Goal: Check status: Check status

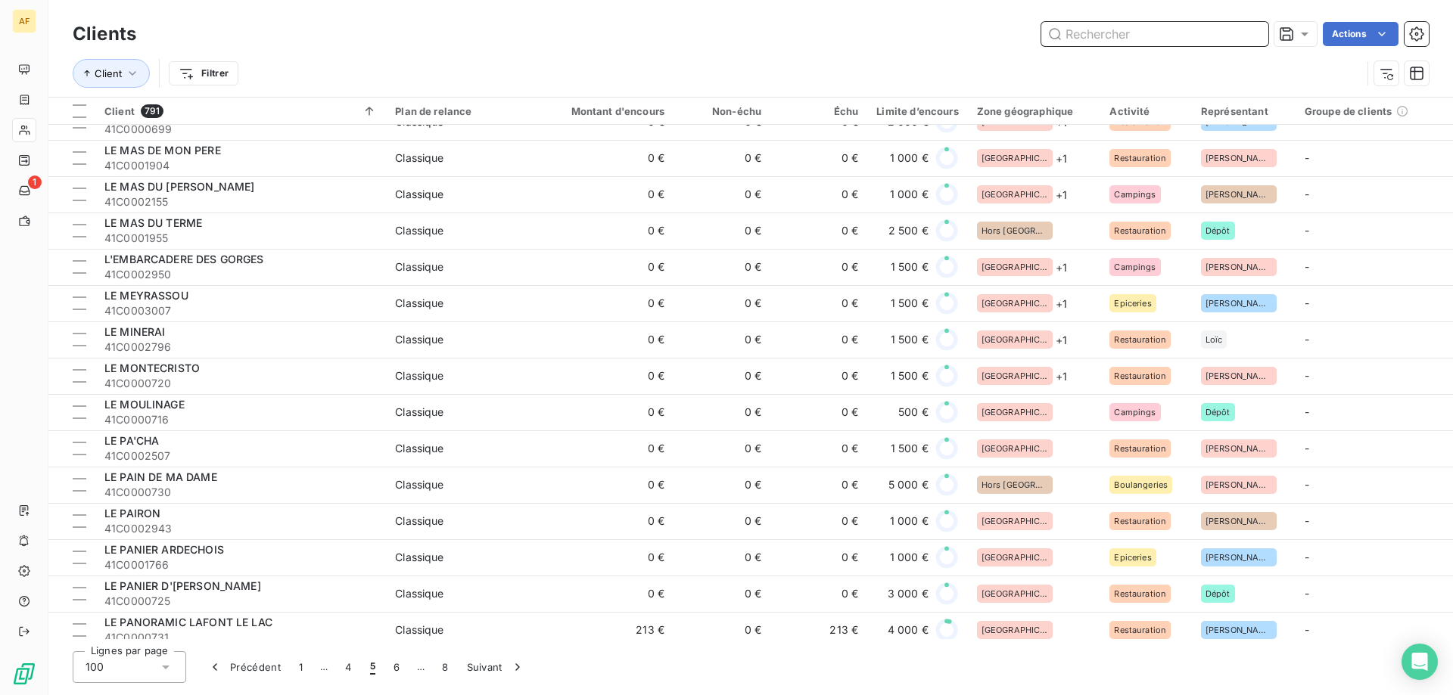
scroll to position [2421, 0]
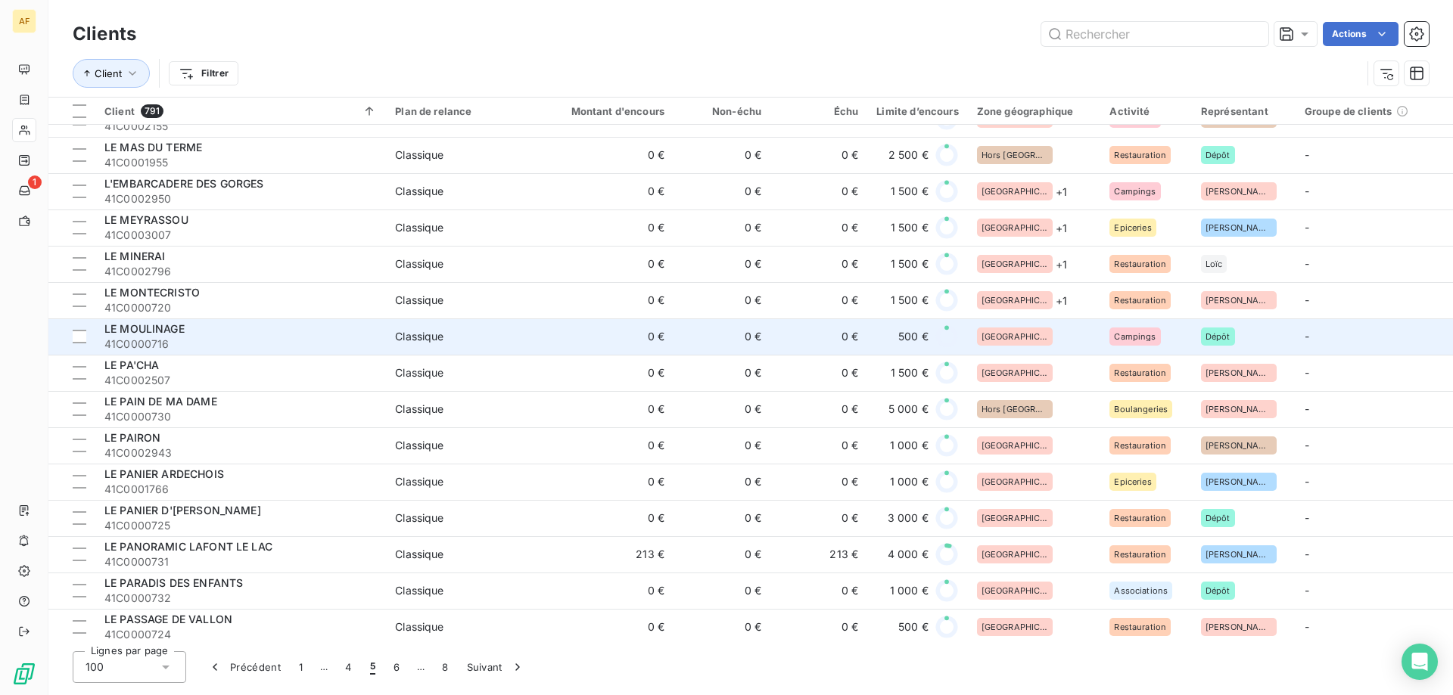
click at [1058, 326] on td "[GEOGRAPHIC_DATA]" at bounding box center [1034, 336] width 133 height 36
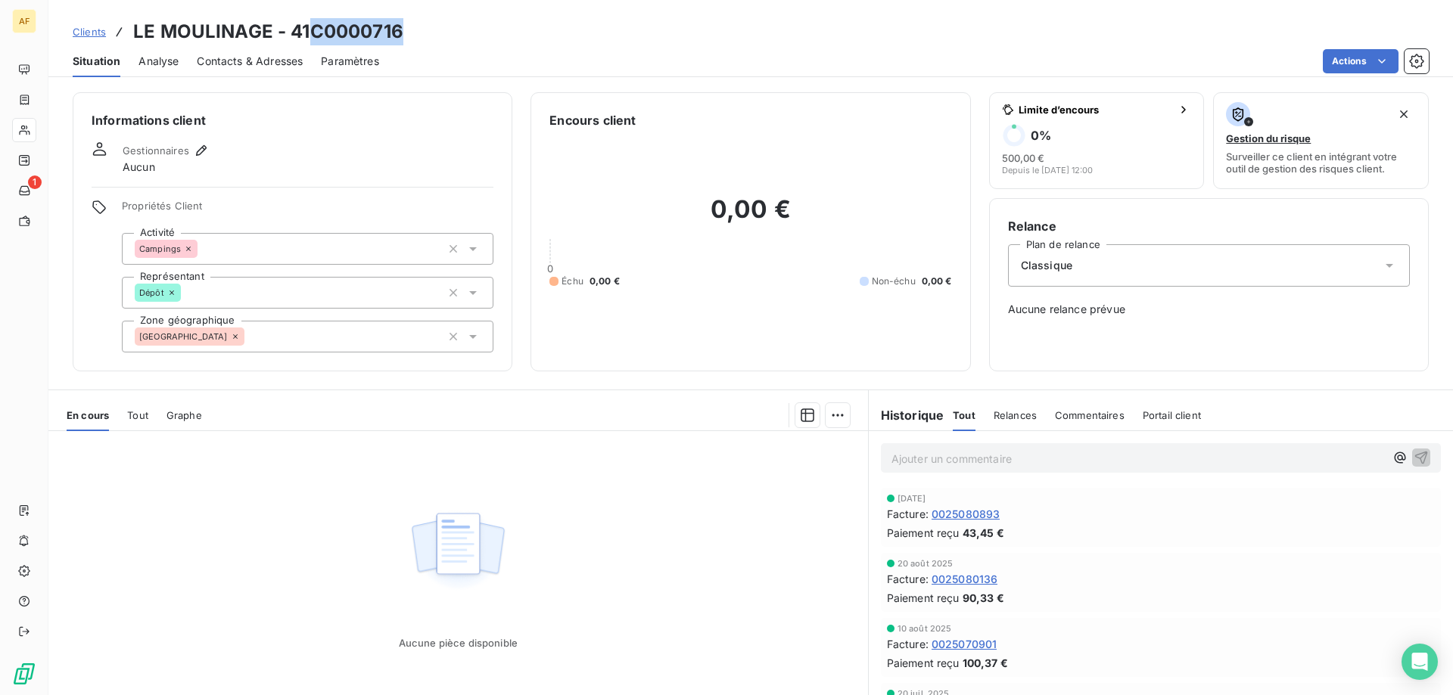
drag, startPoint x: 313, startPoint y: 28, endPoint x: 406, endPoint y: 39, distance: 93.7
click at [409, 38] on div "Clients LE MOULINAGE - 41C0000716" at bounding box center [750, 31] width 1404 height 27
copy h3 "C0000716"
click at [282, 334] on div "[GEOGRAPHIC_DATA]" at bounding box center [307, 337] width 371 height 32
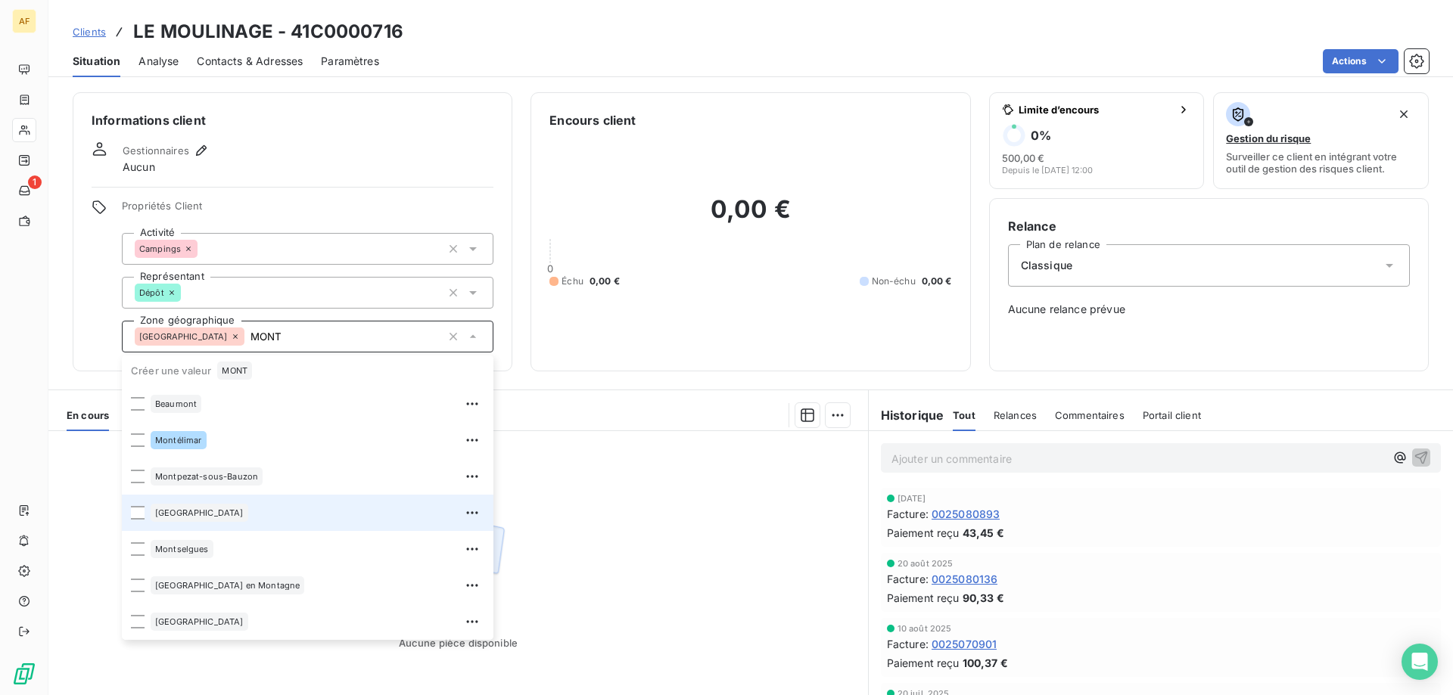
click at [238, 504] on div "[GEOGRAPHIC_DATA]" at bounding box center [318, 513] width 334 height 24
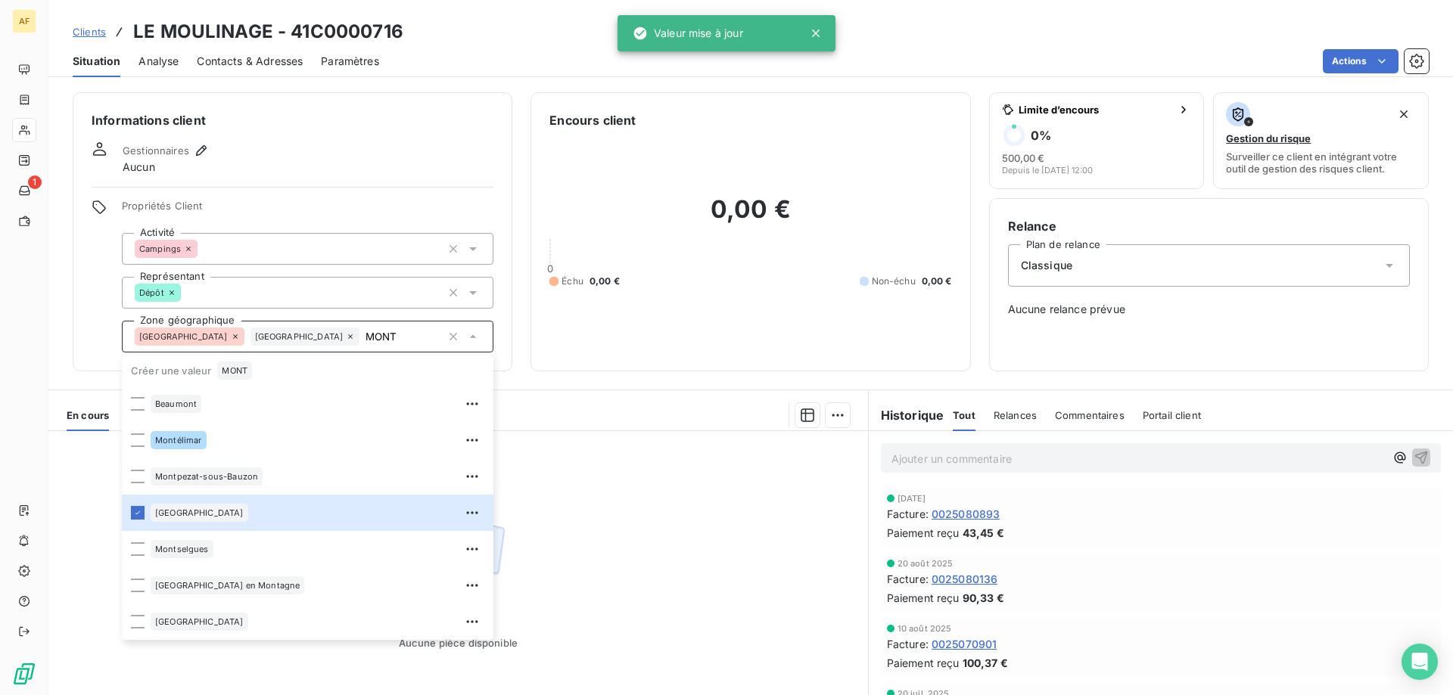
type input "MONT"
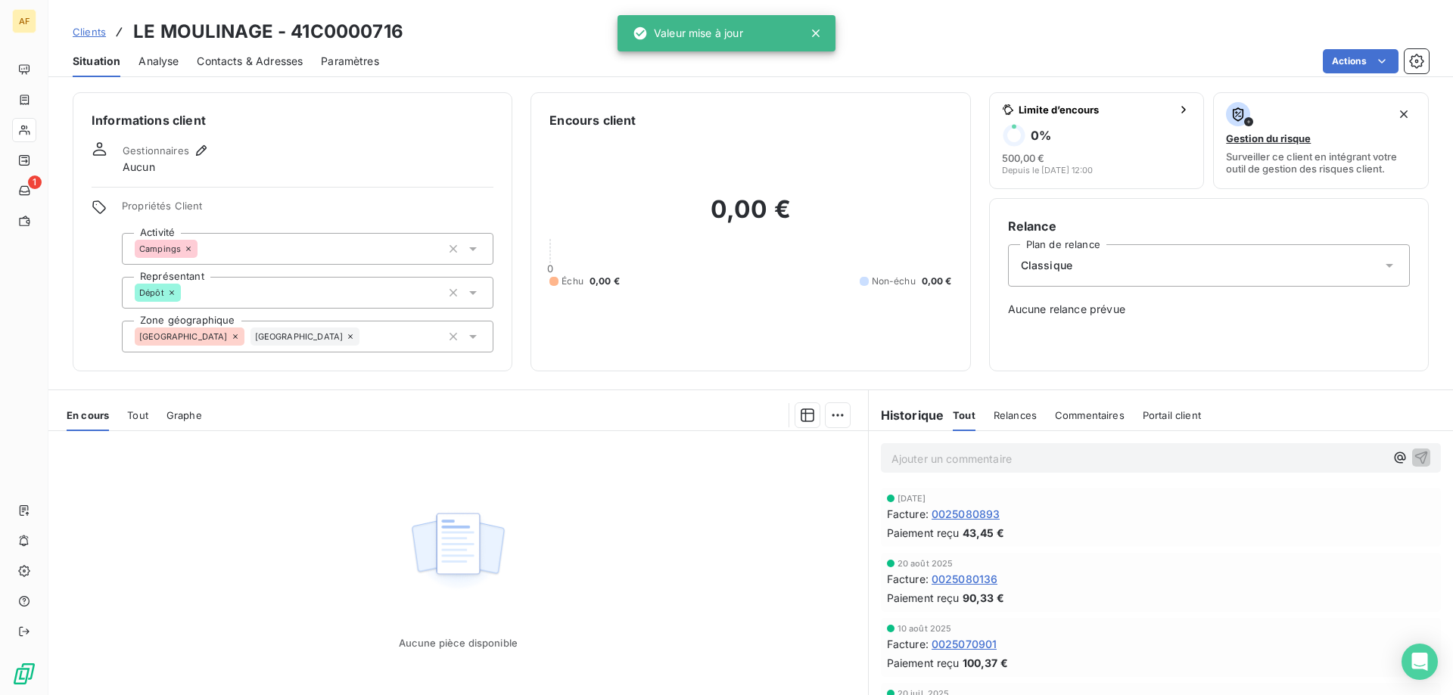
click at [648, 499] on div "Aucune pièce disponible" at bounding box center [457, 576] width 819 height 291
click at [96, 33] on span "Clients" at bounding box center [89, 32] width 33 height 12
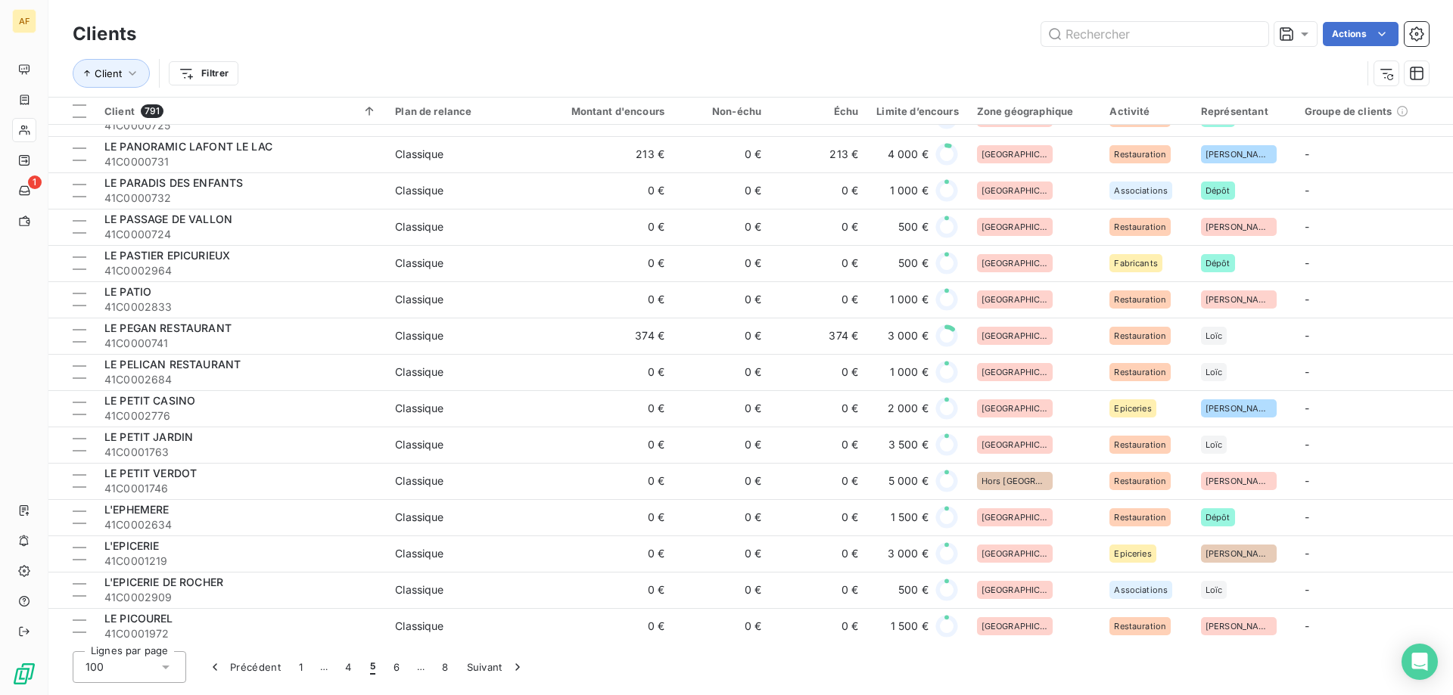
scroll to position [2443, 0]
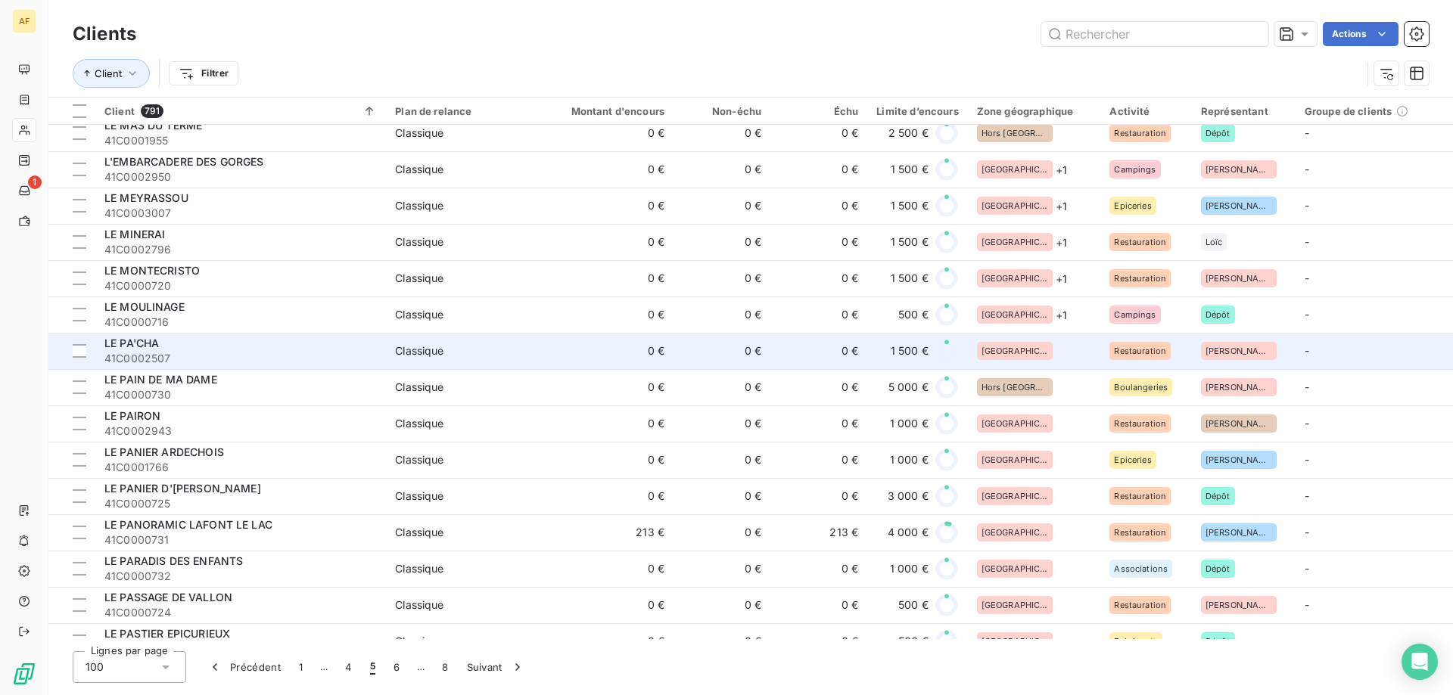
click at [1033, 358] on div "[GEOGRAPHIC_DATA]" at bounding box center [1034, 351] width 115 height 18
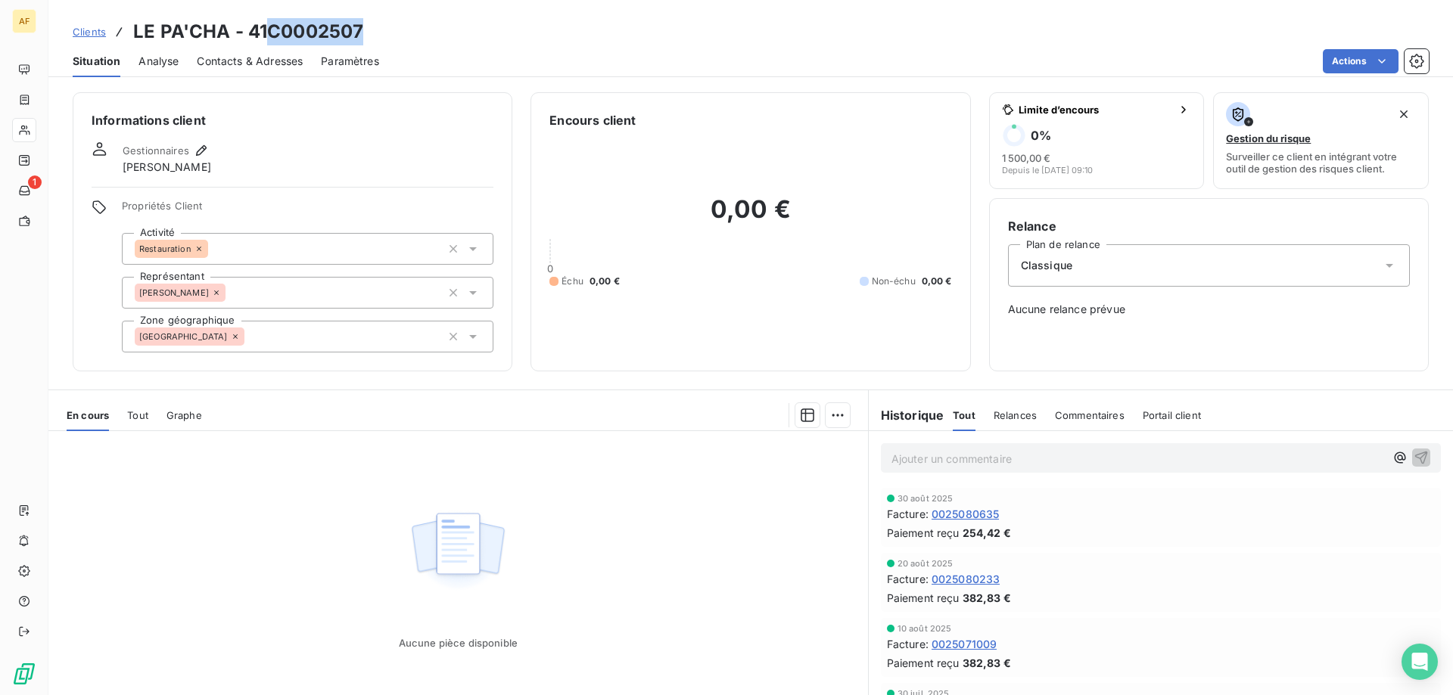
drag, startPoint x: 269, startPoint y: 26, endPoint x: 365, endPoint y: 29, distance: 95.4
click at [365, 29] on div "Clients LE PA'CHA - 41C0002507" at bounding box center [750, 31] width 1404 height 27
copy h3 "C0002507"
click at [349, 344] on div "[GEOGRAPHIC_DATA]" at bounding box center [307, 337] width 371 height 32
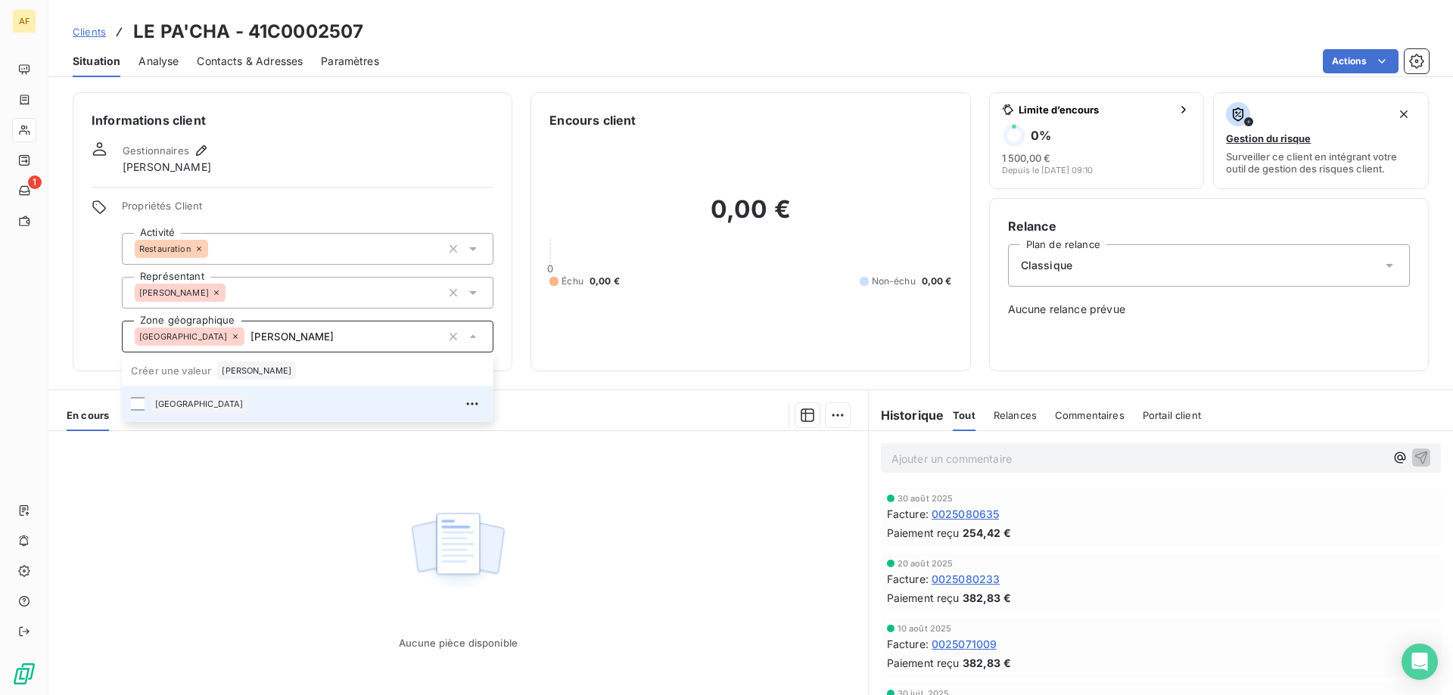
click at [218, 412] on div "[GEOGRAPHIC_DATA]" at bounding box center [200, 404] width 98 height 18
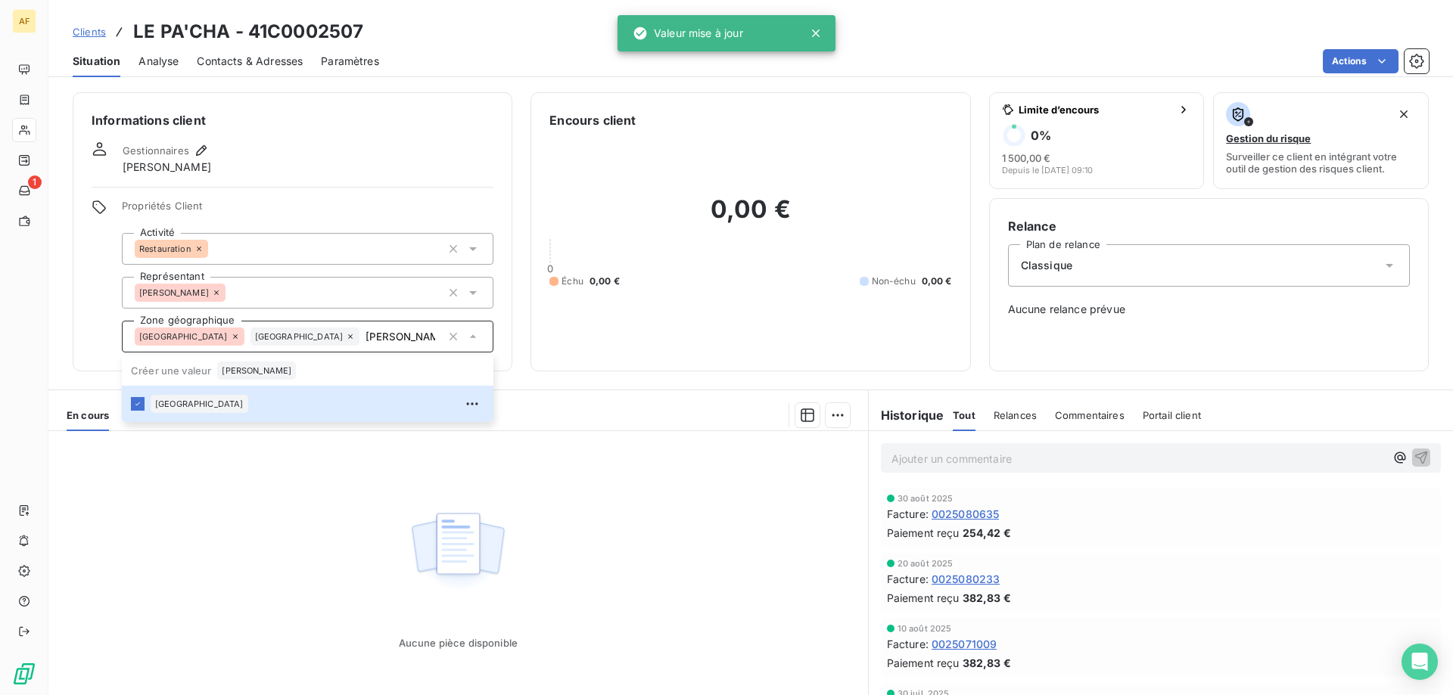
type input "[PERSON_NAME]"
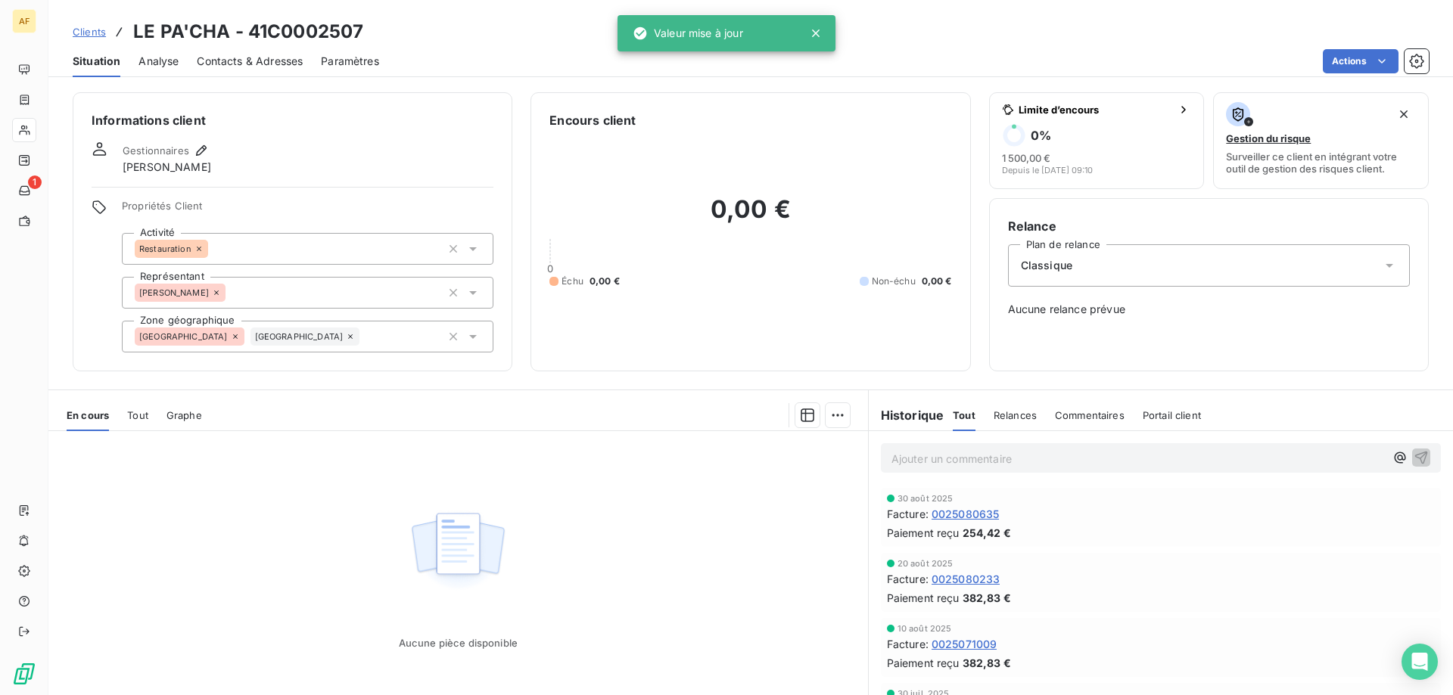
click at [213, 542] on div "Aucune pièce disponible" at bounding box center [457, 576] width 819 height 291
click at [90, 33] on span "Clients" at bounding box center [89, 32] width 33 height 12
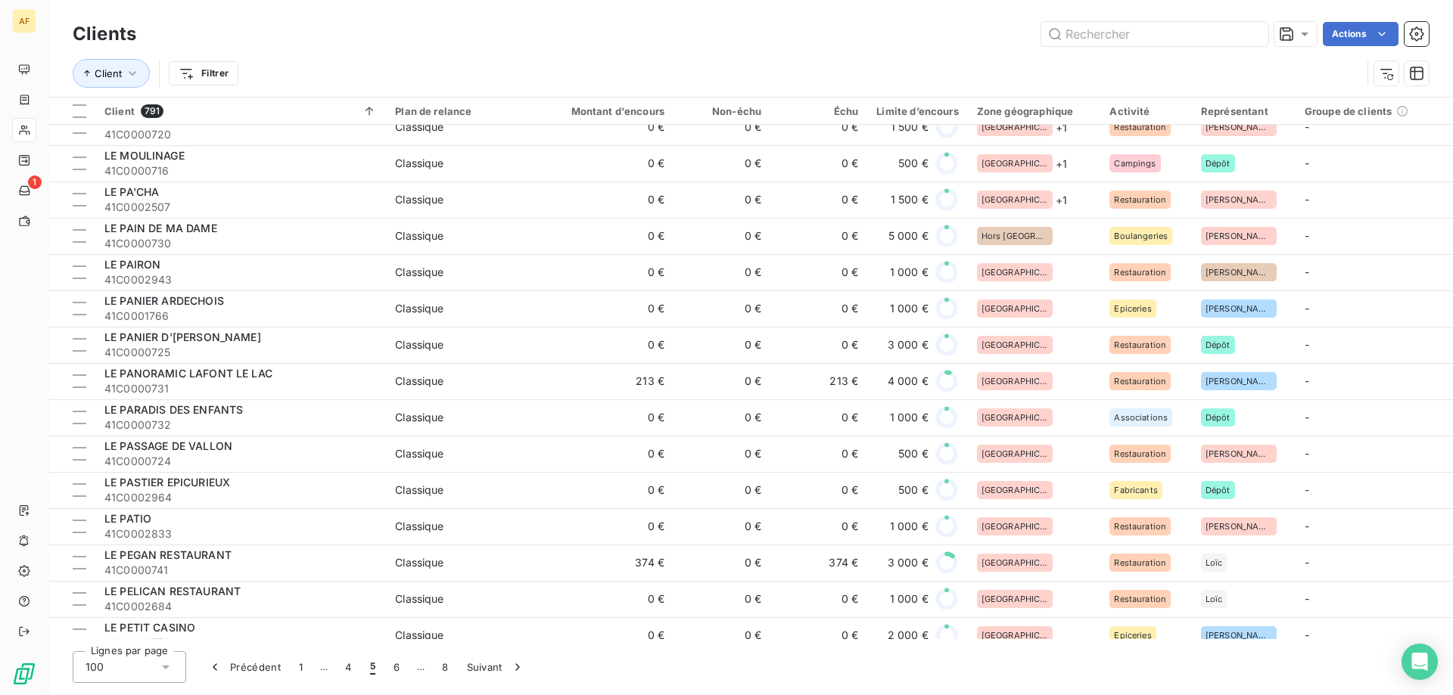
scroll to position [2518, 0]
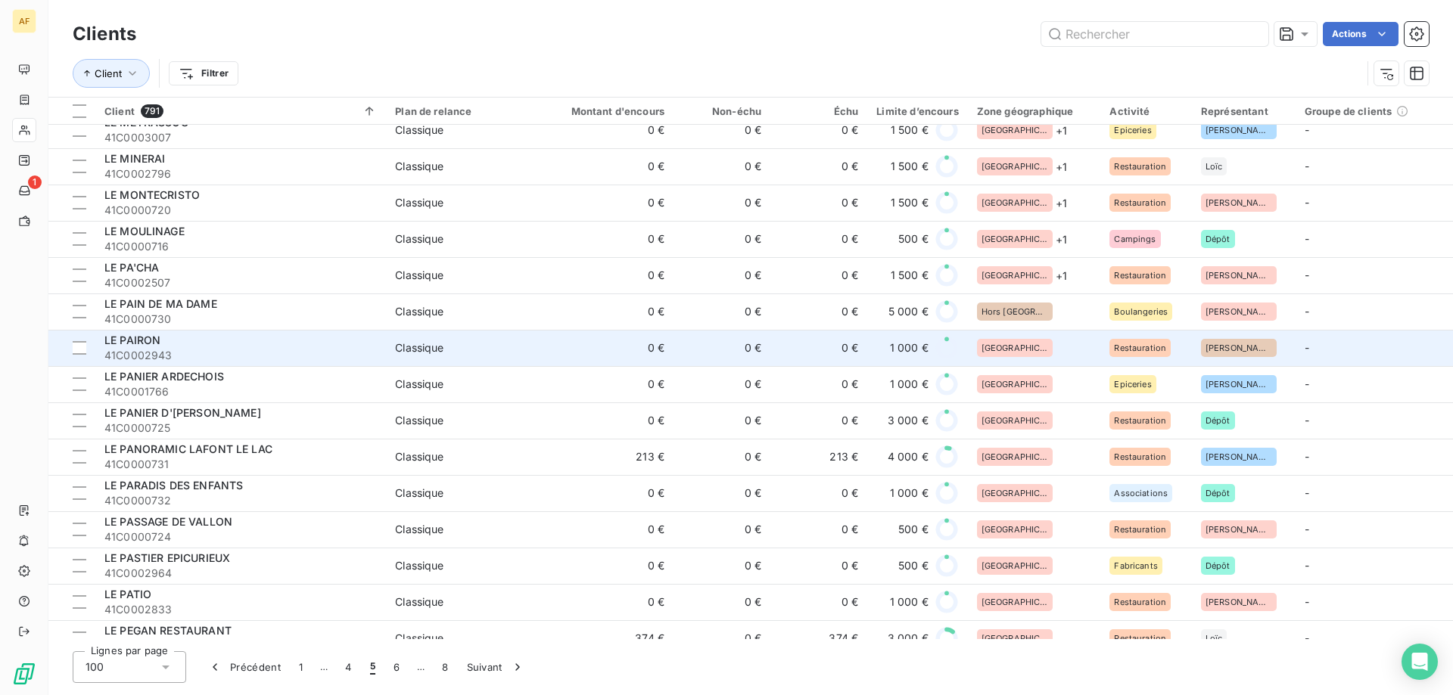
click at [1030, 347] on div "[GEOGRAPHIC_DATA]" at bounding box center [1034, 348] width 115 height 18
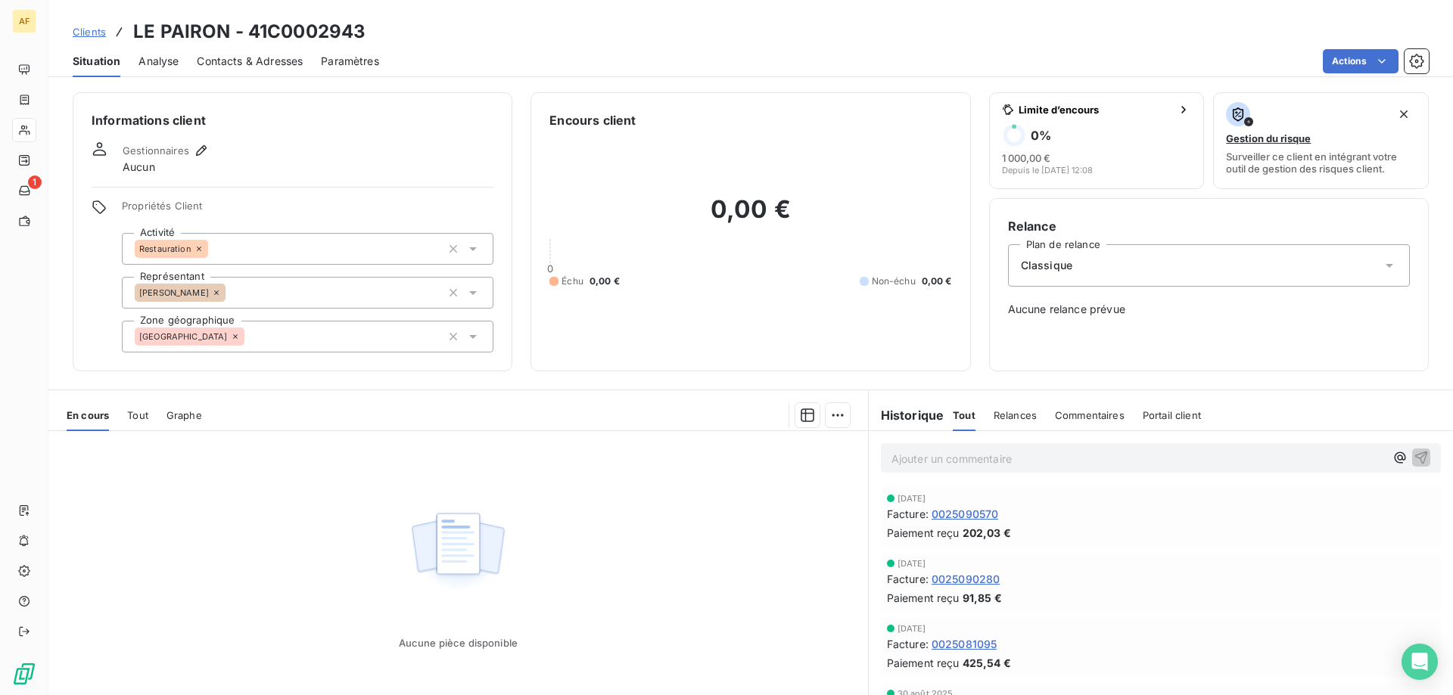
click at [266, 29] on h3 "LE PAIRON - 41C0002943" at bounding box center [249, 31] width 232 height 27
drag, startPoint x: 266, startPoint y: 29, endPoint x: 371, endPoint y: 28, distance: 105.2
click at [371, 28] on div "Clients LE PAIRON - 41C0002943" at bounding box center [750, 31] width 1404 height 27
copy h3 "C0002943"
click at [288, 343] on div "[GEOGRAPHIC_DATA]" at bounding box center [307, 337] width 371 height 32
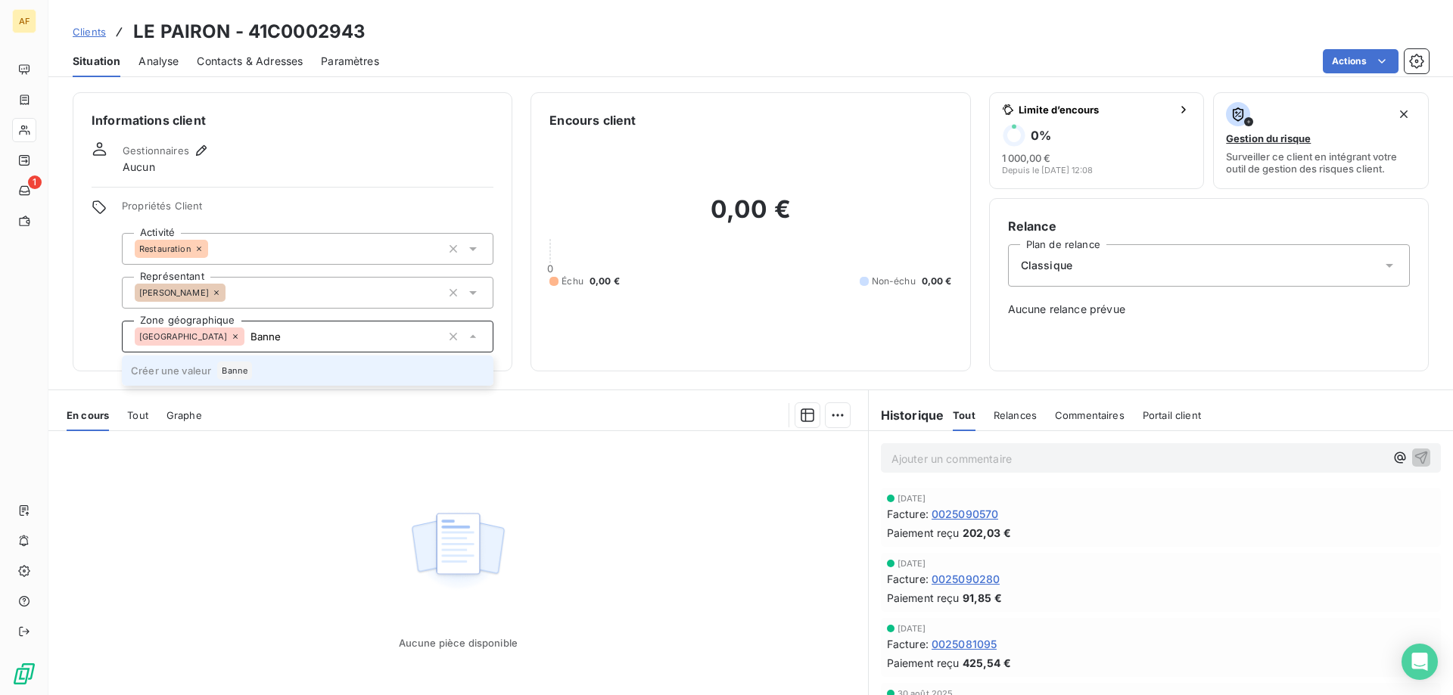
click at [234, 378] on div "Banne" at bounding box center [234, 371] width 35 height 18
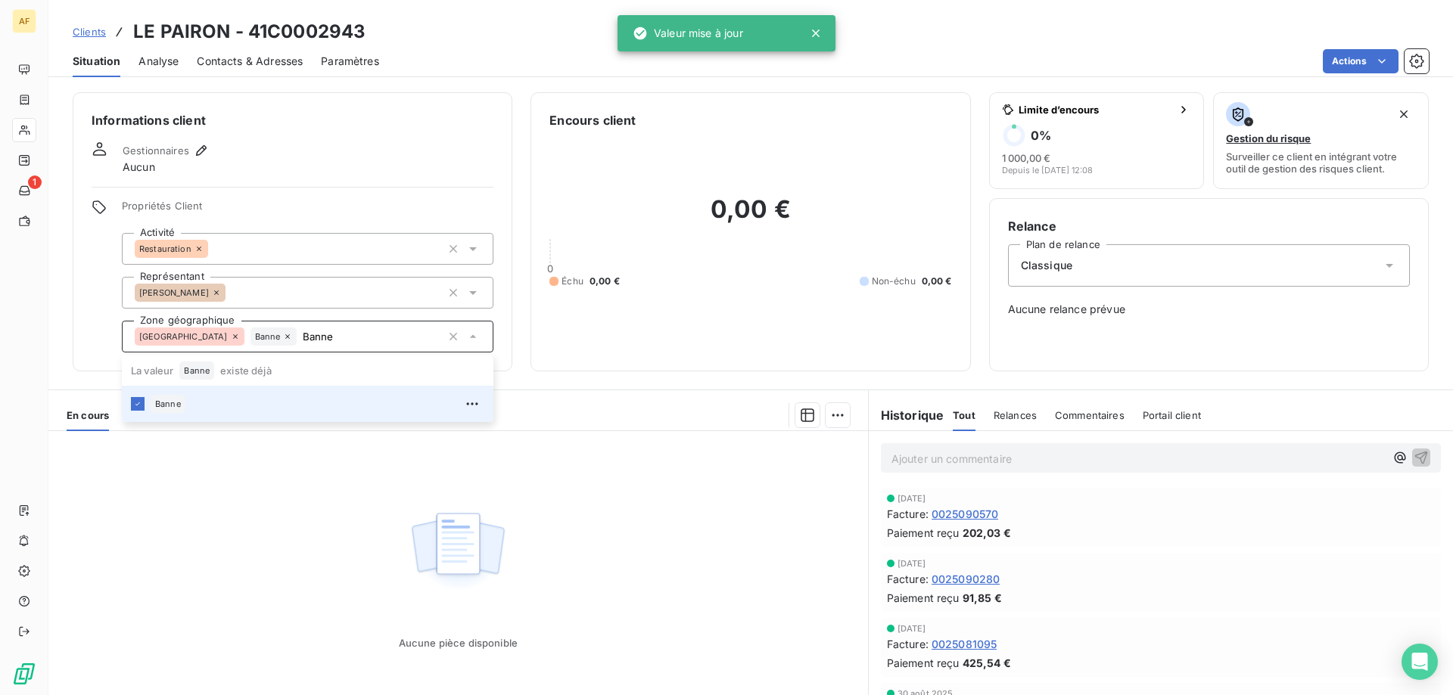
click at [280, 502] on div "Aucune pièce disponible" at bounding box center [457, 576] width 819 height 291
type input "Banne"
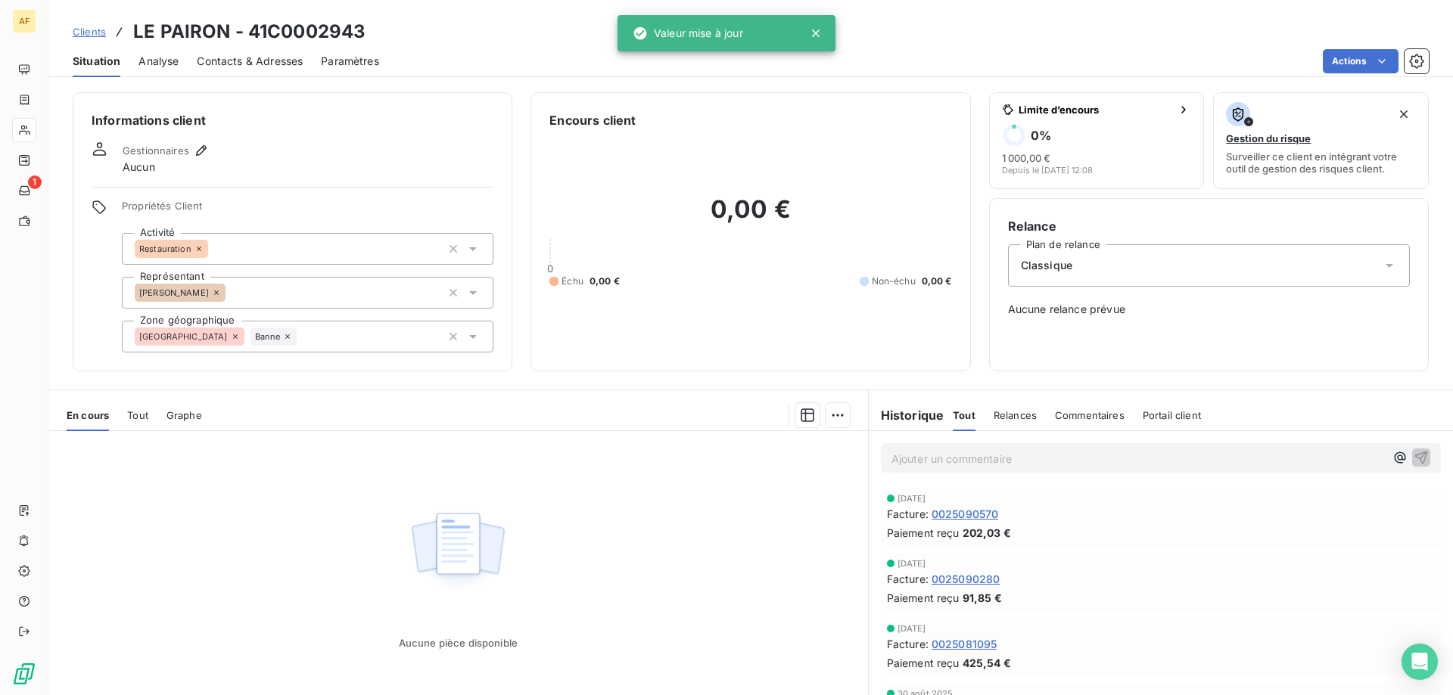
click at [95, 31] on span "Clients" at bounding box center [89, 32] width 33 height 12
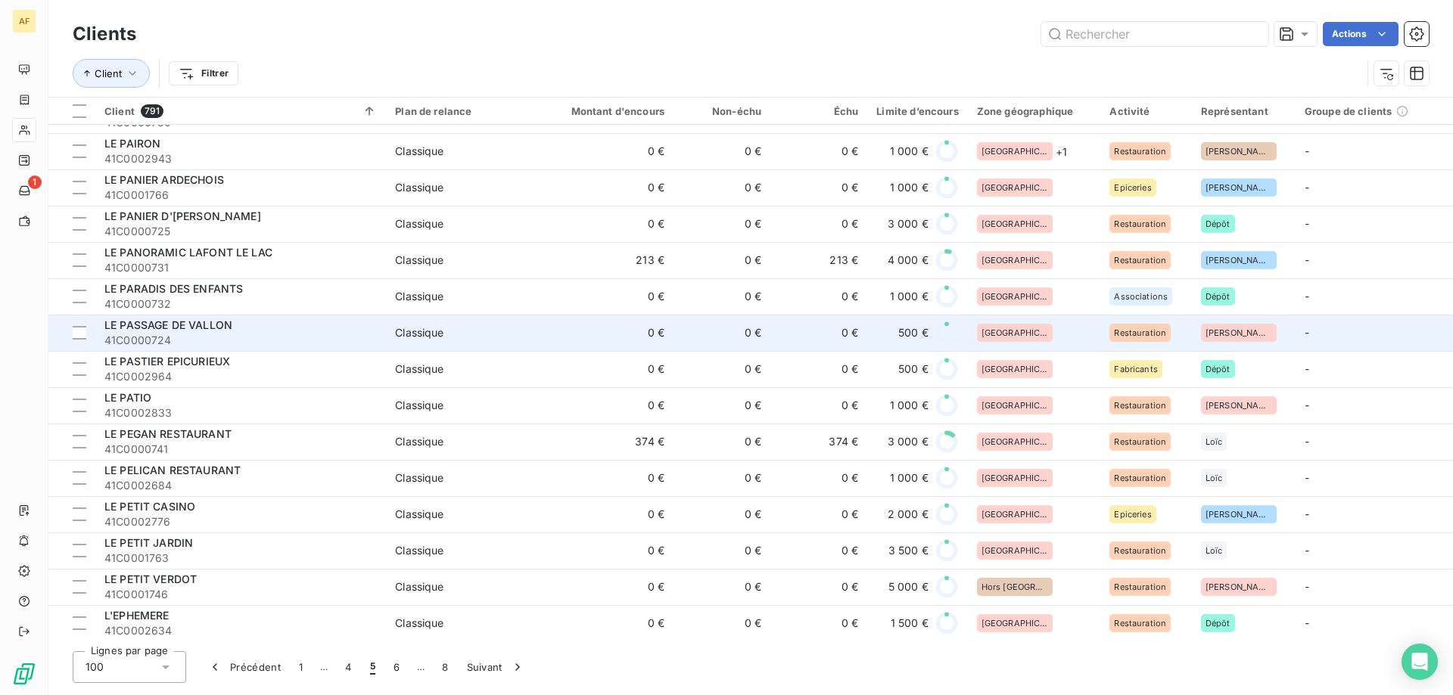
scroll to position [2413, 0]
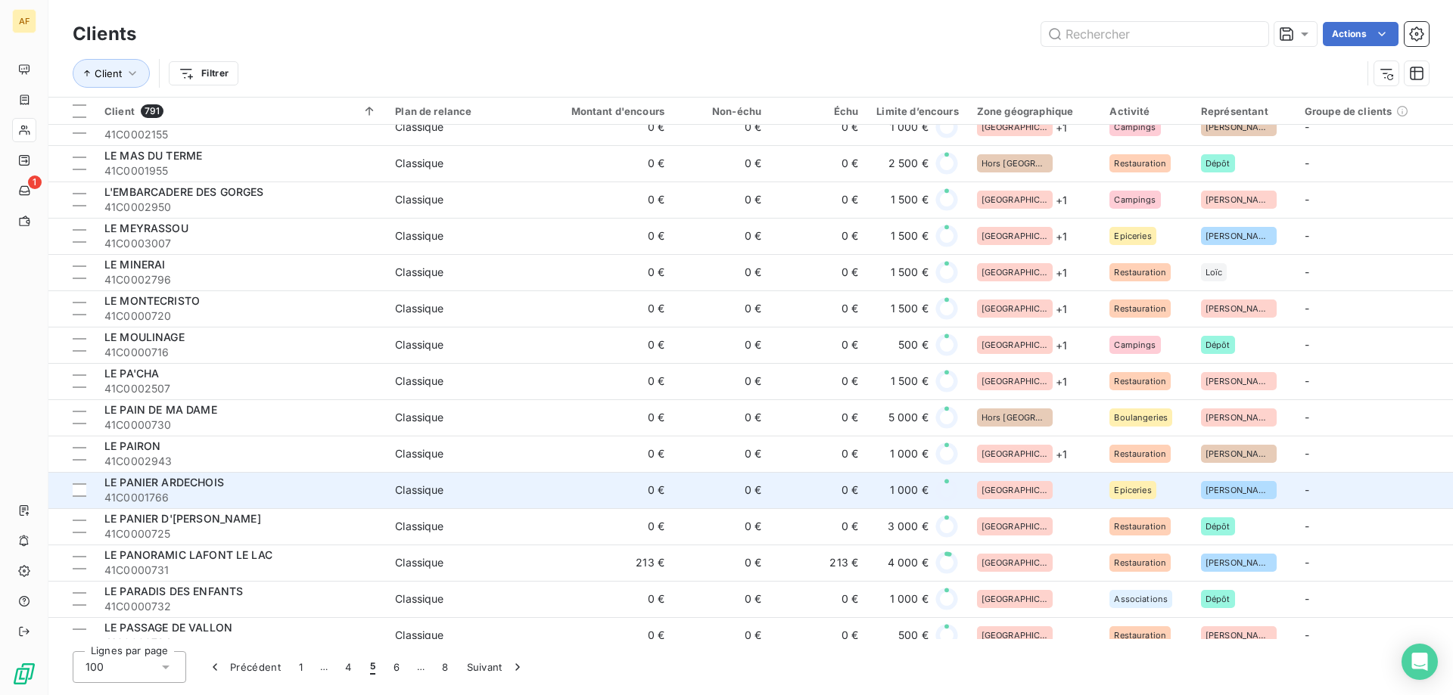
click at [1035, 486] on div "[GEOGRAPHIC_DATA]" at bounding box center [1034, 490] width 115 height 18
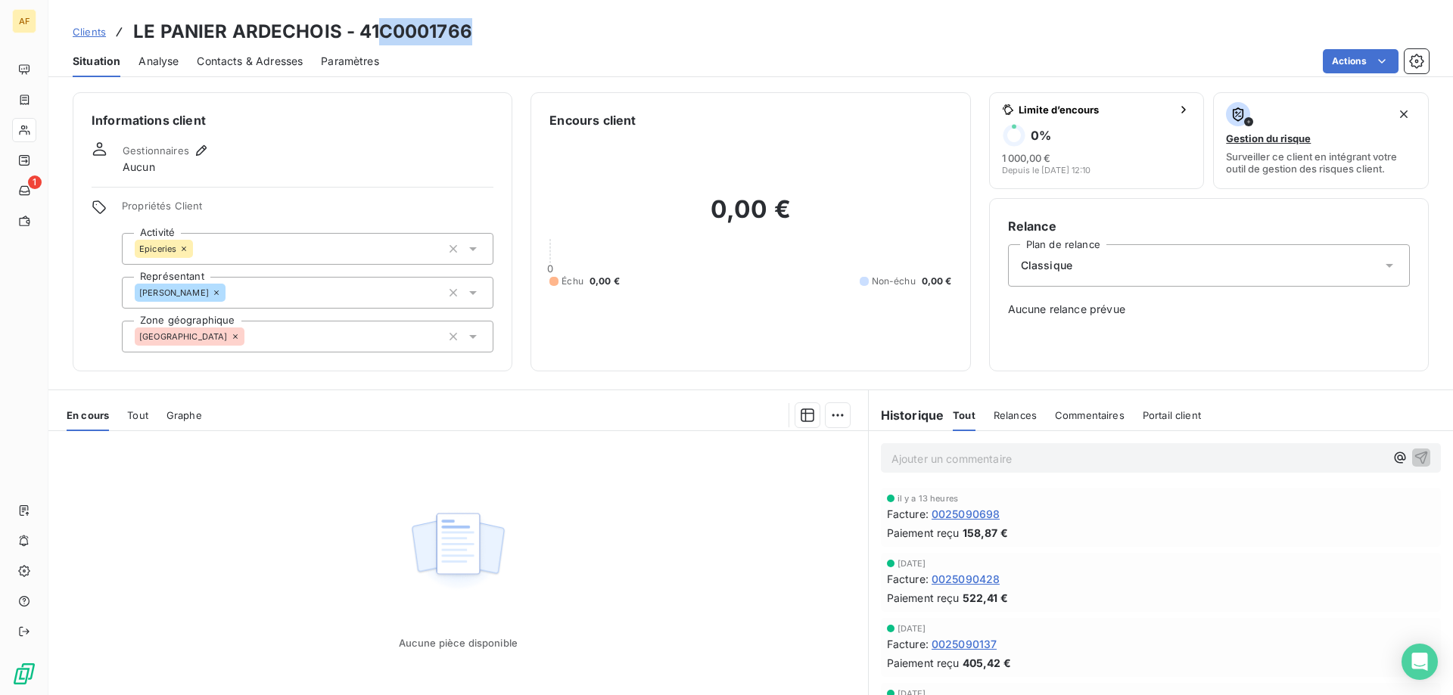
drag, startPoint x: 378, startPoint y: 27, endPoint x: 481, endPoint y: 29, distance: 103.7
click at [481, 29] on div "Clients LE PANIER ARDECHOIS - 41C0001766" at bounding box center [750, 31] width 1404 height 27
copy h3 "C0001766"
click at [305, 343] on div "[GEOGRAPHIC_DATA]" at bounding box center [307, 337] width 371 height 32
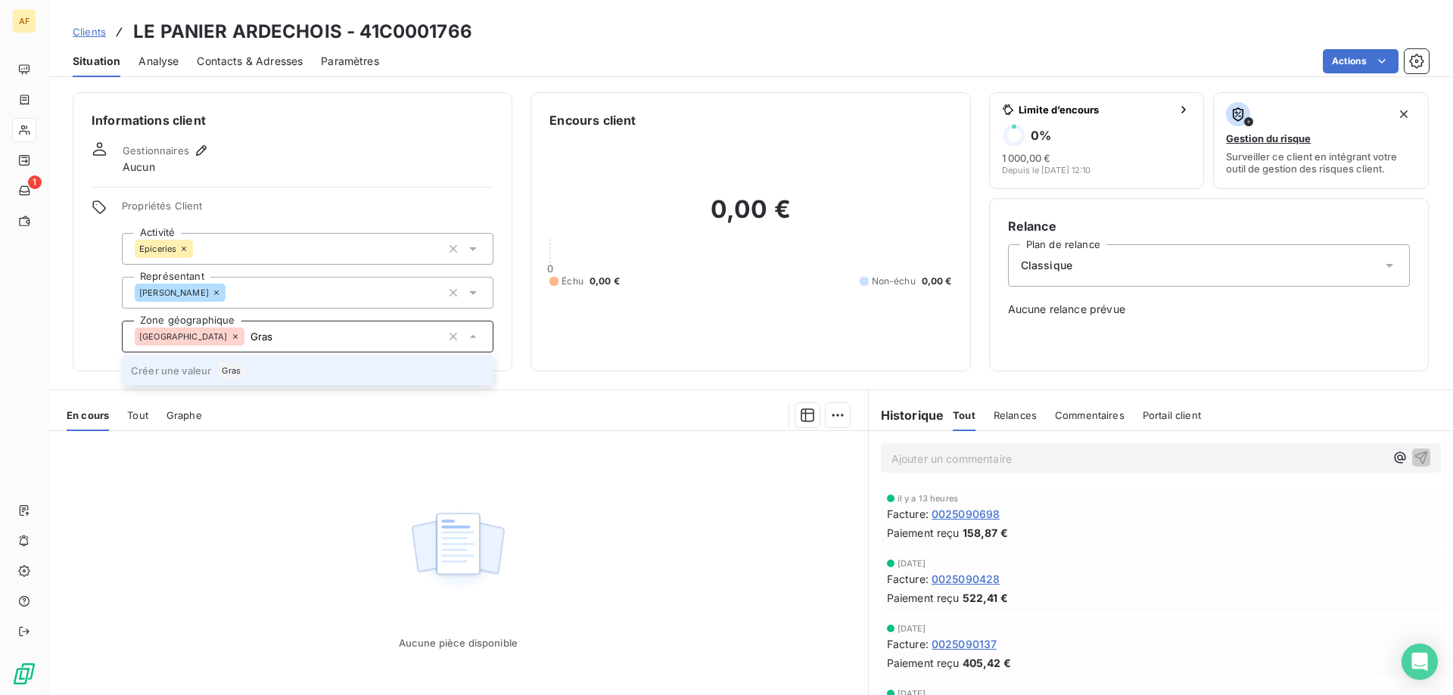
click at [234, 370] on span "Gras" at bounding box center [231, 370] width 19 height 9
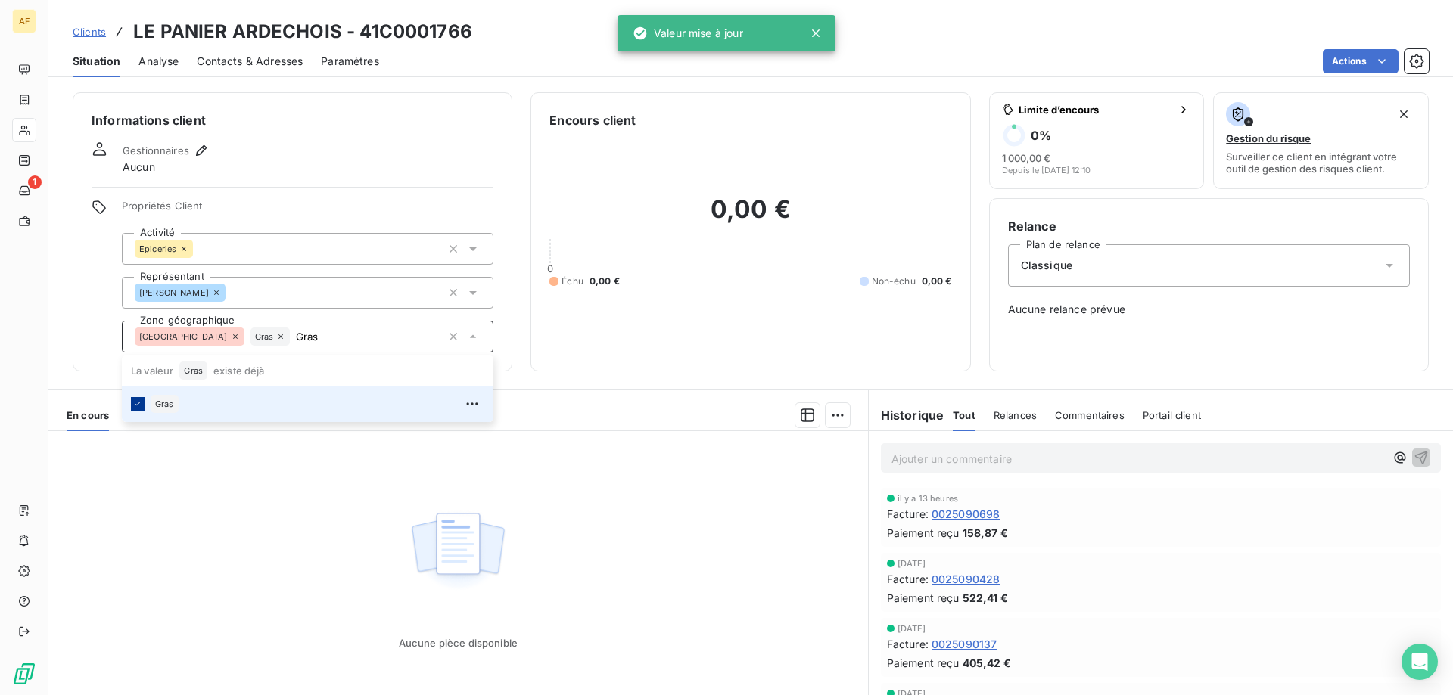
click at [139, 408] on icon at bounding box center [137, 403] width 9 height 9
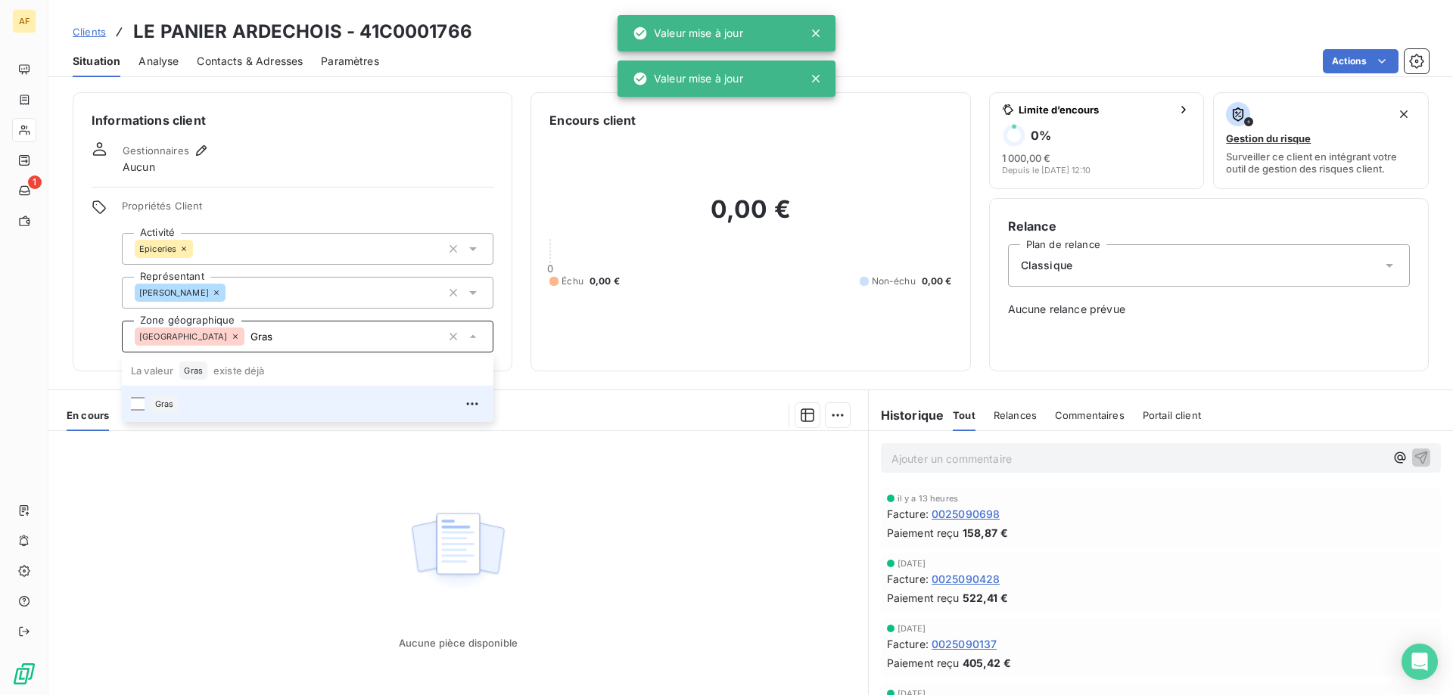
click at [152, 393] on div "Gras" at bounding box center [318, 404] width 334 height 24
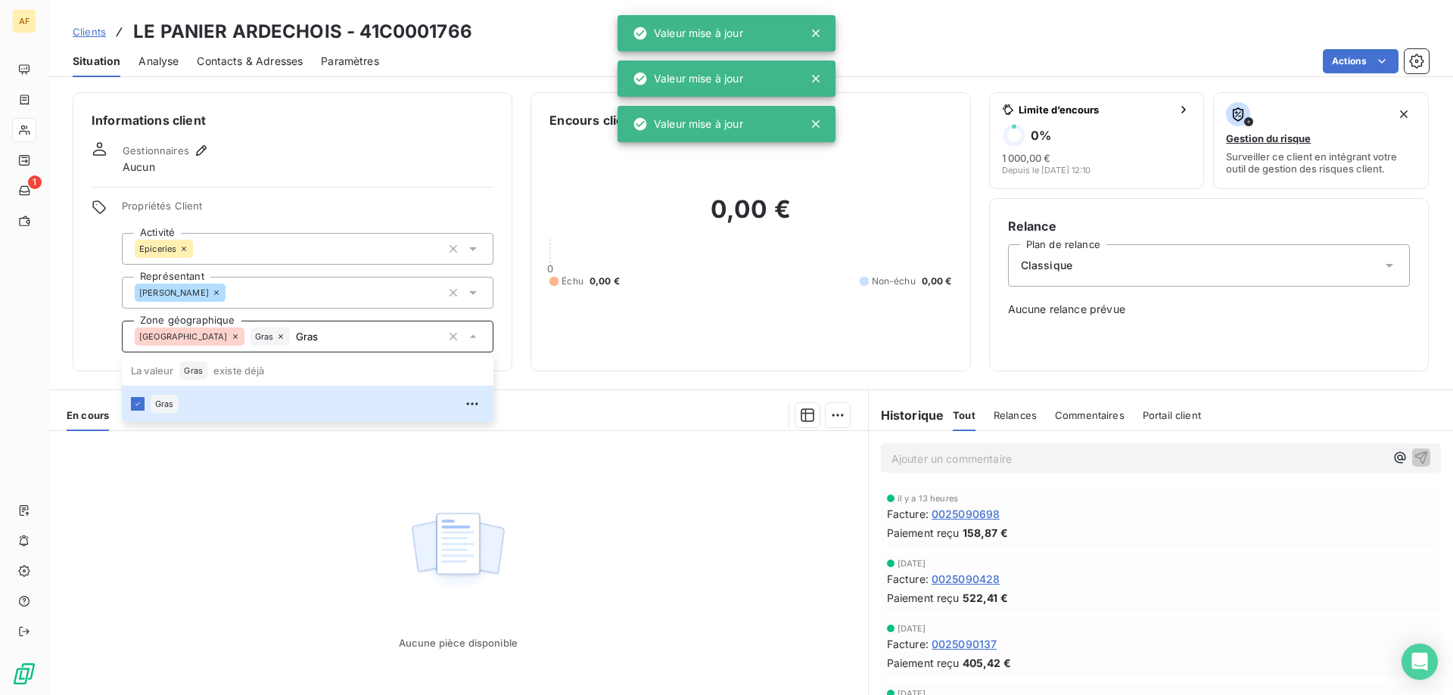
type input "Gras"
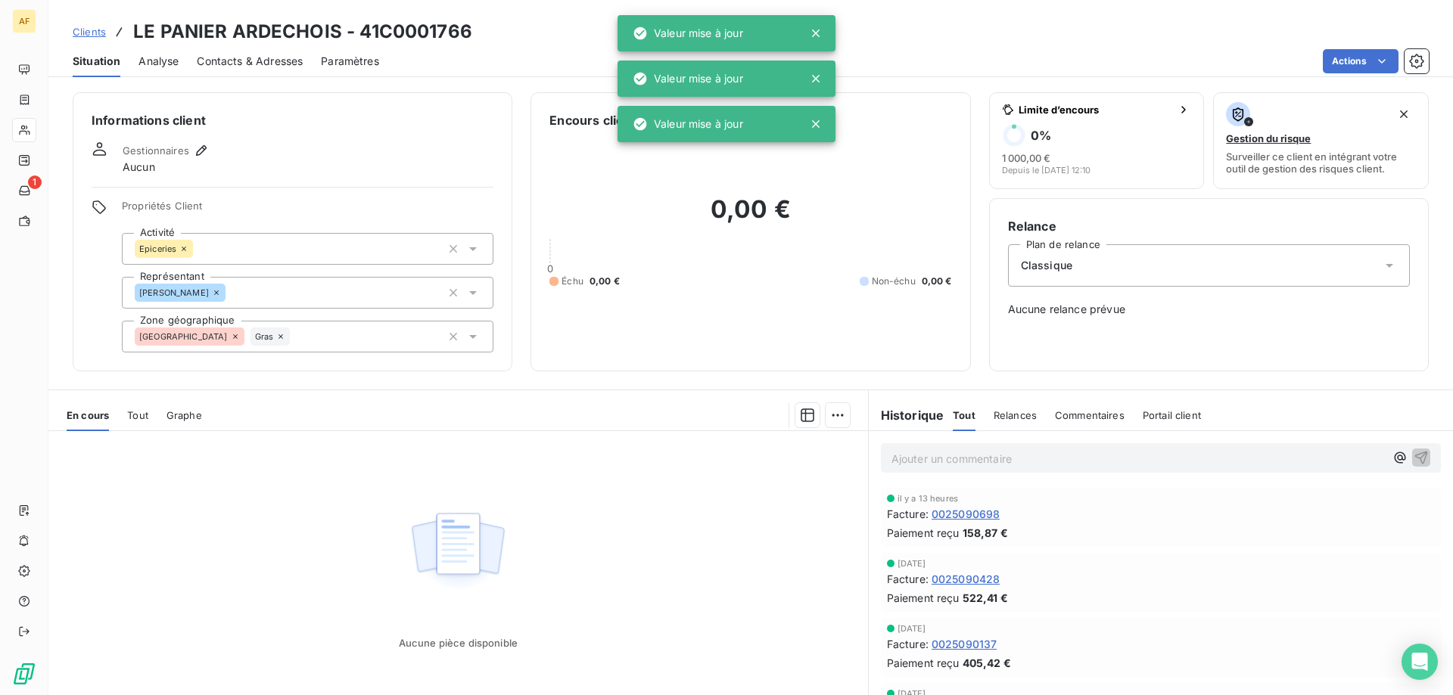
click at [281, 533] on div "Aucune pièce disponible" at bounding box center [457, 576] width 819 height 291
click at [91, 28] on span "Clients" at bounding box center [89, 32] width 33 height 12
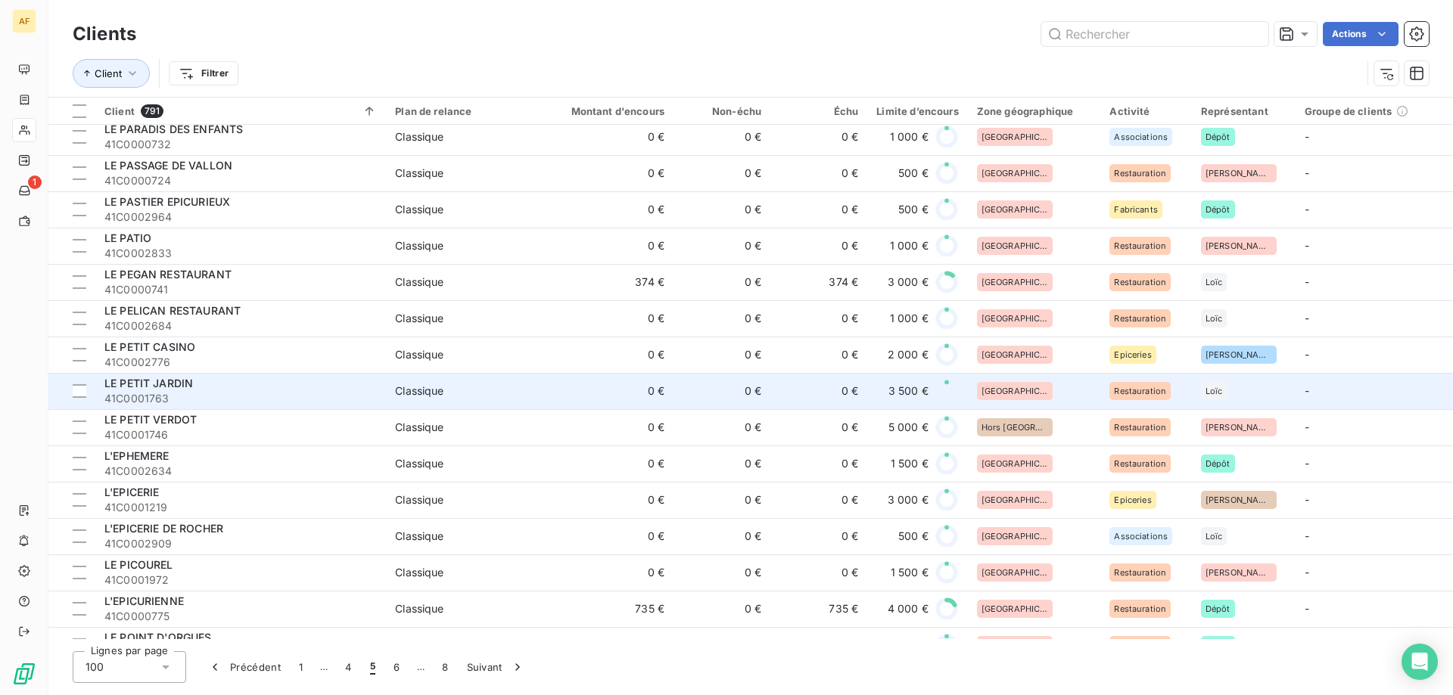
scroll to position [2648, 0]
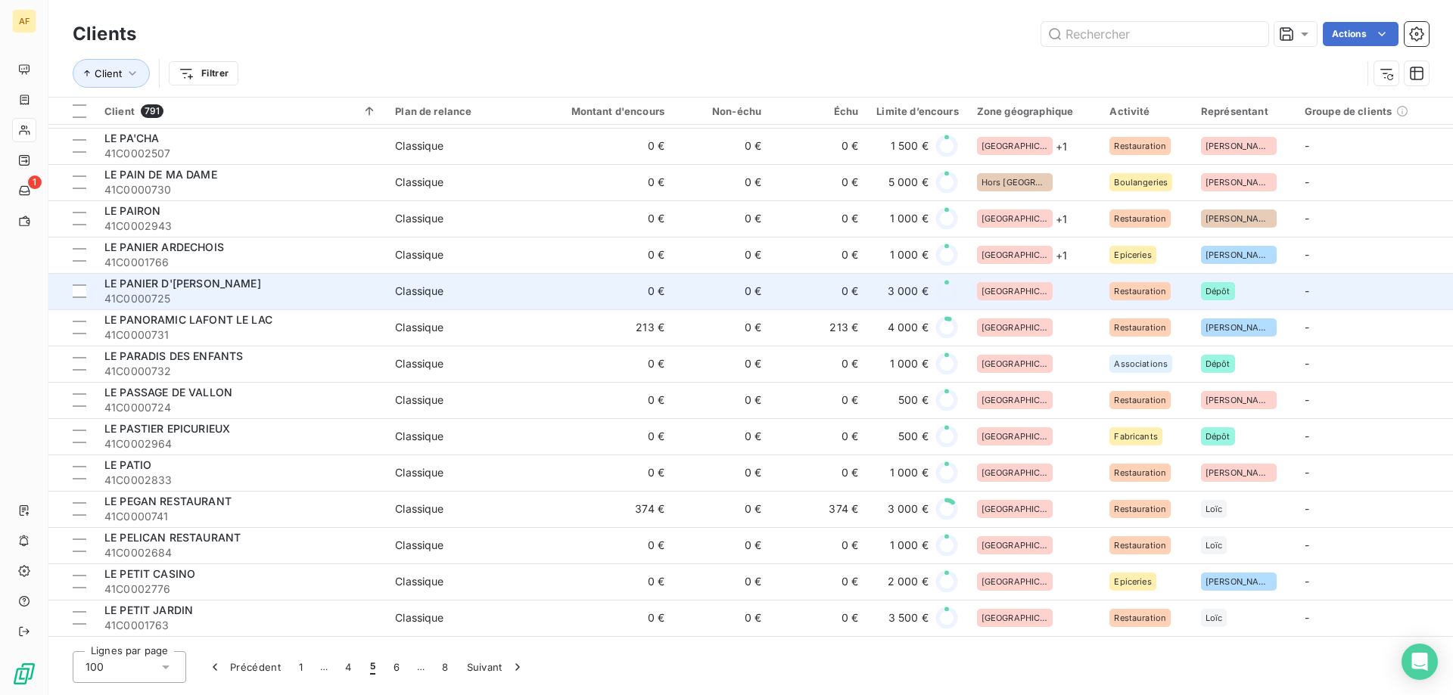
click at [1027, 291] on div "[GEOGRAPHIC_DATA]" at bounding box center [1034, 291] width 115 height 18
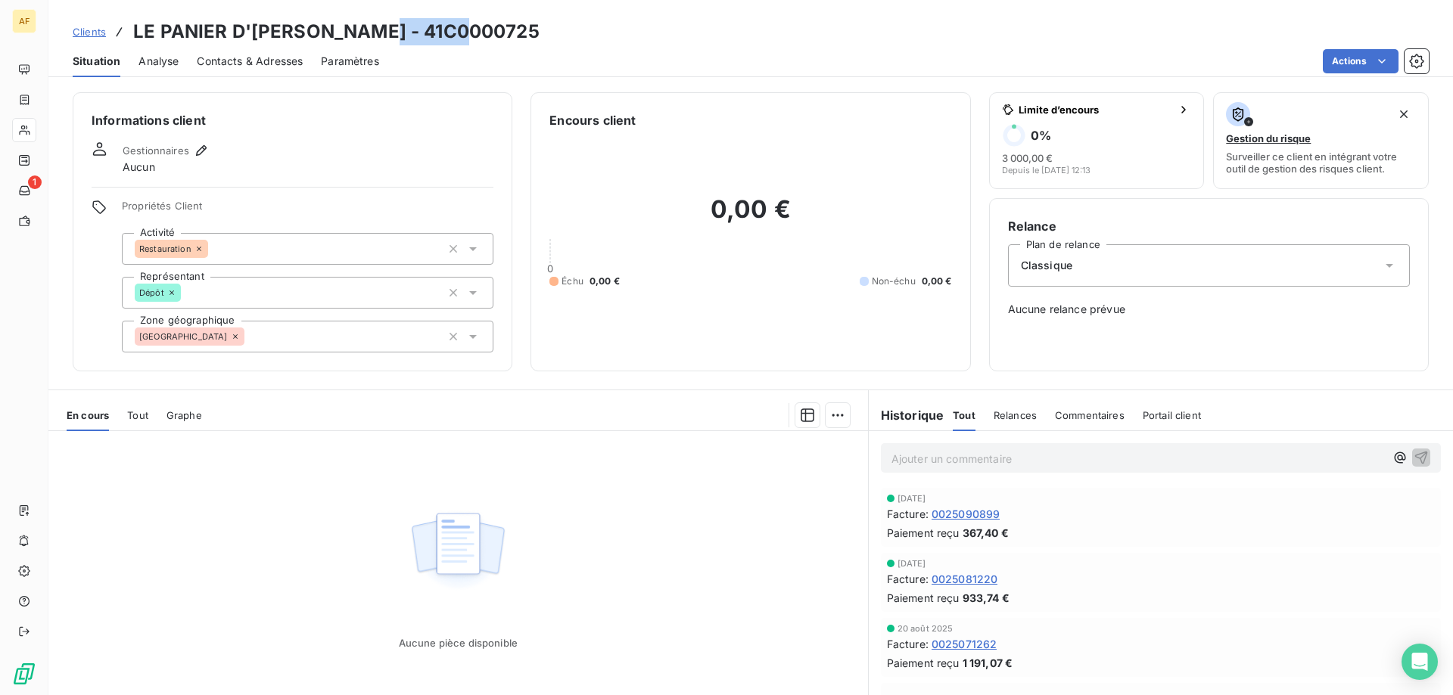
drag, startPoint x: 368, startPoint y: 23, endPoint x: 472, endPoint y: 22, distance: 103.7
click at [468, 23] on div "Clients LE PANIER D'[PERSON_NAME] - 41C0000725" at bounding box center [750, 31] width 1404 height 27
copy h3 "C0000725"
click at [388, 326] on div "[GEOGRAPHIC_DATA]" at bounding box center [307, 337] width 371 height 32
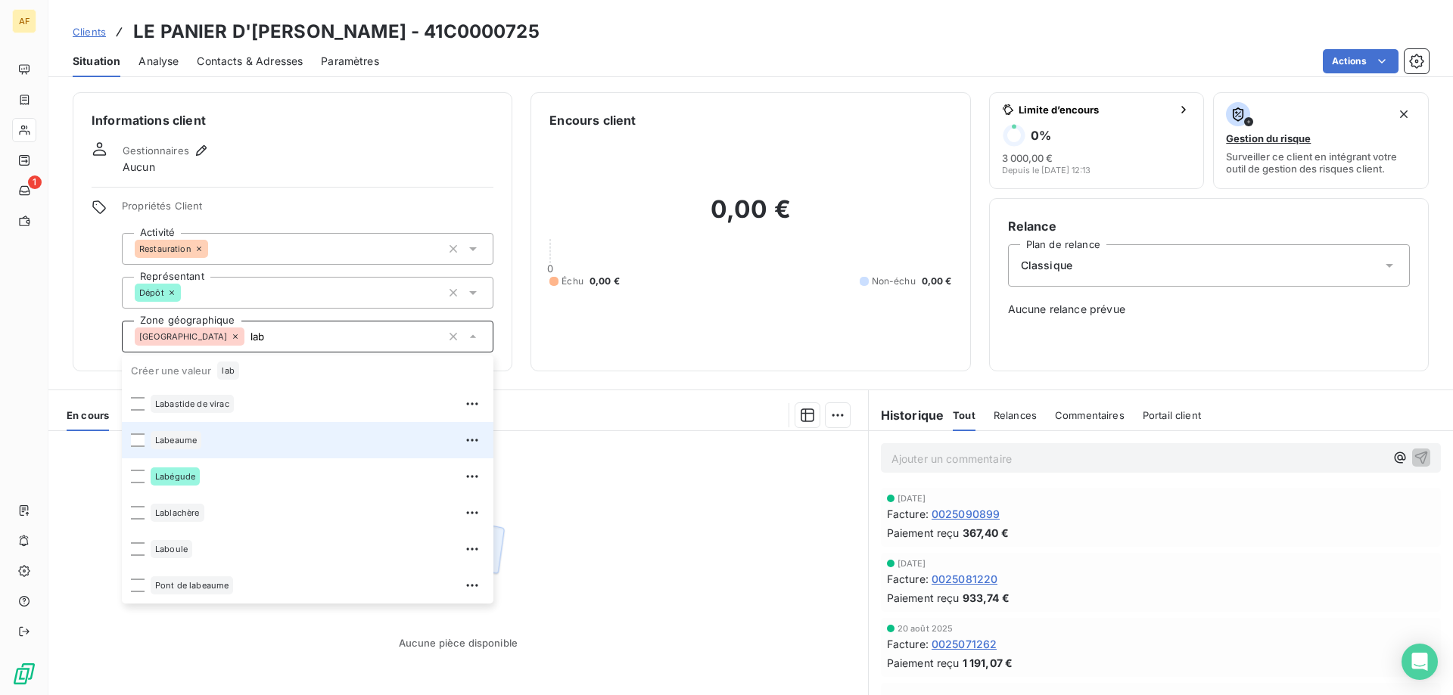
click at [224, 436] on div "Labeaume" at bounding box center [318, 440] width 334 height 24
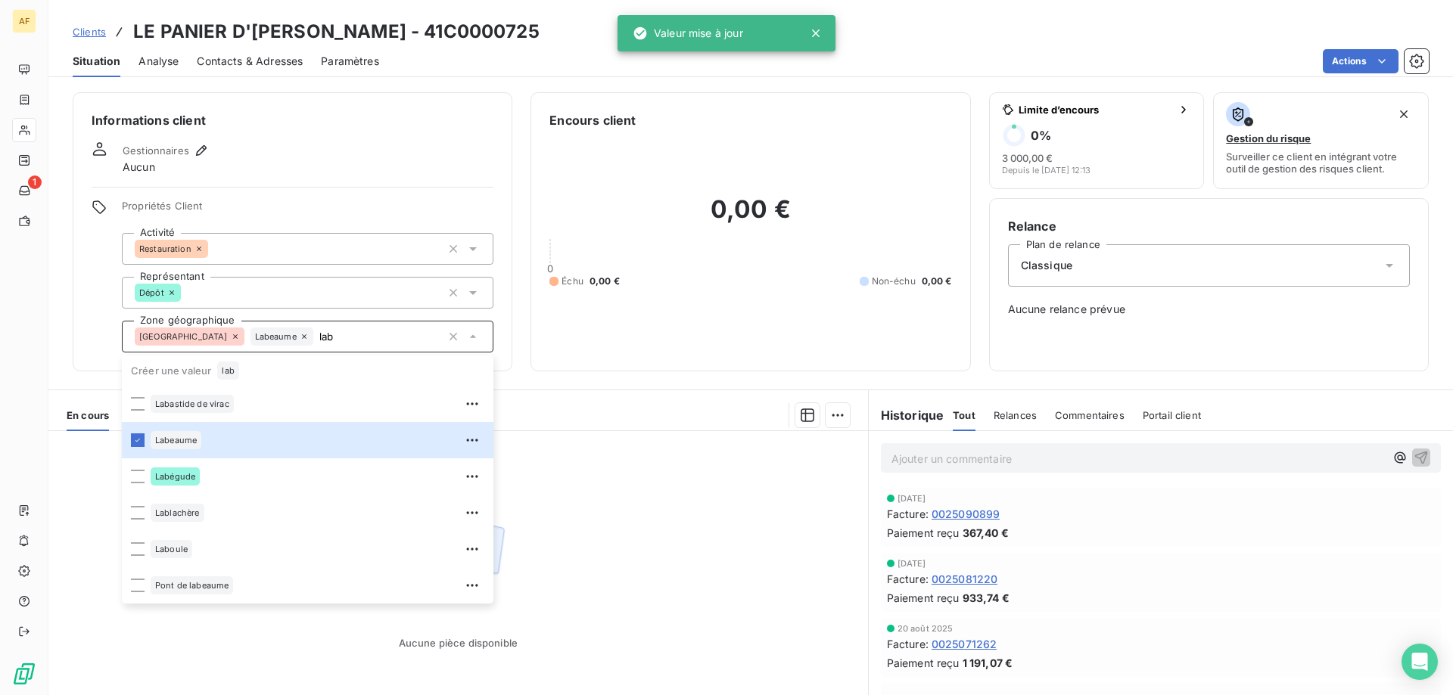
type input "lab"
click at [617, 496] on div "Aucune pièce disponible" at bounding box center [457, 576] width 819 height 291
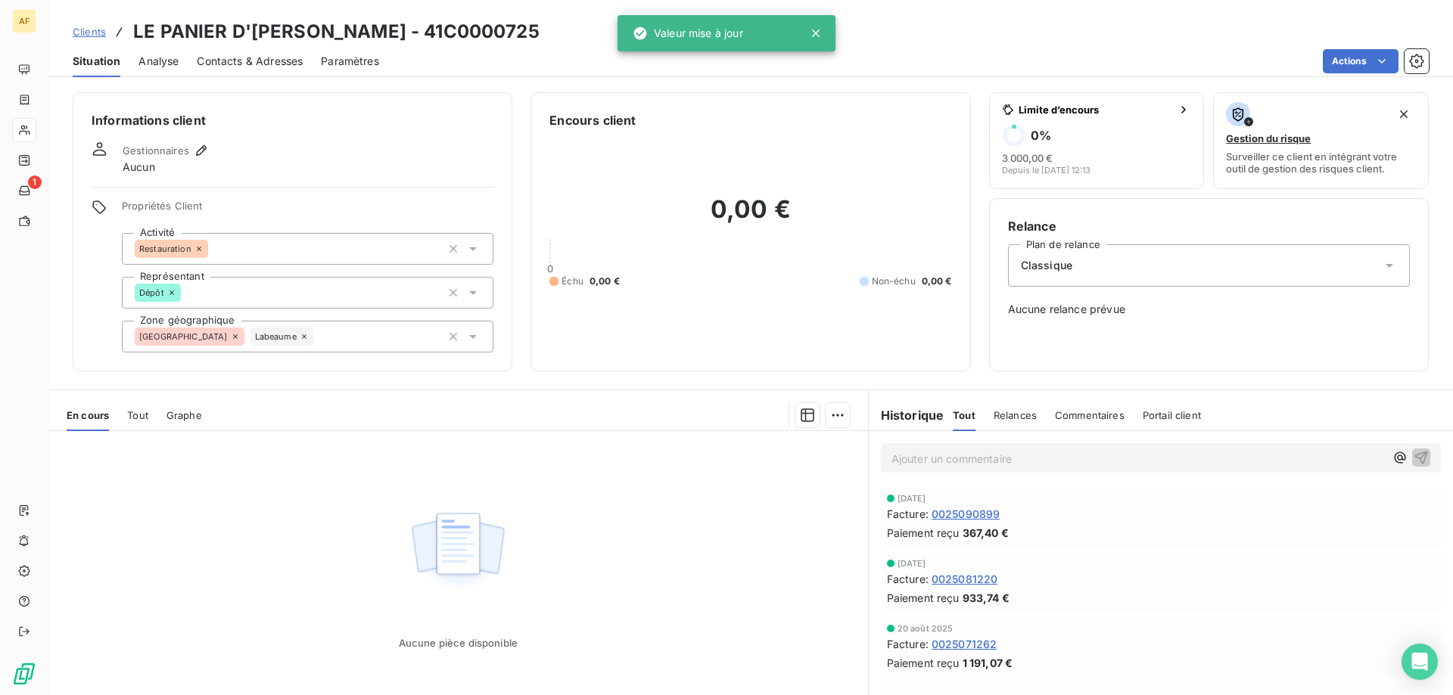
click at [89, 31] on span "Clients" at bounding box center [89, 32] width 33 height 12
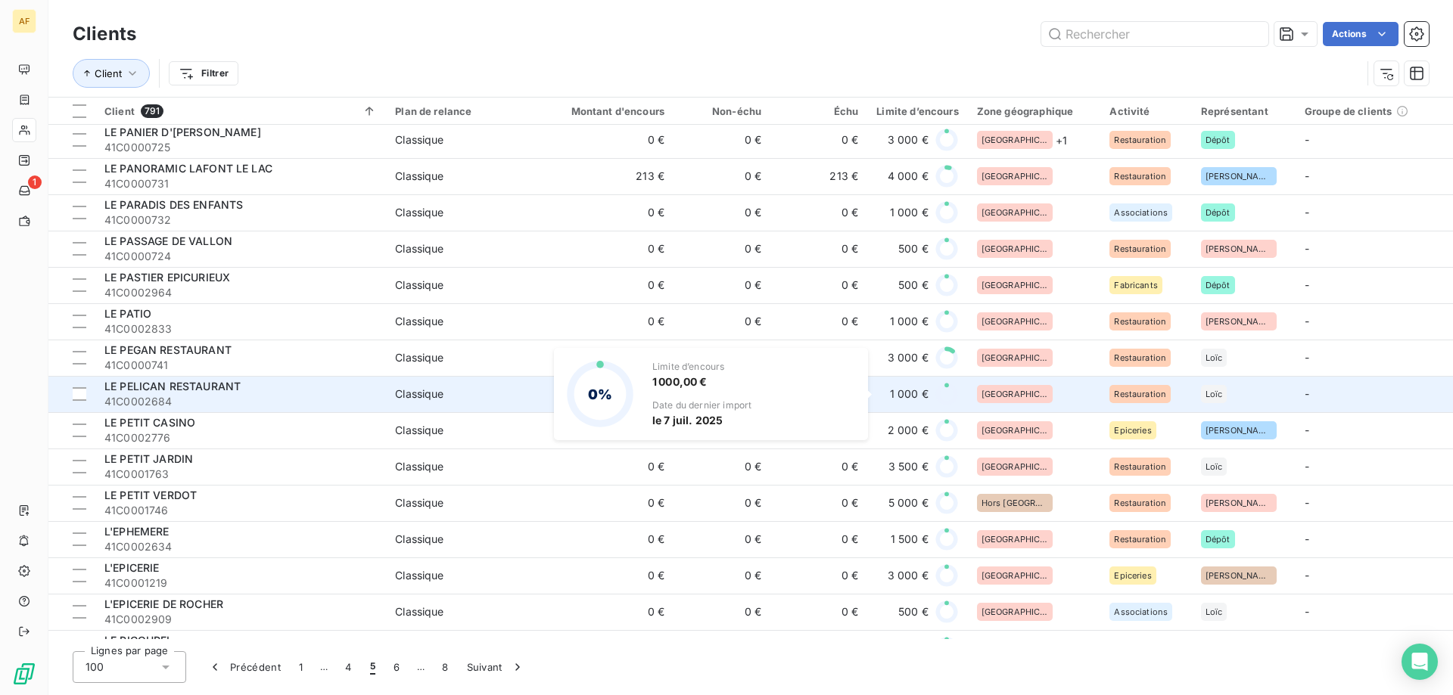
scroll to position [2648, 0]
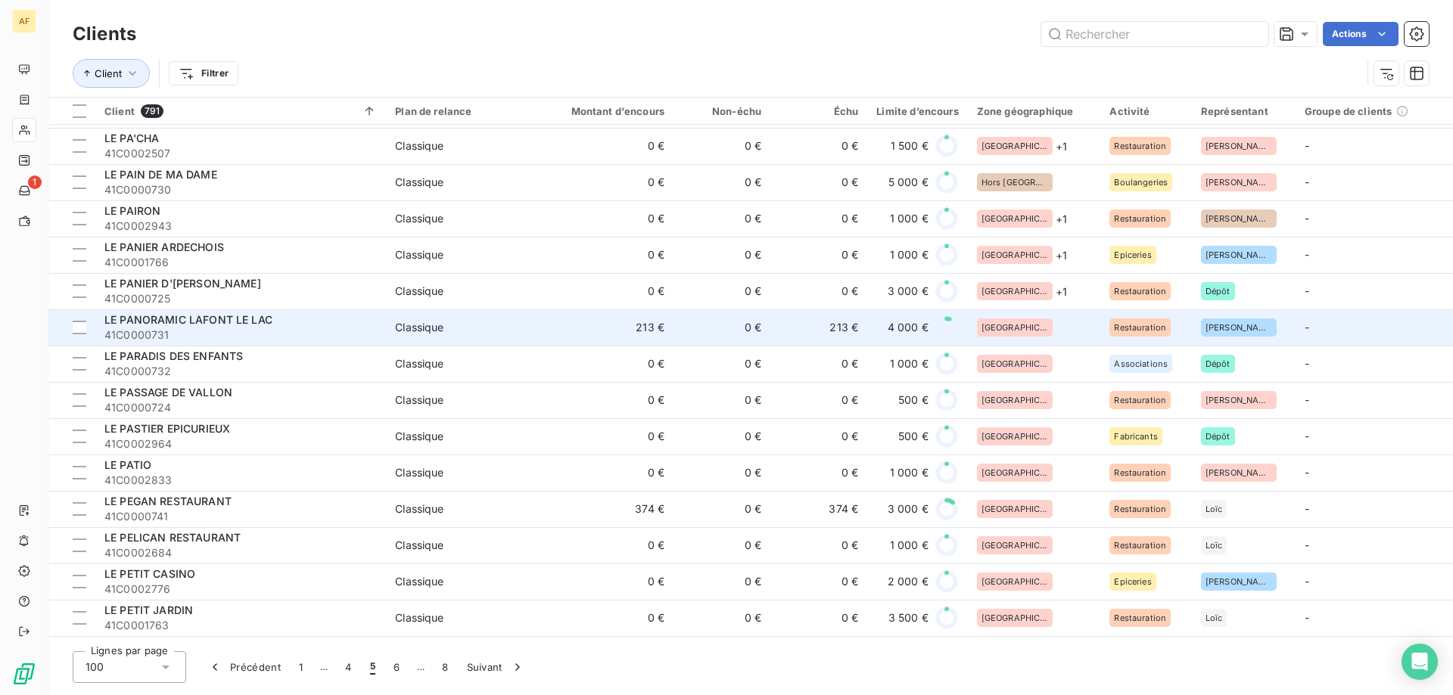
click at [1042, 322] on div "[GEOGRAPHIC_DATA]" at bounding box center [1034, 327] width 115 height 18
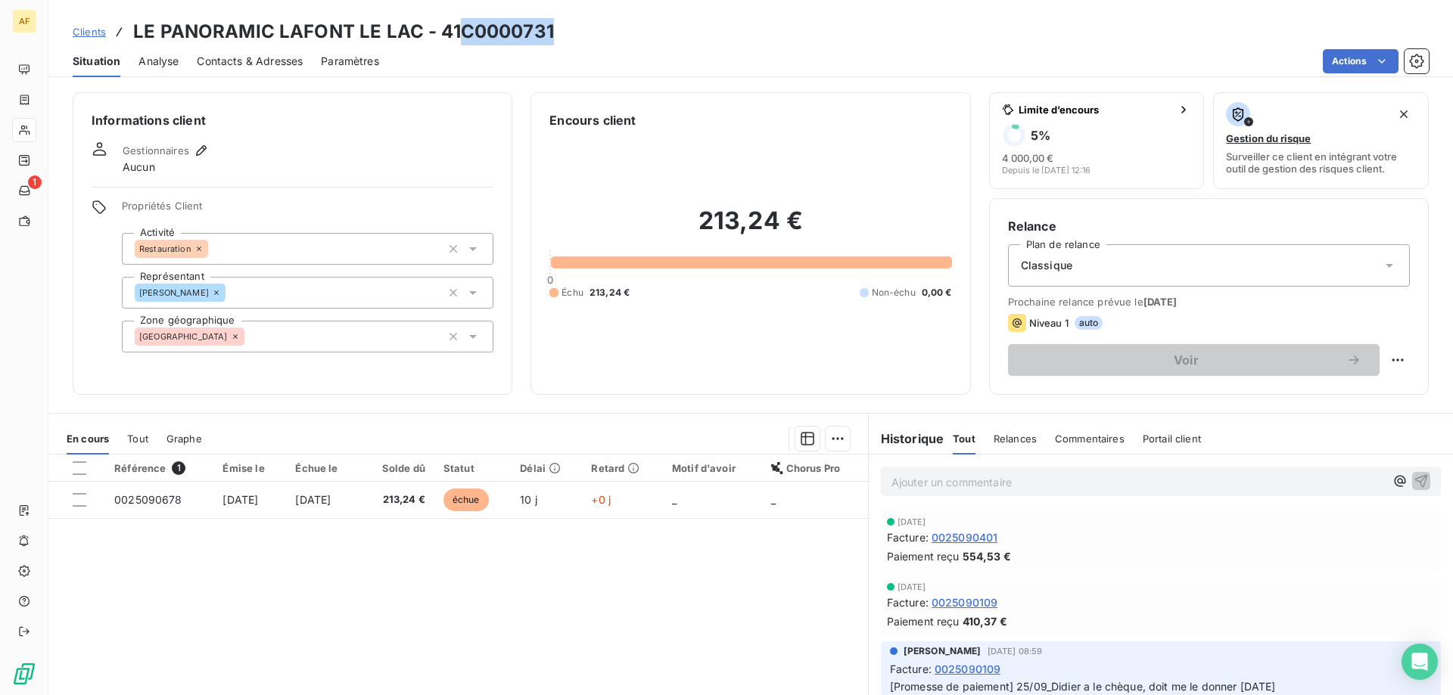
drag, startPoint x: 464, startPoint y: 29, endPoint x: 610, endPoint y: 30, distance: 146.0
click at [608, 30] on div "Clients LE PANORAMIC LAFONT LE LAC - 41C0000731" at bounding box center [750, 31] width 1404 height 27
copy h3 "C0000731"
click at [298, 341] on div "[GEOGRAPHIC_DATA]" at bounding box center [307, 337] width 371 height 32
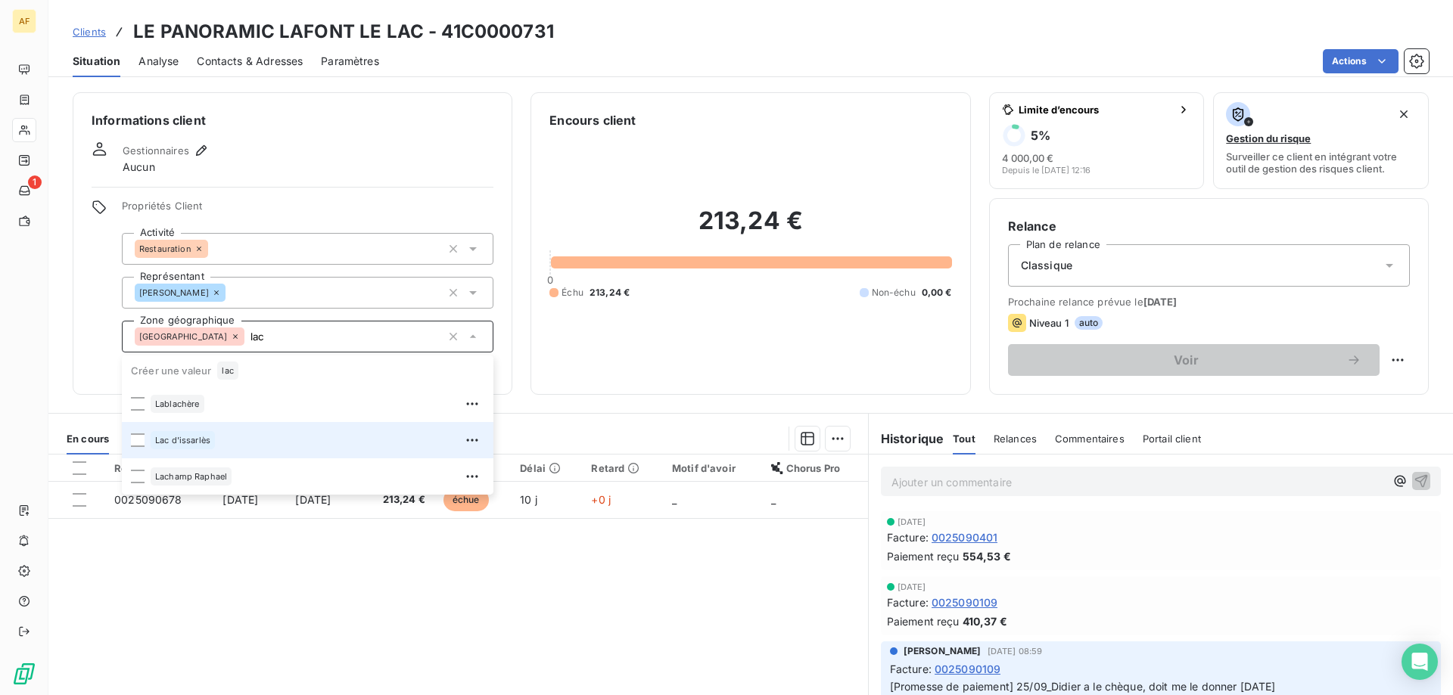
click at [213, 435] on div "Lac d'issarlès" at bounding box center [183, 440] width 64 height 18
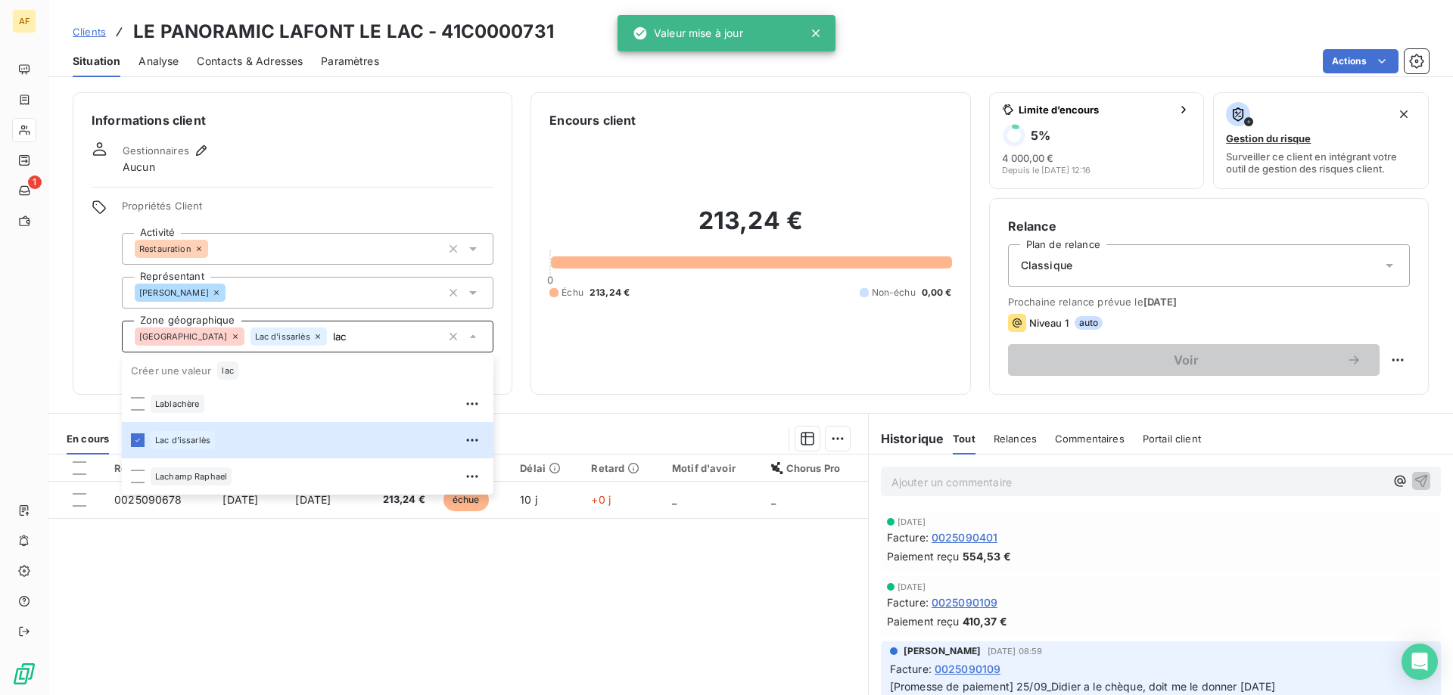
type input "lac"
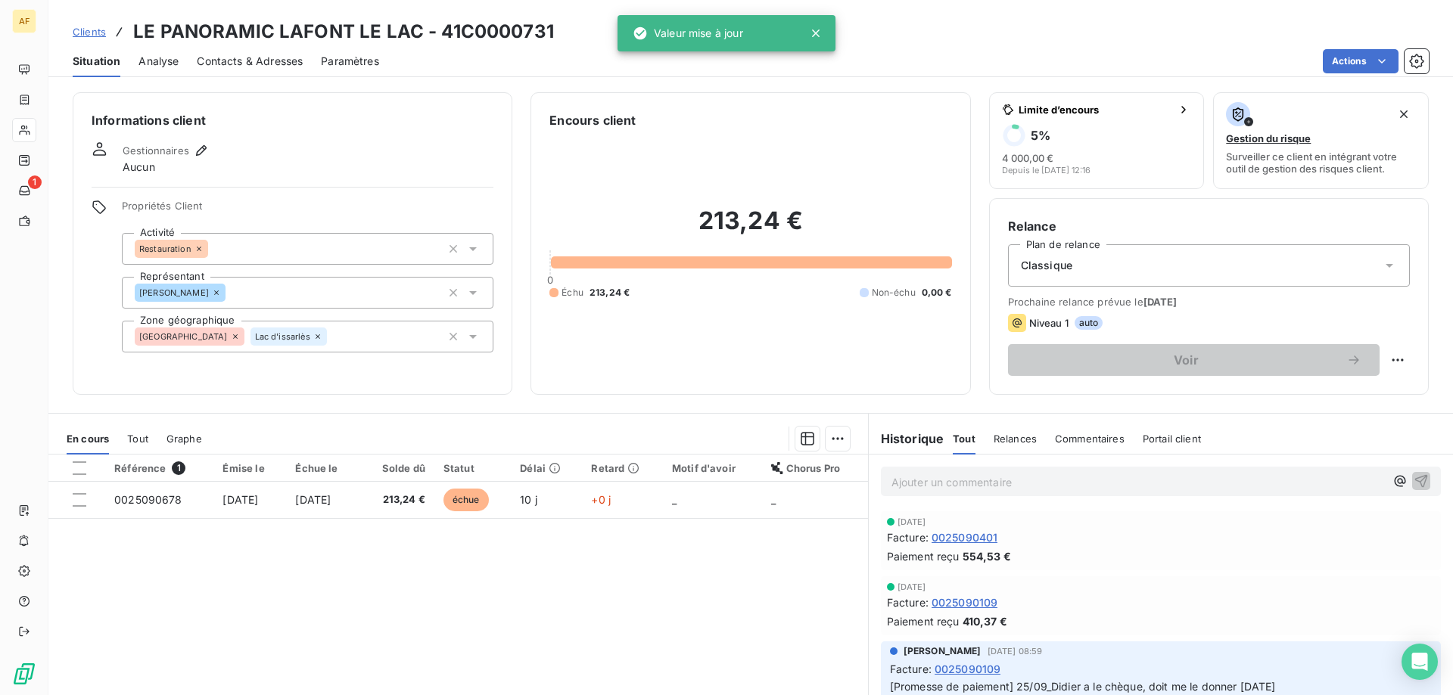
click at [257, 586] on div "Référence 1 Émise le Échue le Solde dû Statut Délai Retard Motif d'avoir Chorus…" at bounding box center [457, 600] width 819 height 291
click at [91, 33] on span "Clients" at bounding box center [89, 32] width 33 height 12
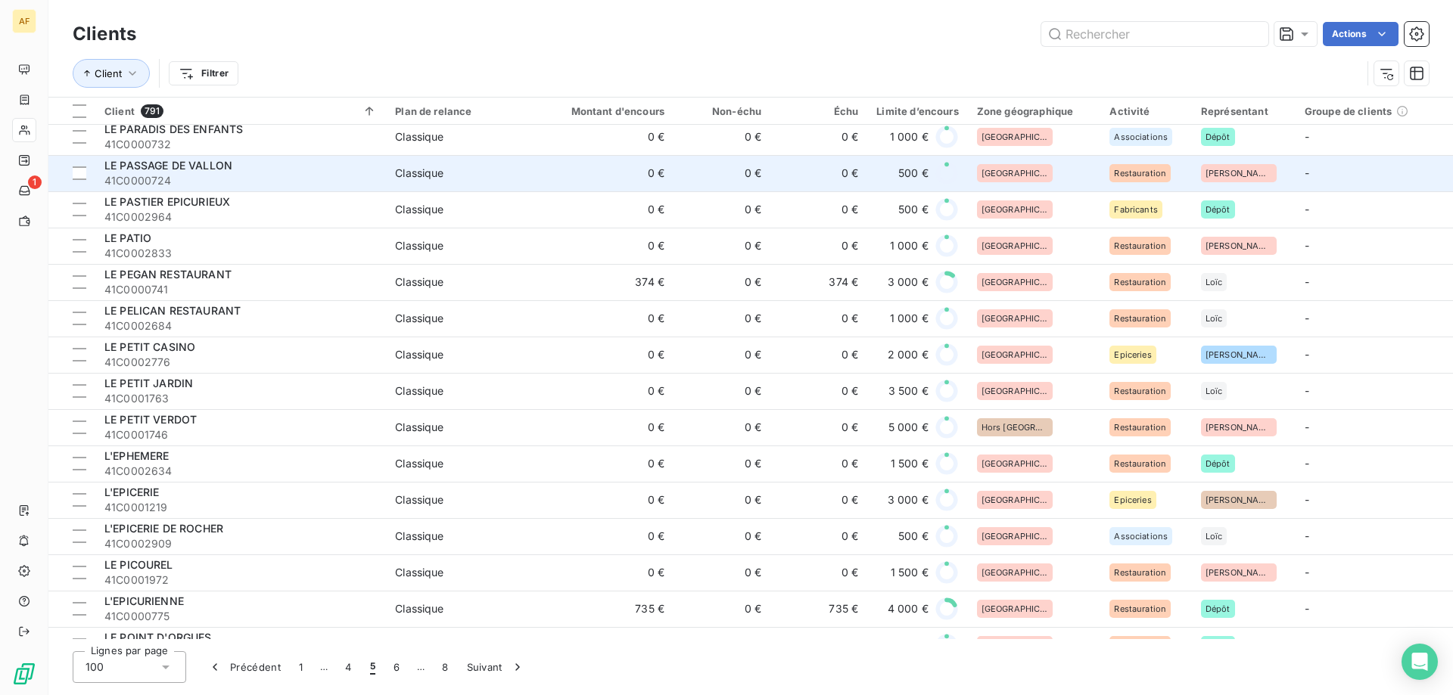
scroll to position [2648, 0]
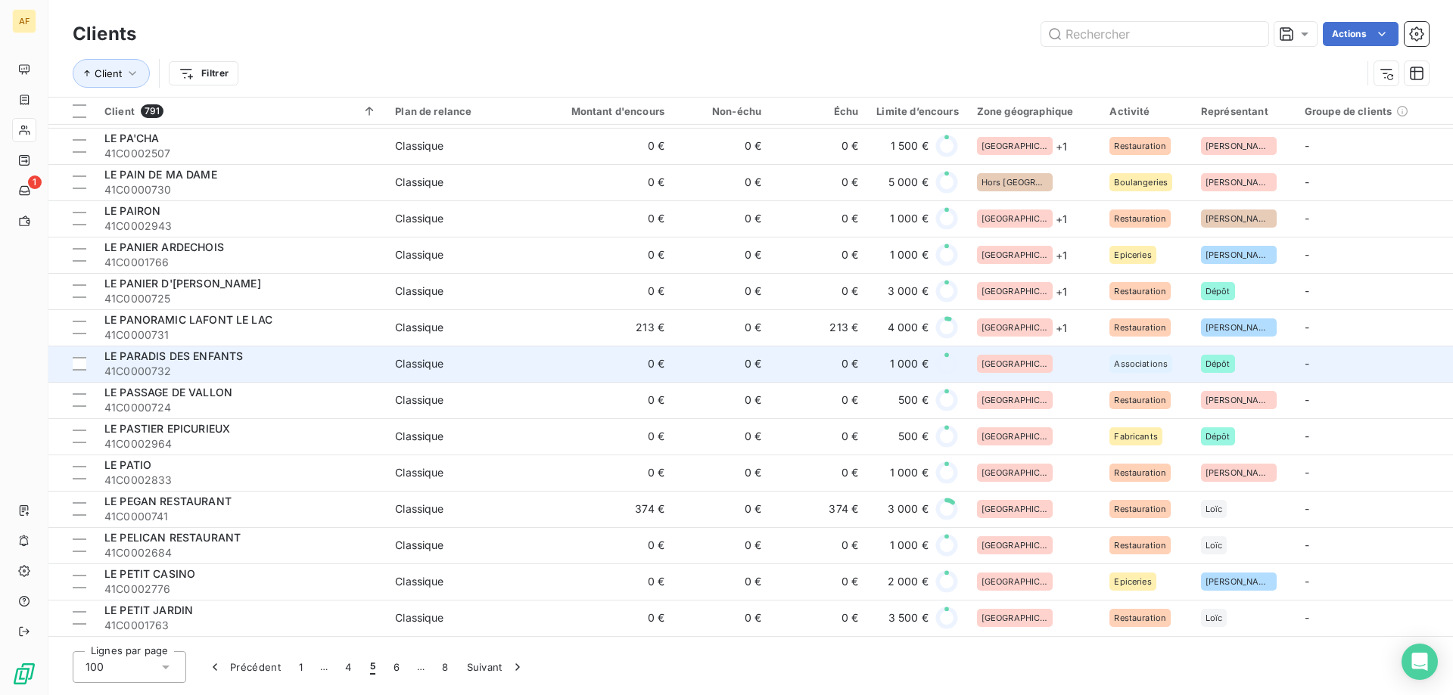
click at [1022, 360] on div "[GEOGRAPHIC_DATA]" at bounding box center [1034, 364] width 115 height 18
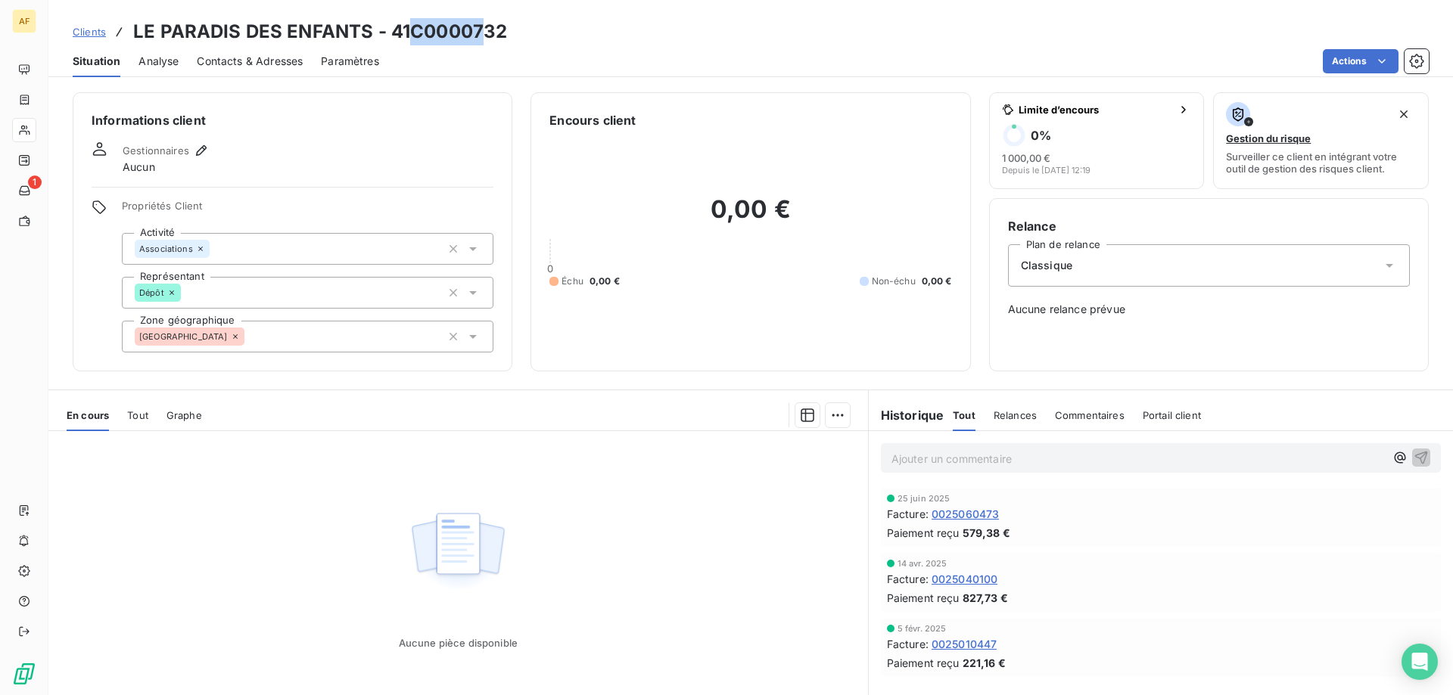
drag, startPoint x: 412, startPoint y: 30, endPoint x: 485, endPoint y: 32, distance: 72.6
click at [485, 32] on h3 "LE PARADIS DES ENFANTS - 41C0000732" at bounding box center [320, 31] width 374 height 27
click at [429, 31] on h3 "LE PARADIS DES ENFANTS - 41C0000732" at bounding box center [320, 31] width 374 height 27
drag, startPoint x: 413, startPoint y: 29, endPoint x: 532, endPoint y: 29, distance: 118.8
click at [531, 29] on div "Clients LE PARADIS DES ENFANTS - 41C0000732" at bounding box center [750, 31] width 1404 height 27
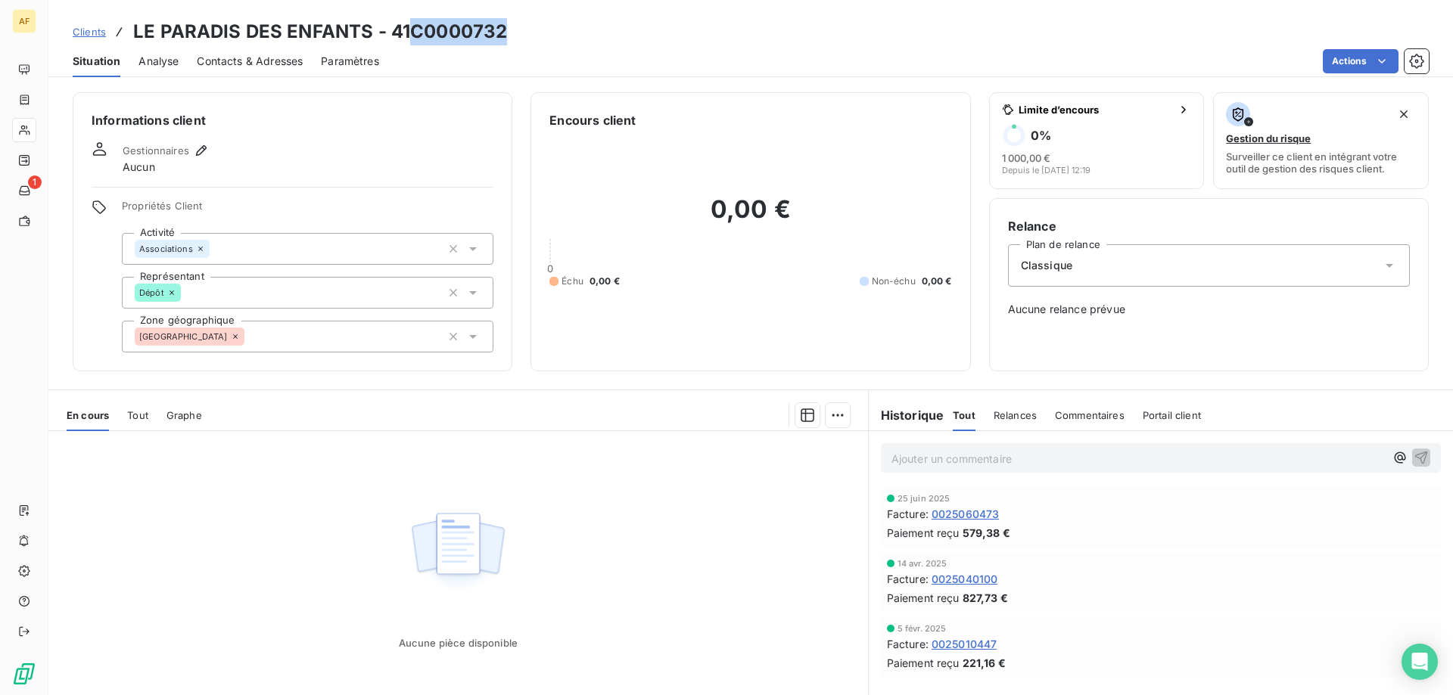
copy h3 "C0000732"
click at [300, 347] on div "[GEOGRAPHIC_DATA]" at bounding box center [307, 337] width 371 height 32
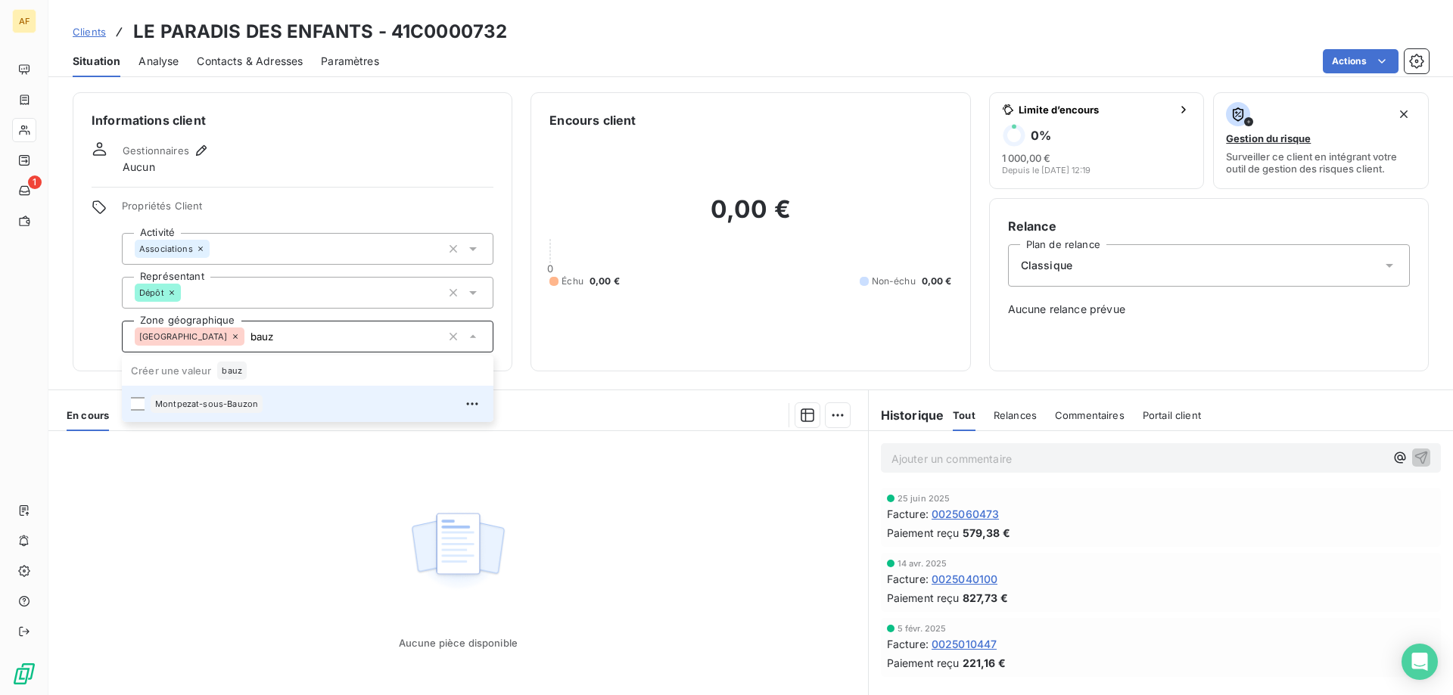
click at [262, 407] on div "Montpezat-sous-Bauzon" at bounding box center [207, 404] width 112 height 18
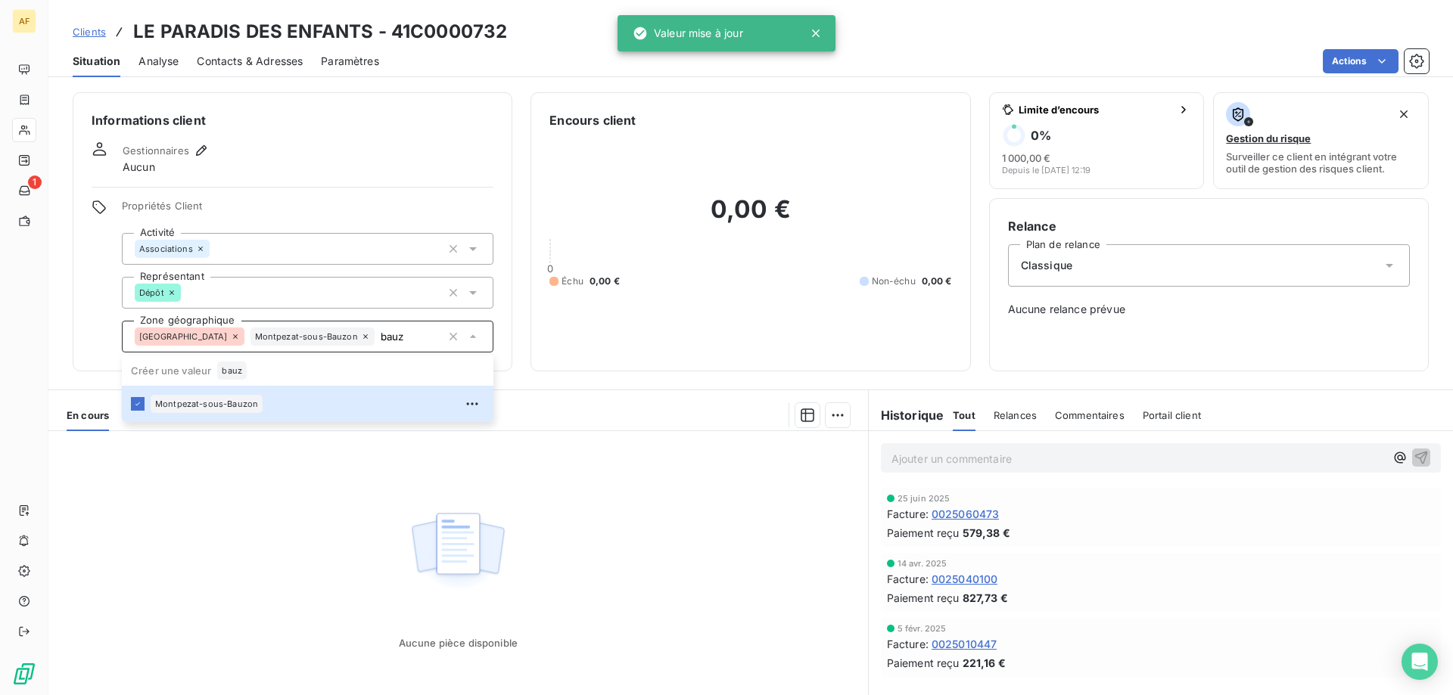
type input "bauz"
click at [264, 511] on div "Aucune pièce disponible" at bounding box center [457, 576] width 819 height 291
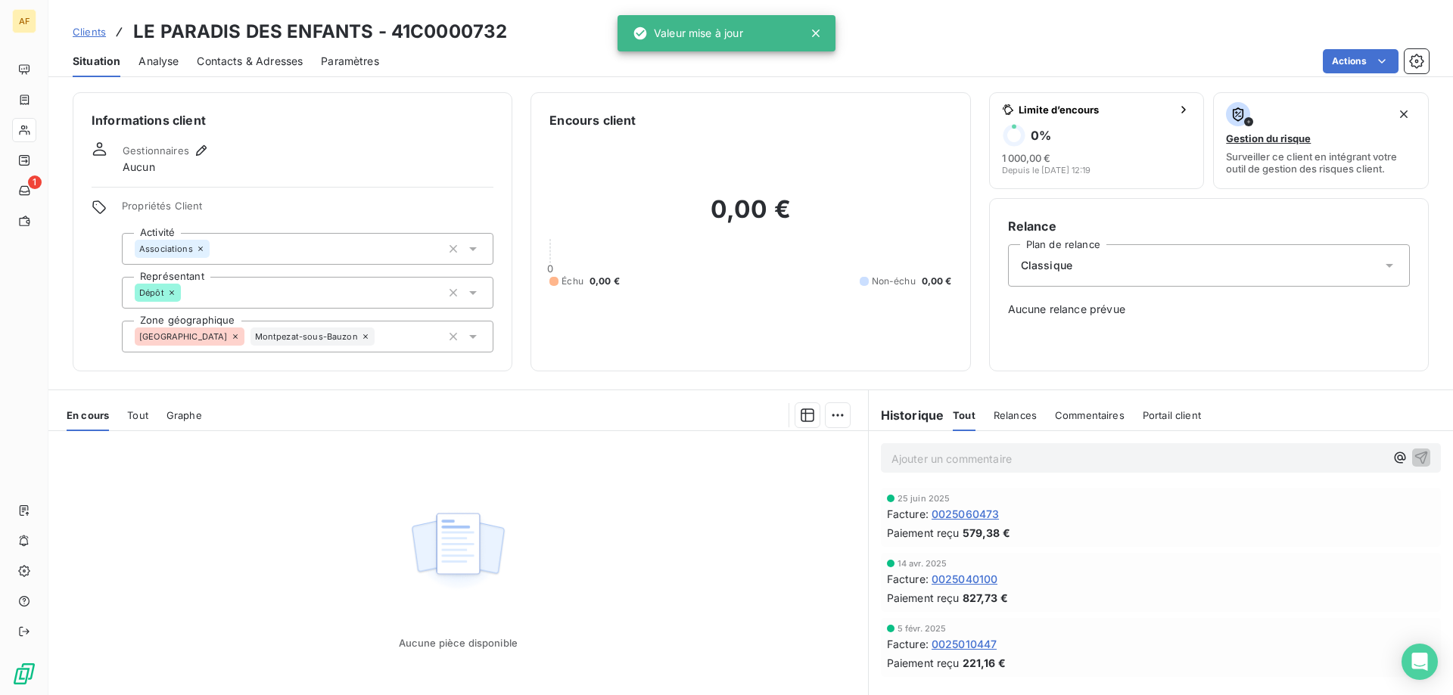
click at [86, 33] on span "Clients" at bounding box center [89, 32] width 33 height 12
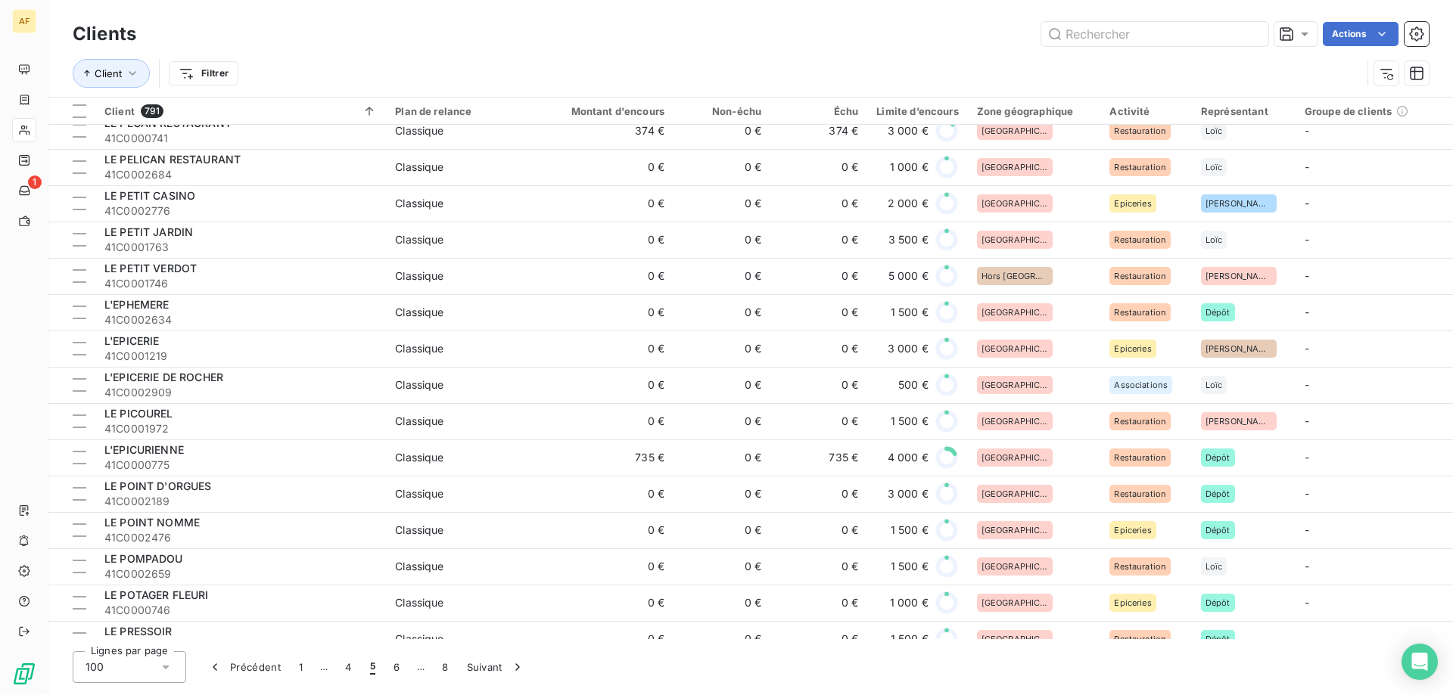
scroll to position [2648, 0]
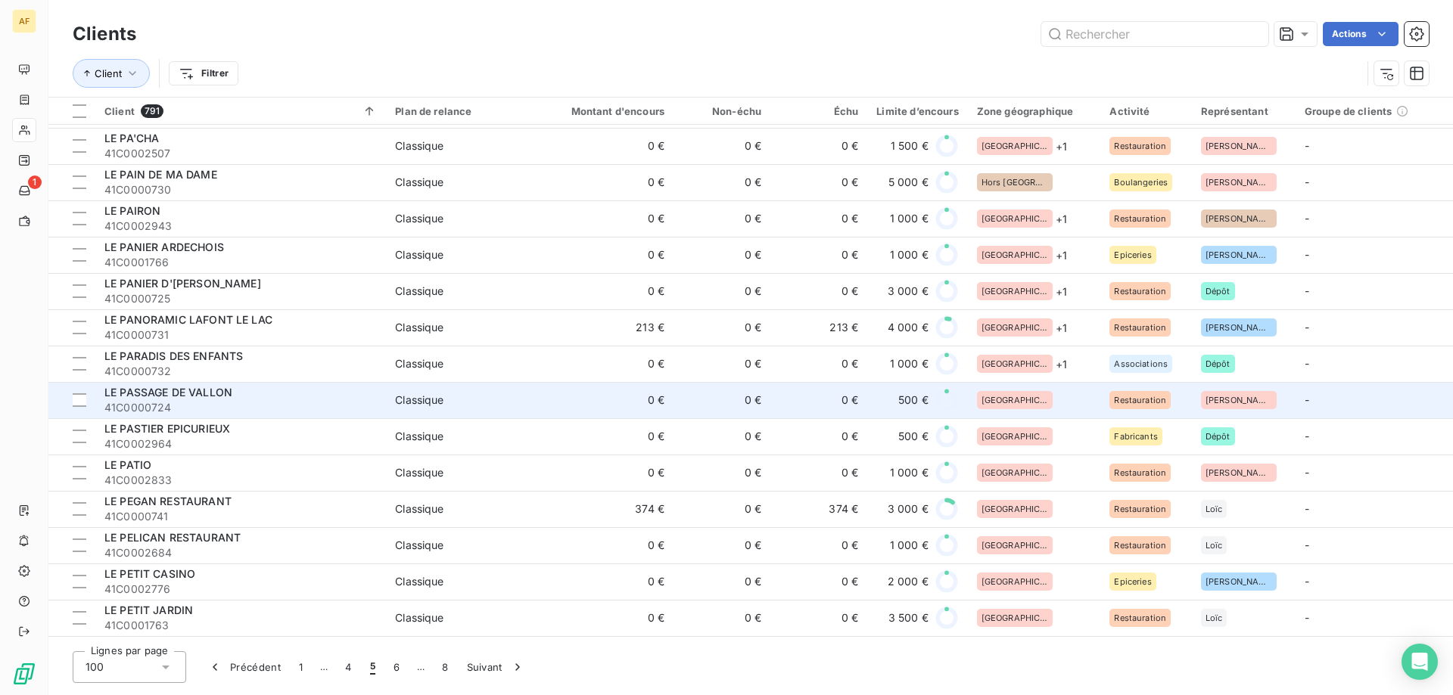
click at [1041, 405] on div "[GEOGRAPHIC_DATA]" at bounding box center [1034, 400] width 115 height 18
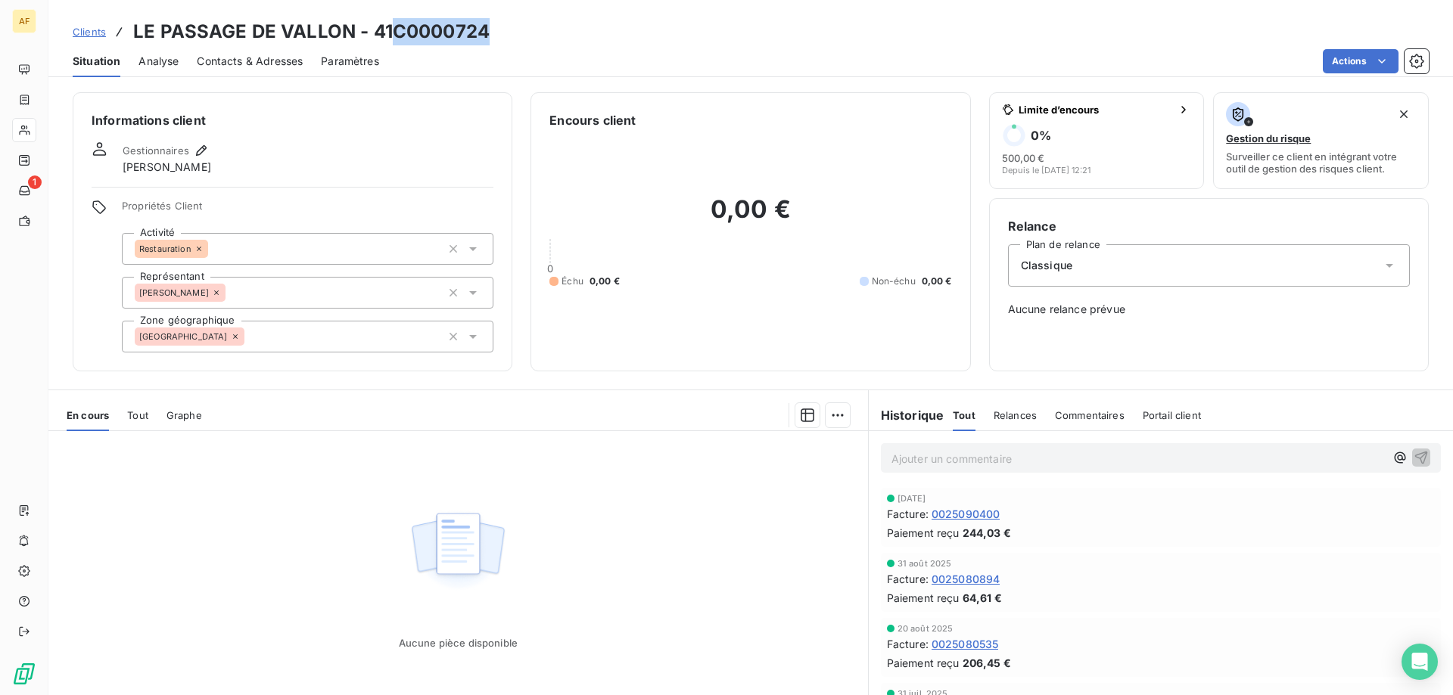
drag, startPoint x: 394, startPoint y: 36, endPoint x: 534, endPoint y: 42, distance: 140.1
click at [532, 41] on div "Clients LE PASSAGE DE VALLON - 41C0000724" at bounding box center [750, 31] width 1404 height 27
copy h3 "C0000724"
click at [331, 331] on div "[GEOGRAPHIC_DATA]" at bounding box center [307, 337] width 371 height 32
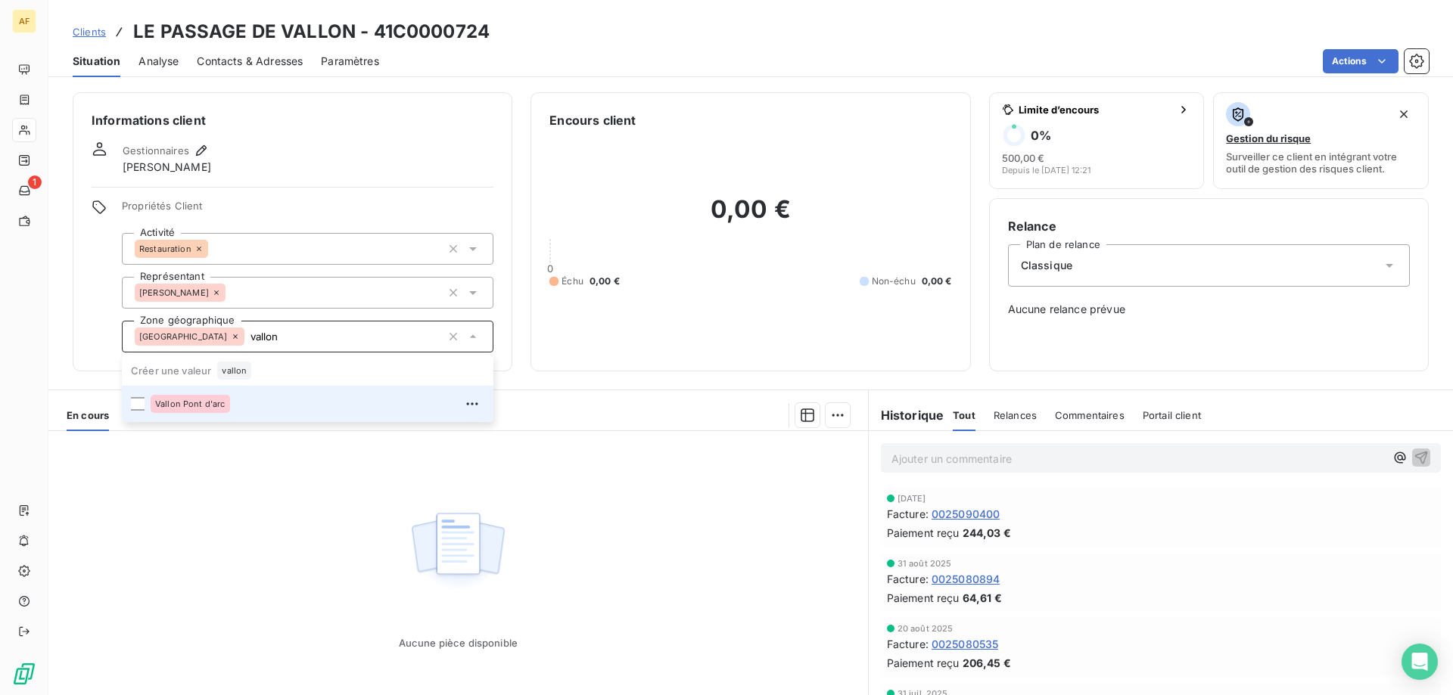
click at [216, 412] on div "Vallon Pont d'arc" at bounding box center [190, 404] width 79 height 18
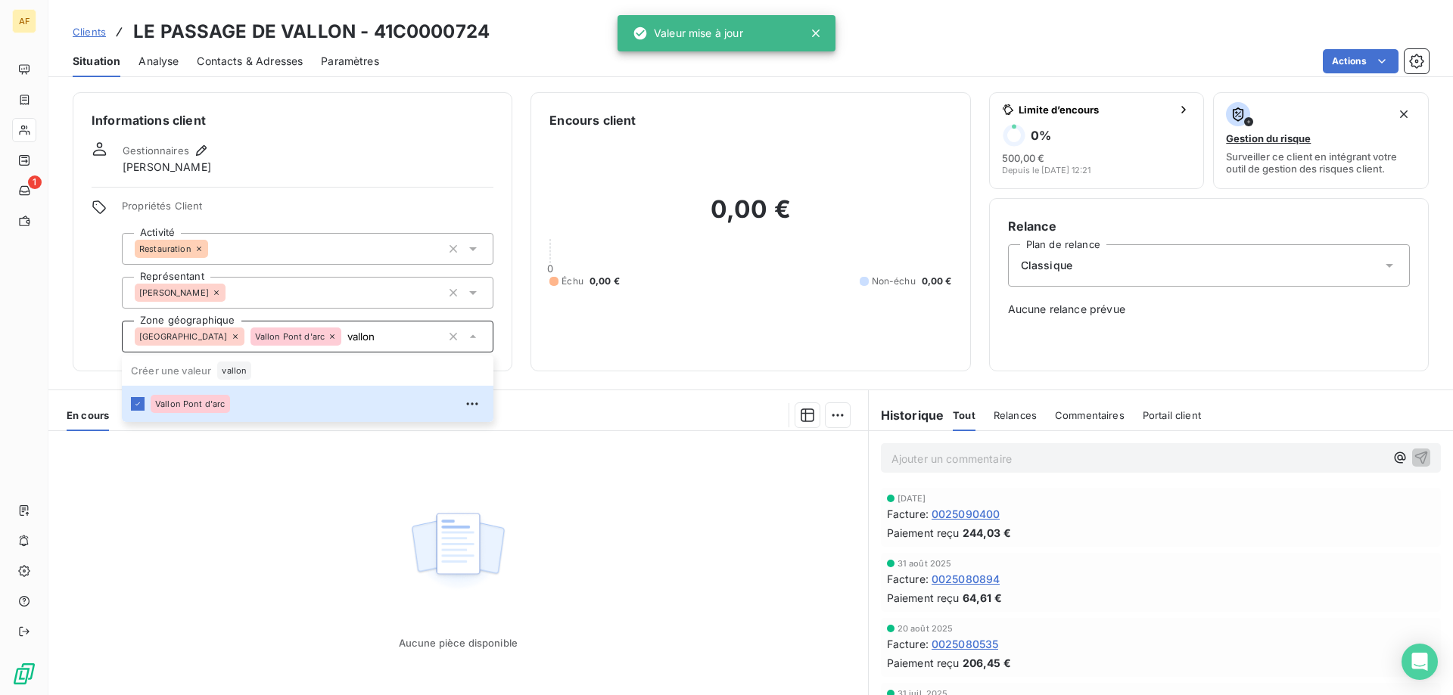
type input "vallon"
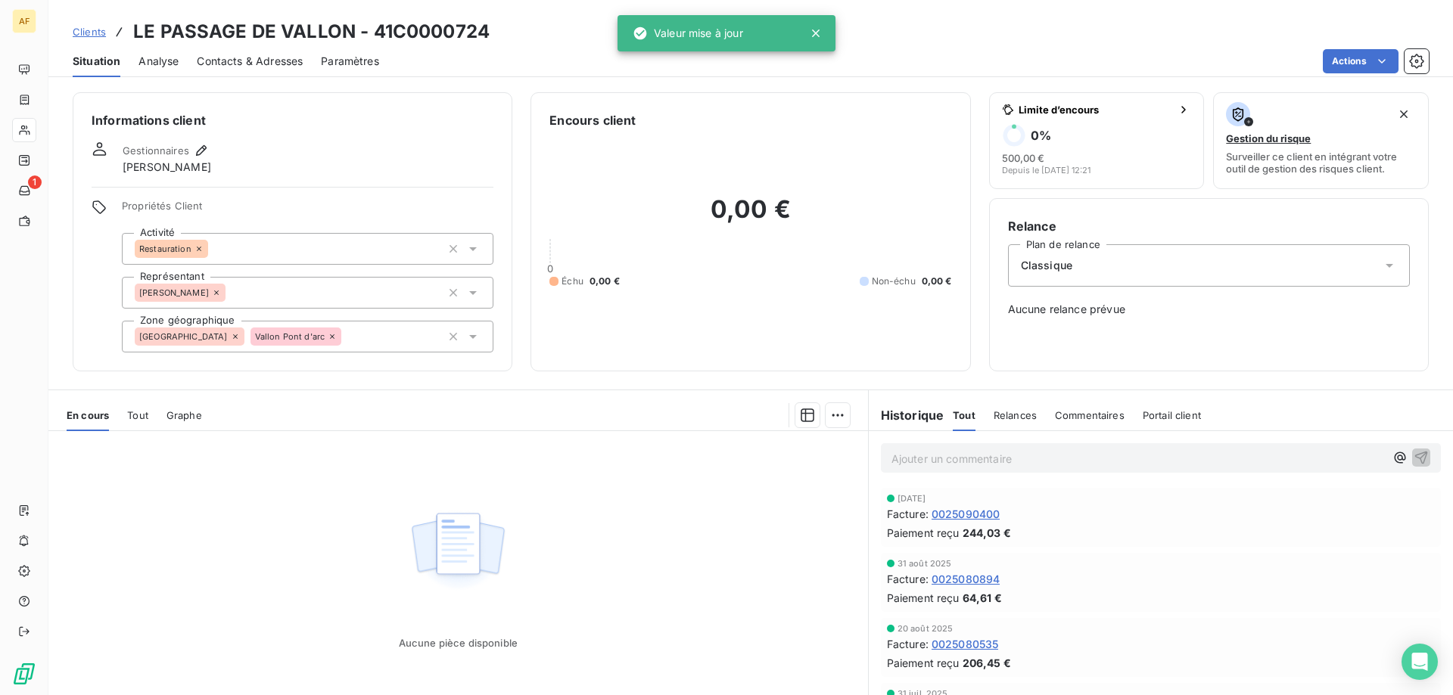
click at [235, 504] on div "Aucune pièce disponible" at bounding box center [457, 576] width 819 height 291
click at [82, 33] on span "Clients" at bounding box center [89, 32] width 33 height 12
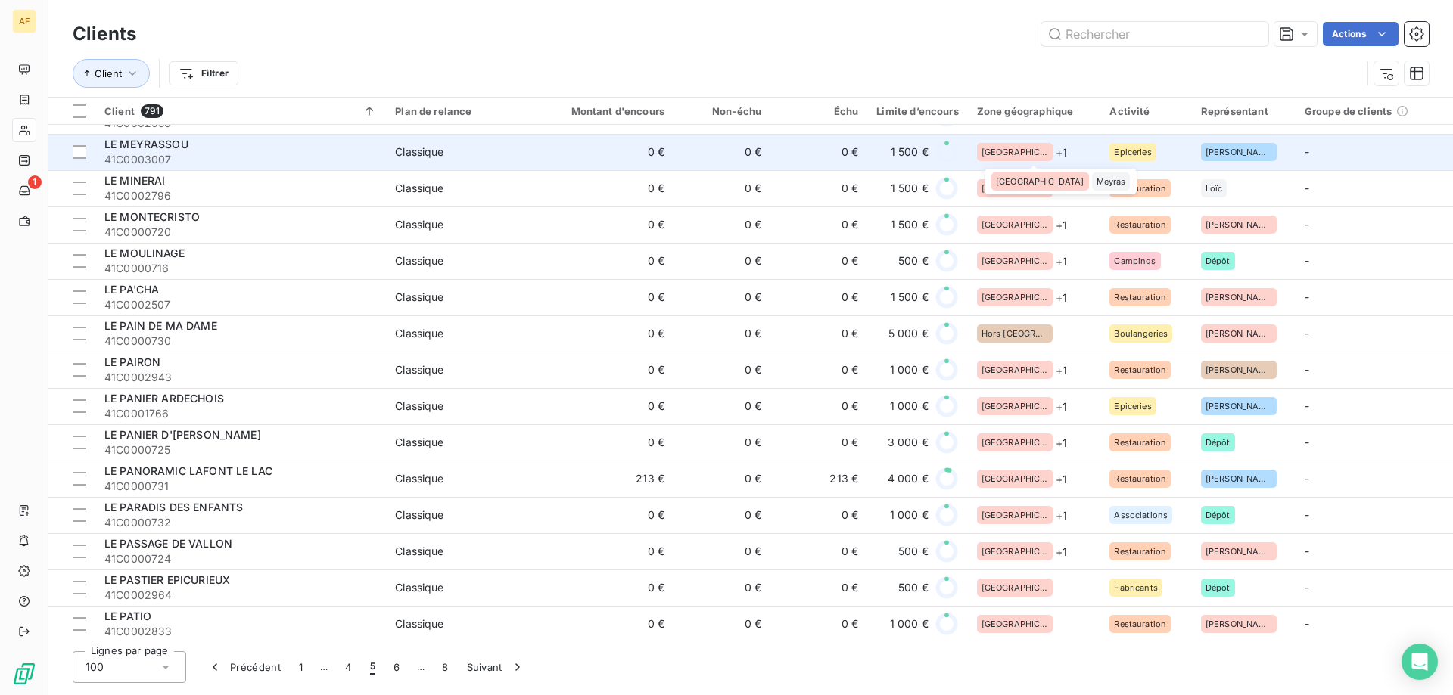
scroll to position [2572, 0]
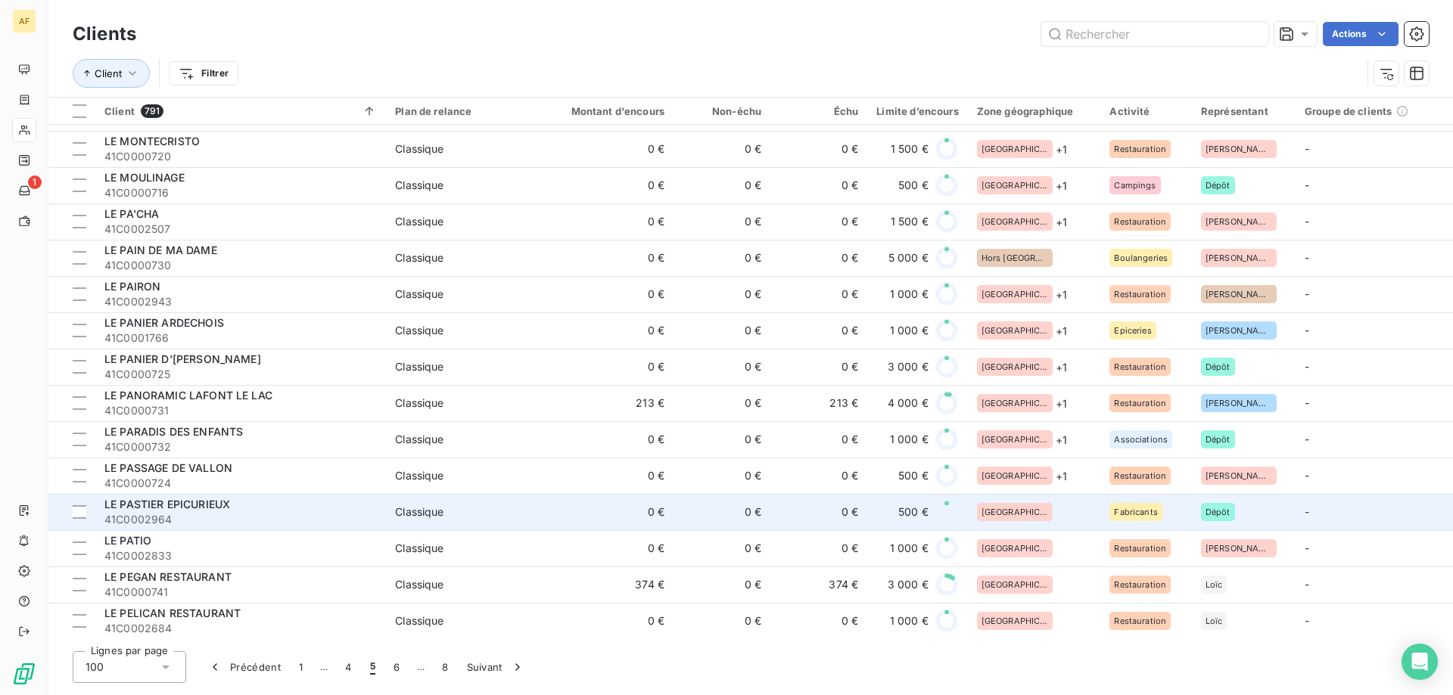
click at [1045, 518] on div "[GEOGRAPHIC_DATA]" at bounding box center [1034, 512] width 115 height 18
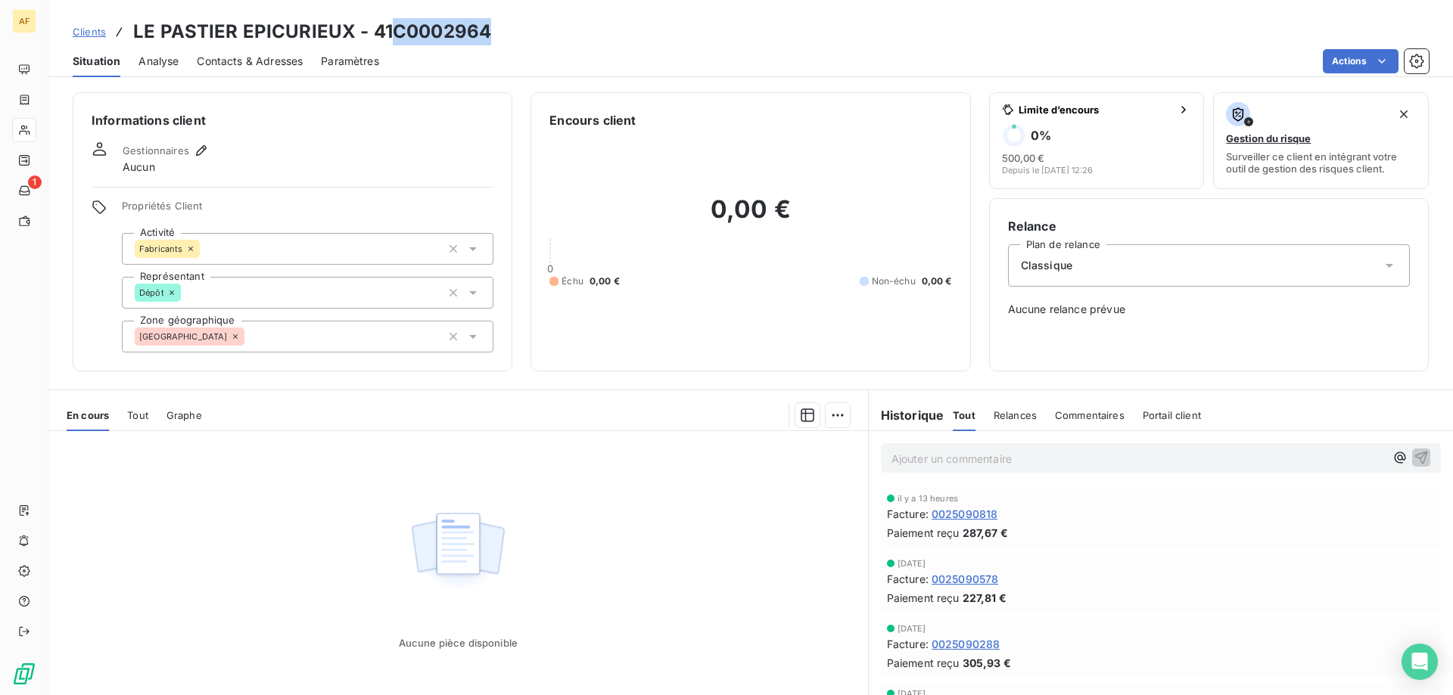
drag, startPoint x: 393, startPoint y: 29, endPoint x: 536, endPoint y: 29, distance: 143.0
click at [536, 29] on div "Clients LE PASTIER EPICURIEUX - 41C0002964" at bounding box center [750, 31] width 1404 height 27
copy h3 "C0002964"
click at [369, 334] on div "[GEOGRAPHIC_DATA]" at bounding box center [307, 337] width 371 height 32
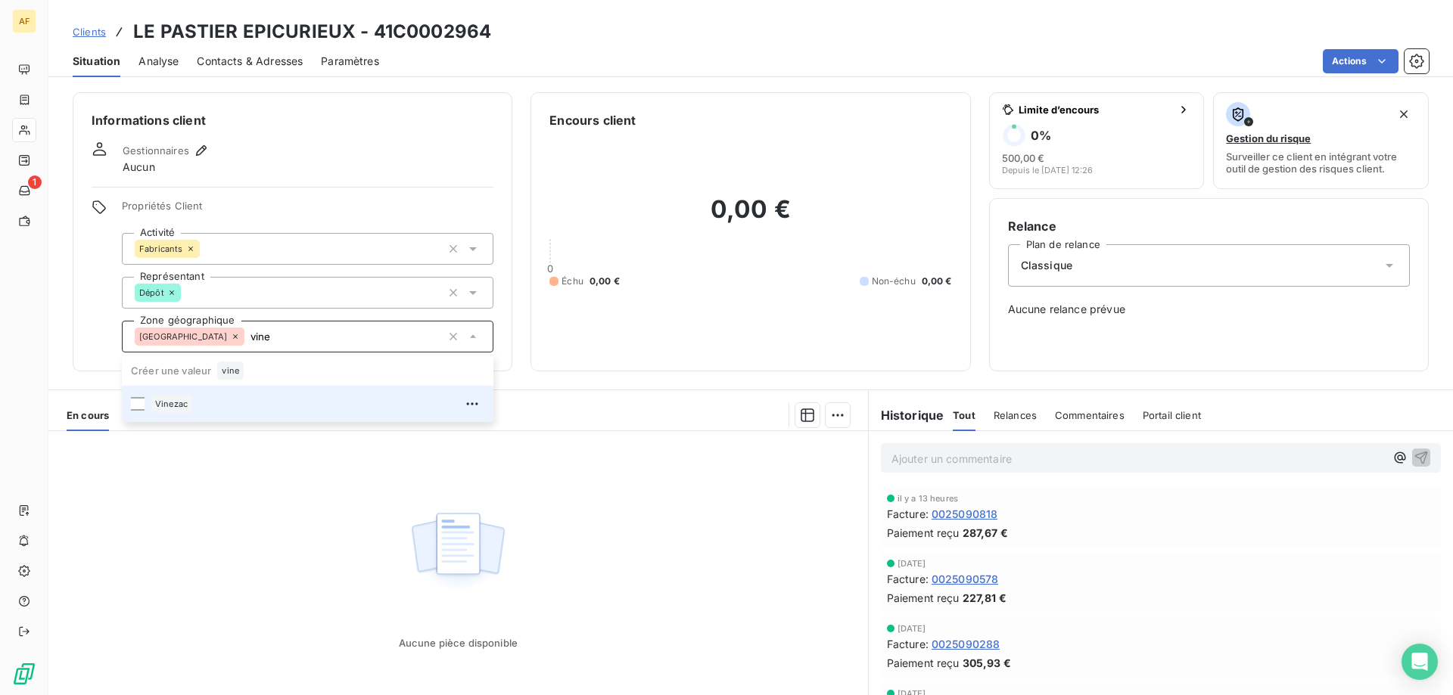
click at [330, 408] on div "Vinezac" at bounding box center [318, 404] width 334 height 24
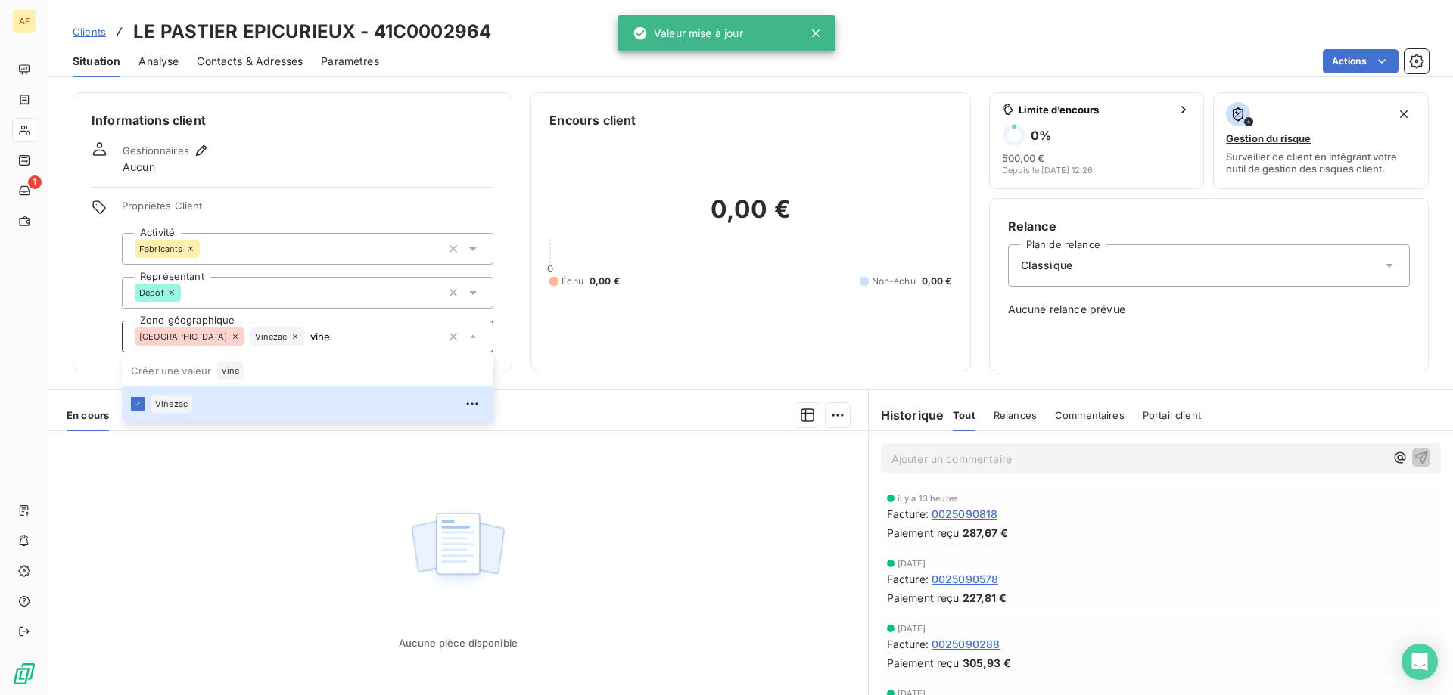
type input "vine"
click at [277, 571] on div "Aucune pièce disponible" at bounding box center [457, 576] width 819 height 291
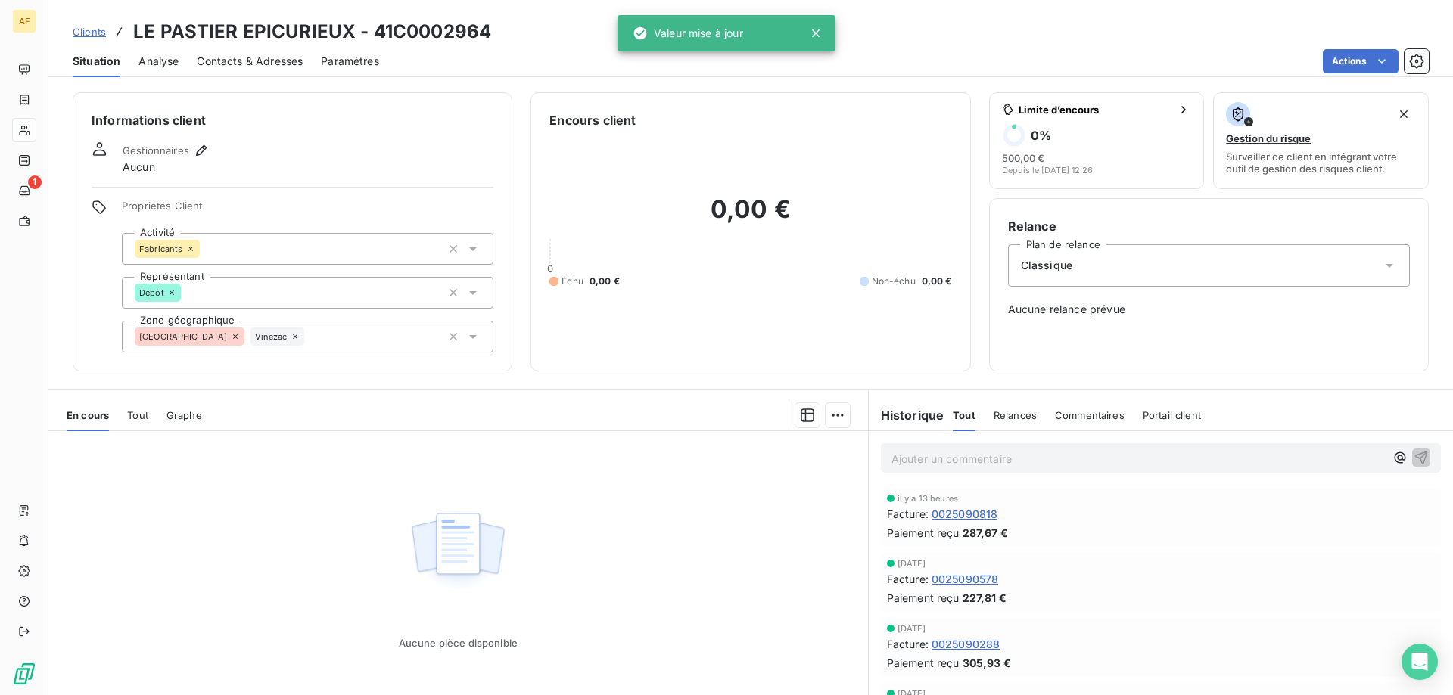
click at [92, 29] on span "Clients" at bounding box center [89, 32] width 33 height 12
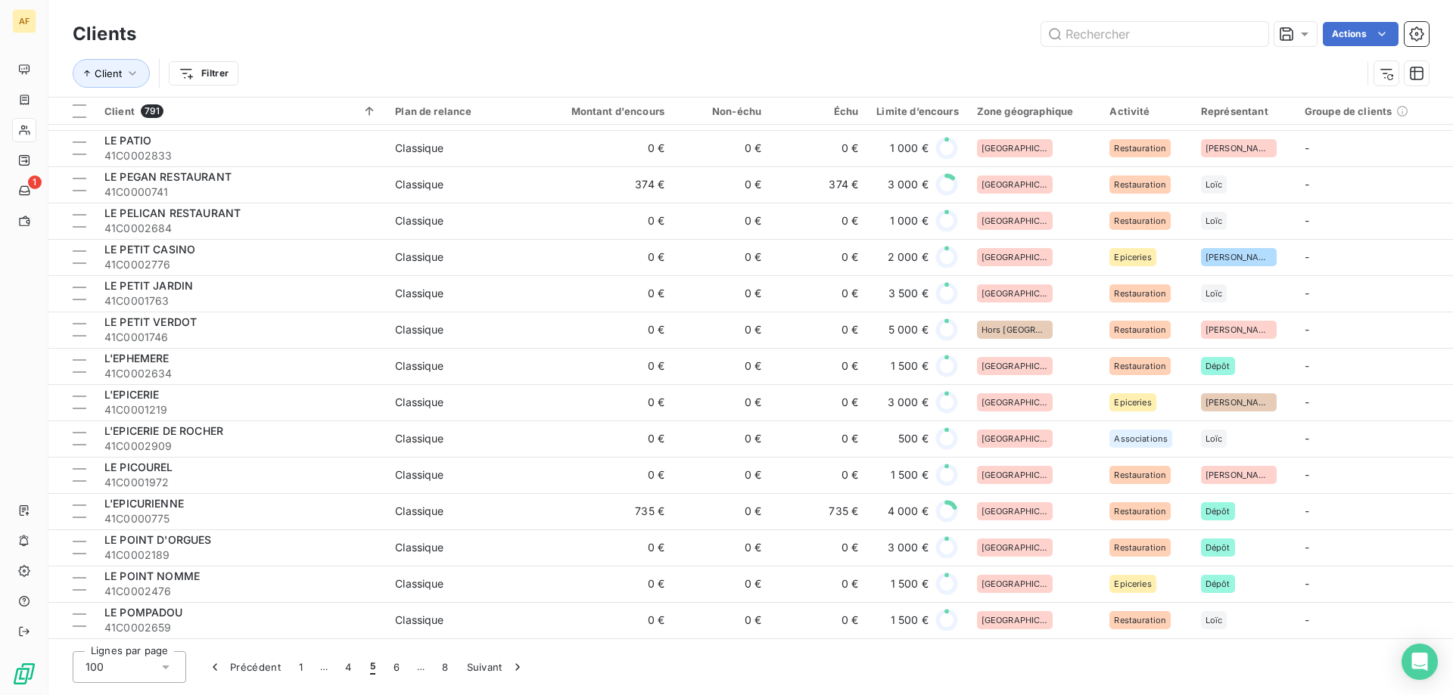
scroll to position [2745, 0]
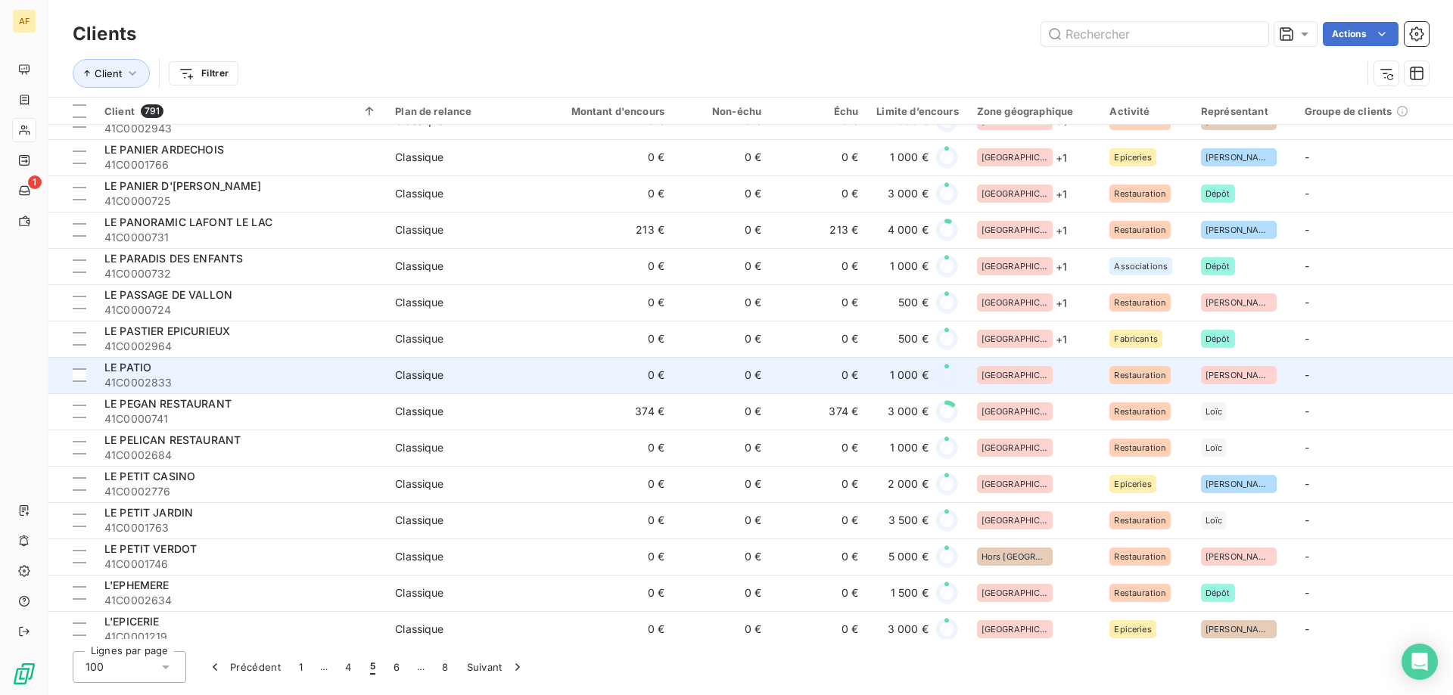
click at [1040, 377] on div "[GEOGRAPHIC_DATA]" at bounding box center [1034, 375] width 115 height 18
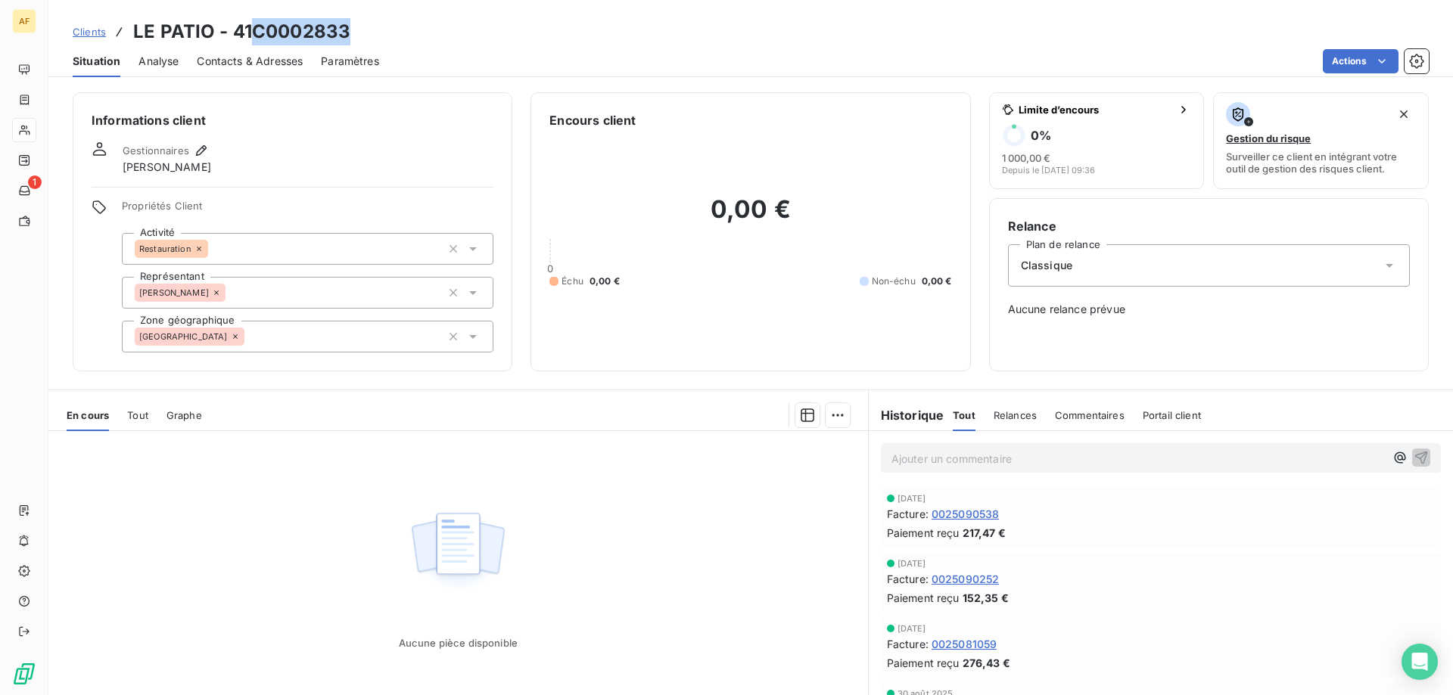
drag, startPoint x: 254, startPoint y: 30, endPoint x: 378, endPoint y: 30, distance: 124.1
click at [378, 30] on div "Clients LE PATIO - 41C0002833" at bounding box center [750, 31] width 1404 height 27
copy h3 "C0002833"
click at [300, 342] on div "[GEOGRAPHIC_DATA]" at bounding box center [307, 337] width 371 height 32
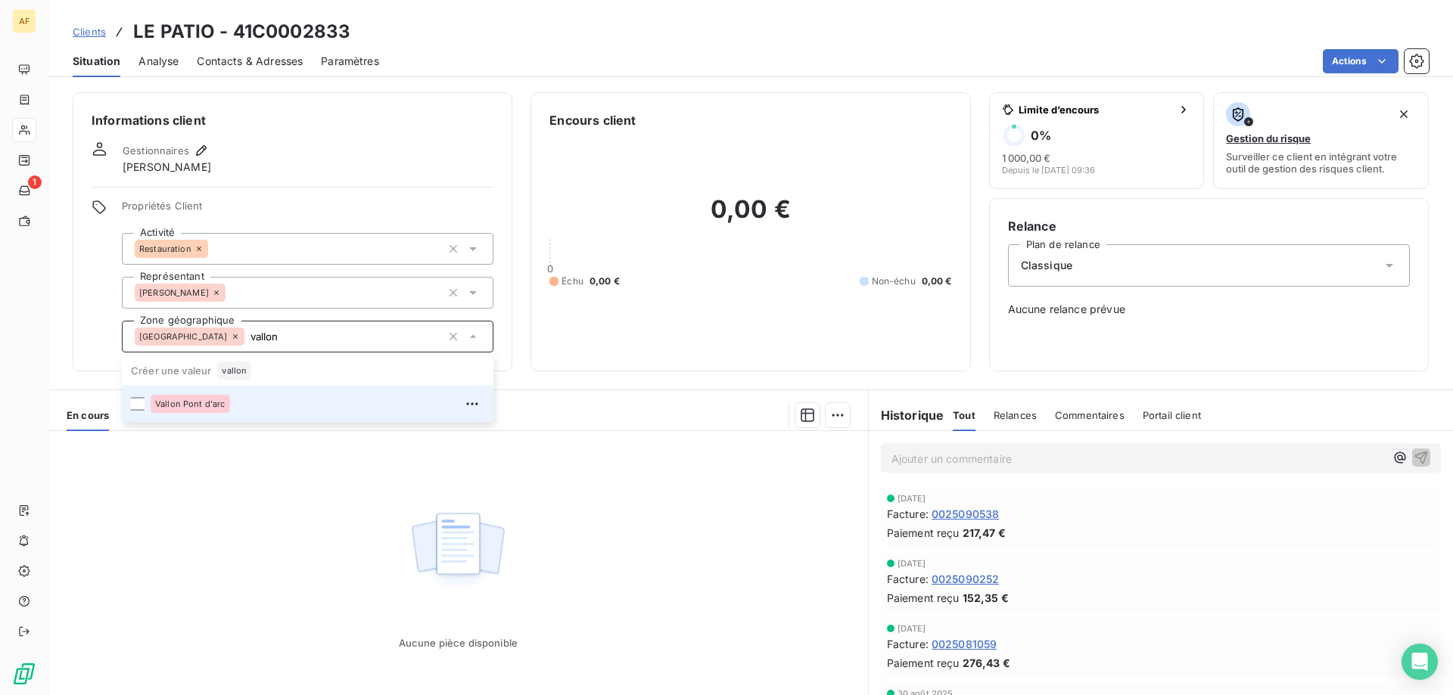
click at [239, 409] on div "Vallon Pont d'arc" at bounding box center [318, 404] width 334 height 24
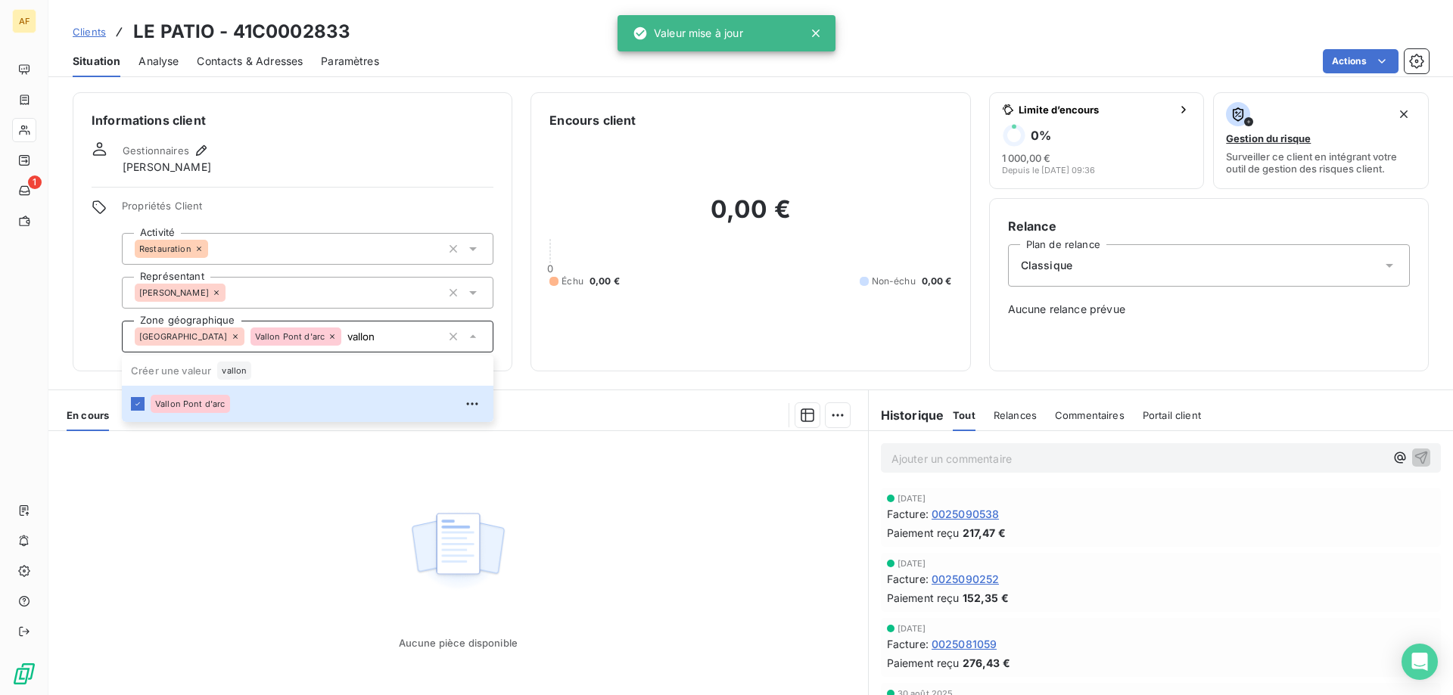
type input "vallon"
click at [283, 543] on div "Aucune pièce disponible" at bounding box center [457, 576] width 819 height 291
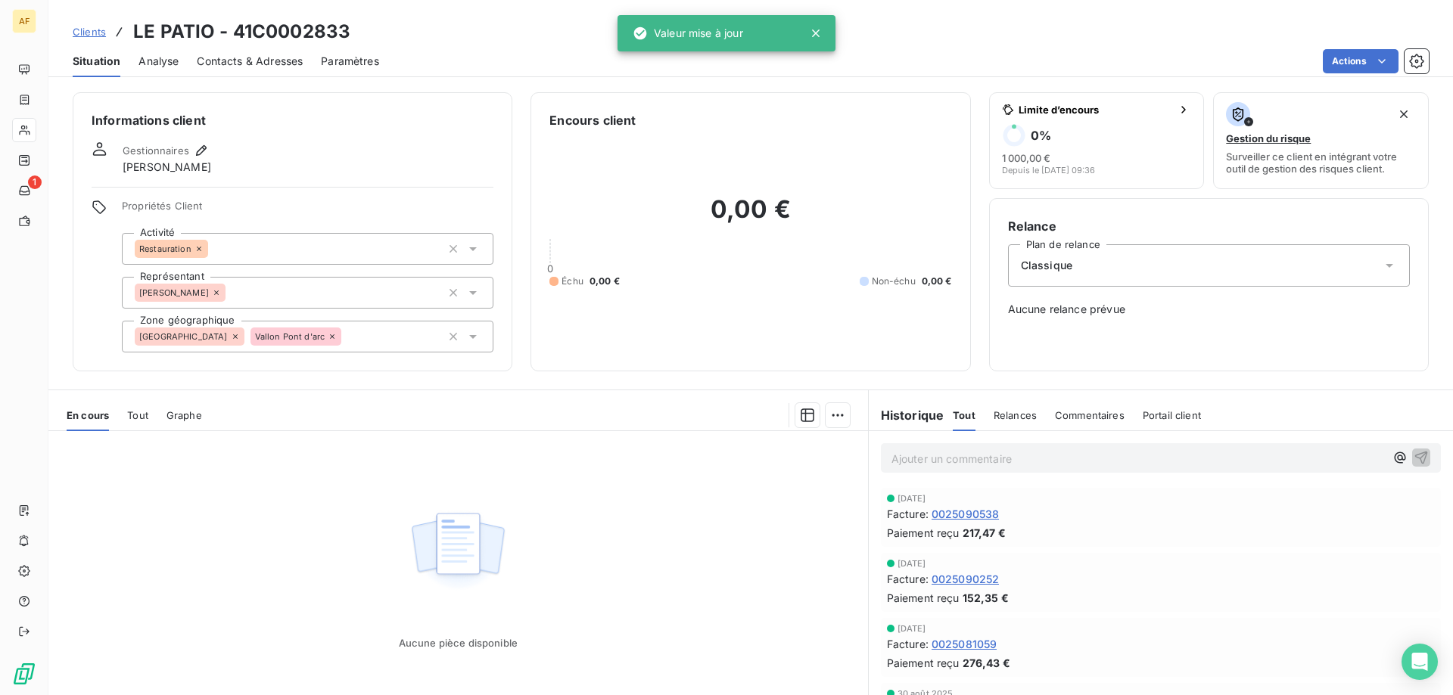
click at [80, 33] on span "Clients" at bounding box center [89, 32] width 33 height 12
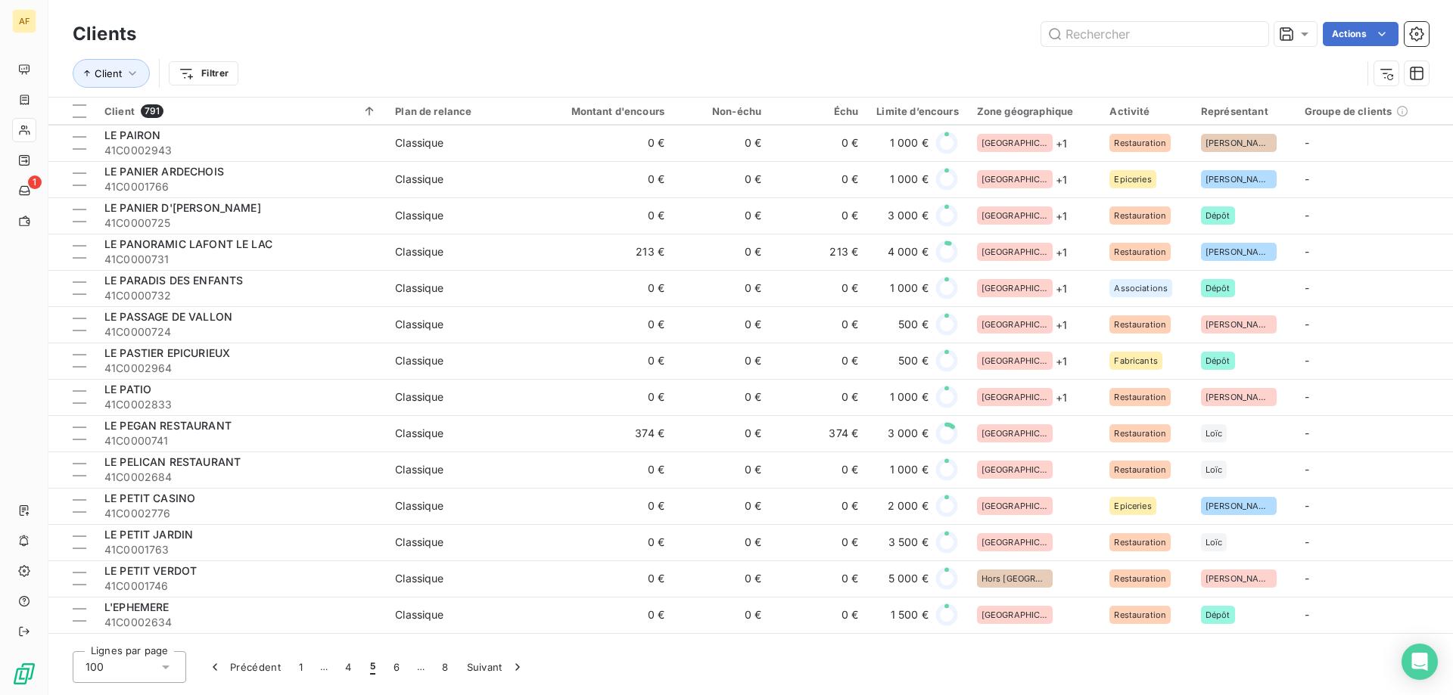
scroll to position [2799, 0]
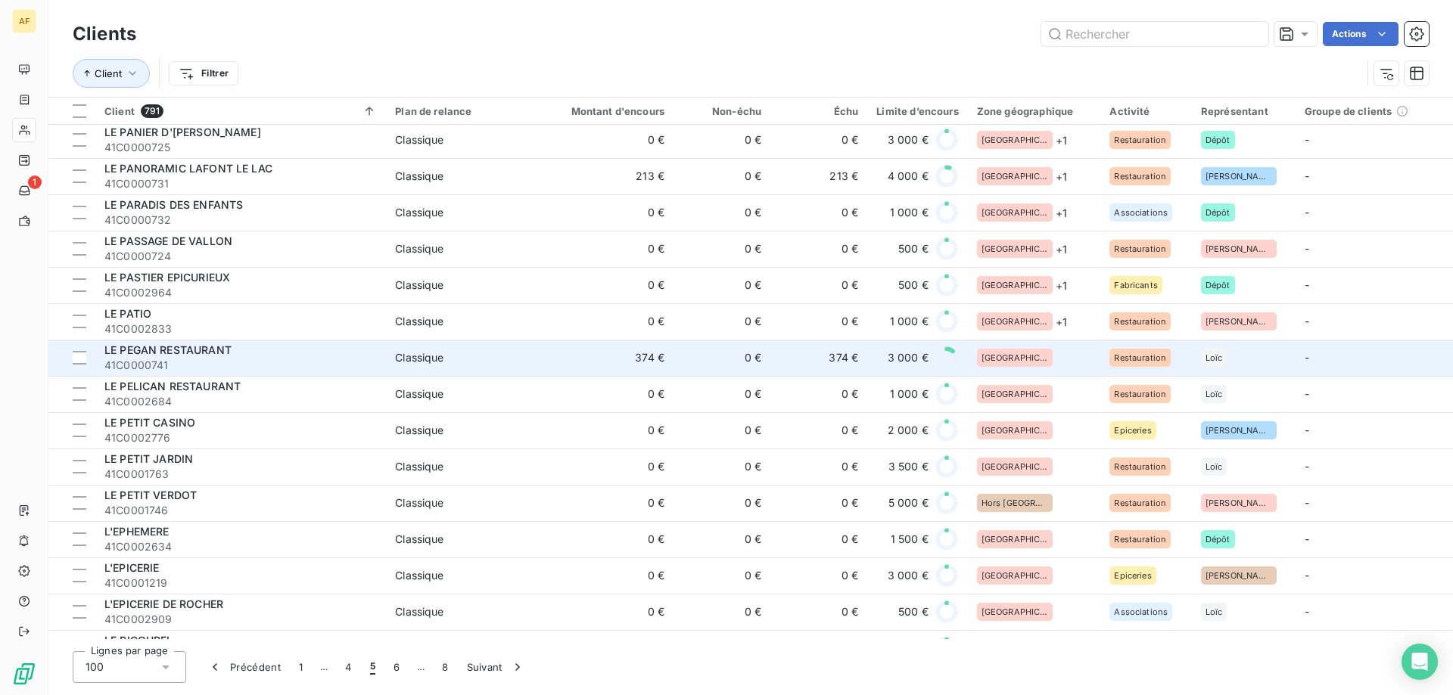
click at [1046, 358] on div "[GEOGRAPHIC_DATA]" at bounding box center [1034, 358] width 115 height 18
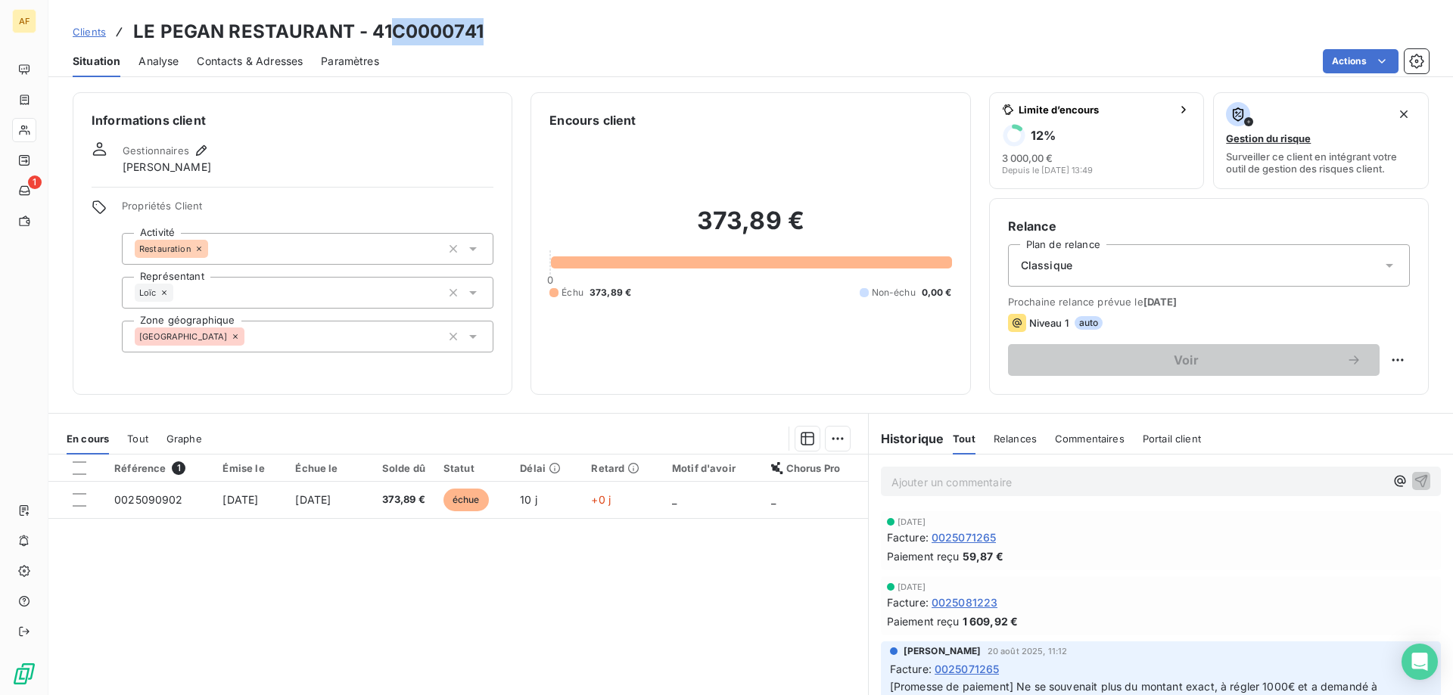
drag, startPoint x: 396, startPoint y: 26, endPoint x: 499, endPoint y: 21, distance: 103.7
click at [497, 23] on div "Clients LE PEGAN RESTAURANT - 41C0000741" at bounding box center [750, 31] width 1404 height 27
click at [353, 331] on div "[GEOGRAPHIC_DATA]" at bounding box center [307, 337] width 371 height 32
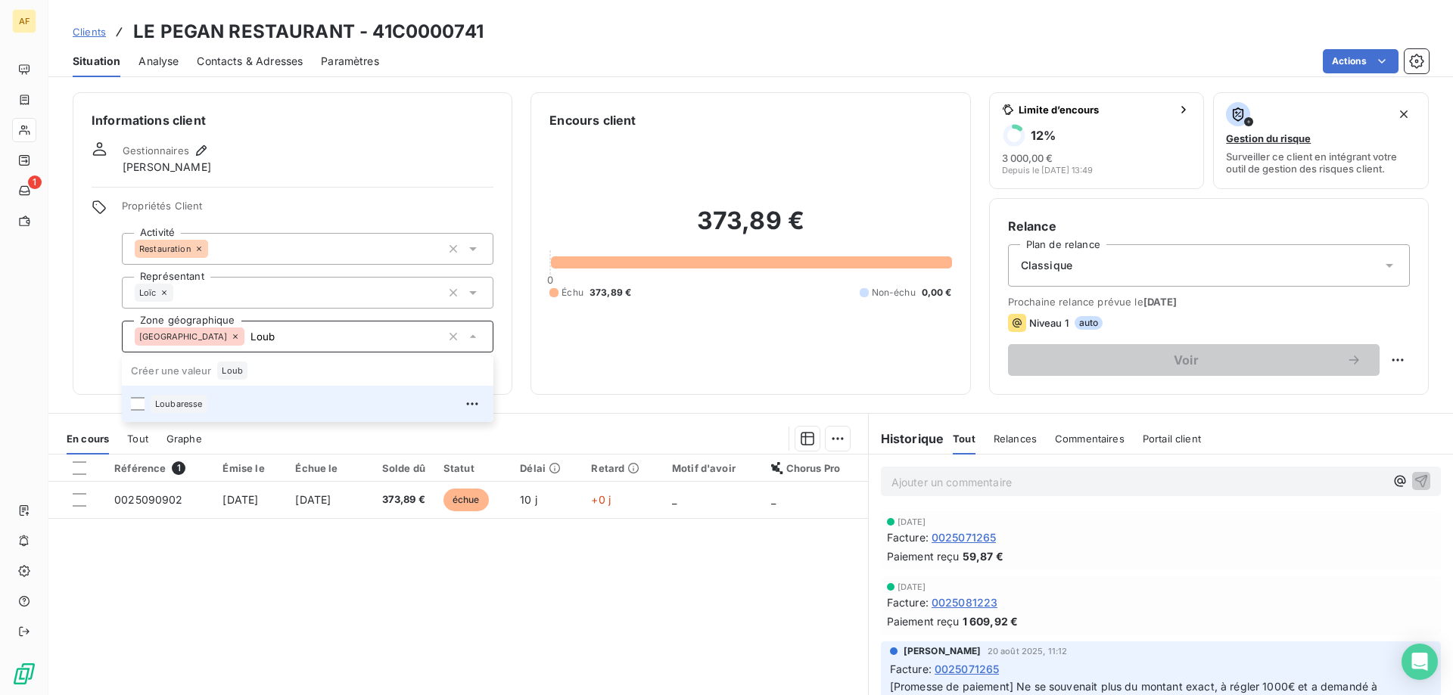
click at [300, 402] on div "Loubaresse" at bounding box center [318, 404] width 334 height 24
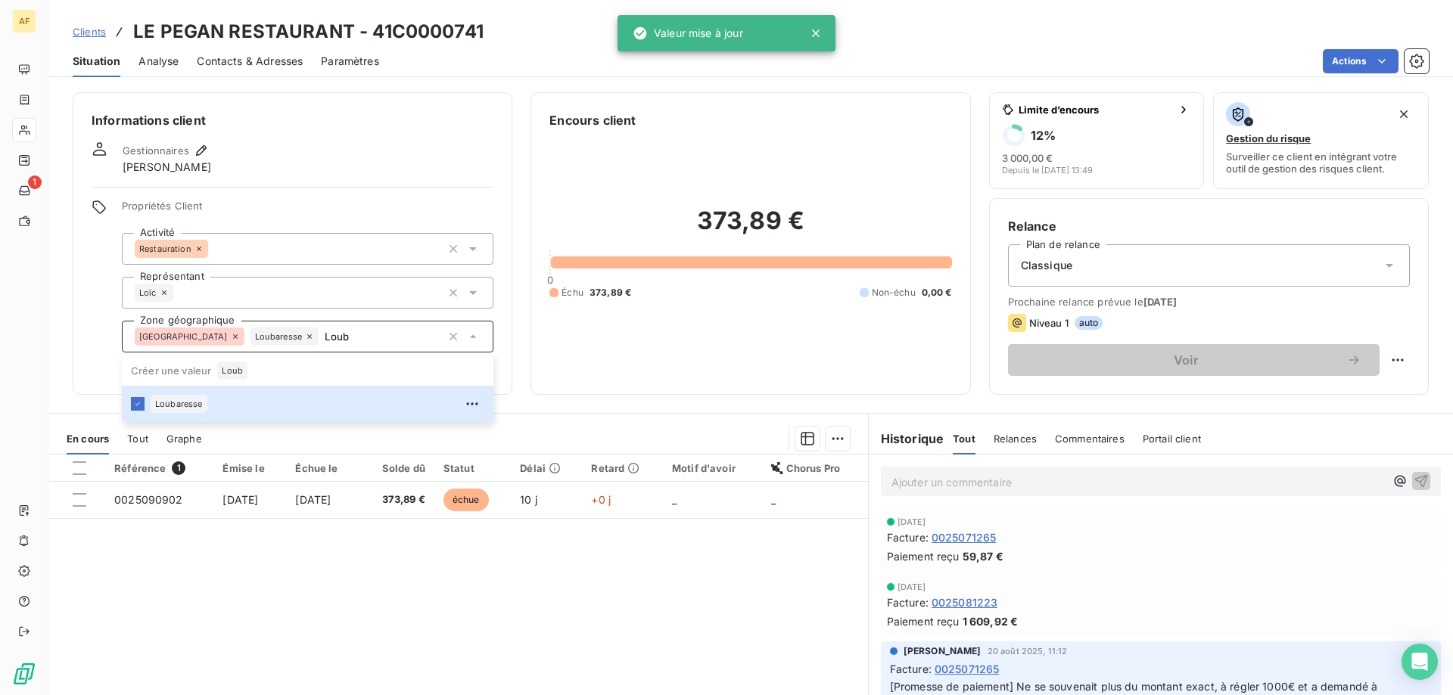
type input "Loub"
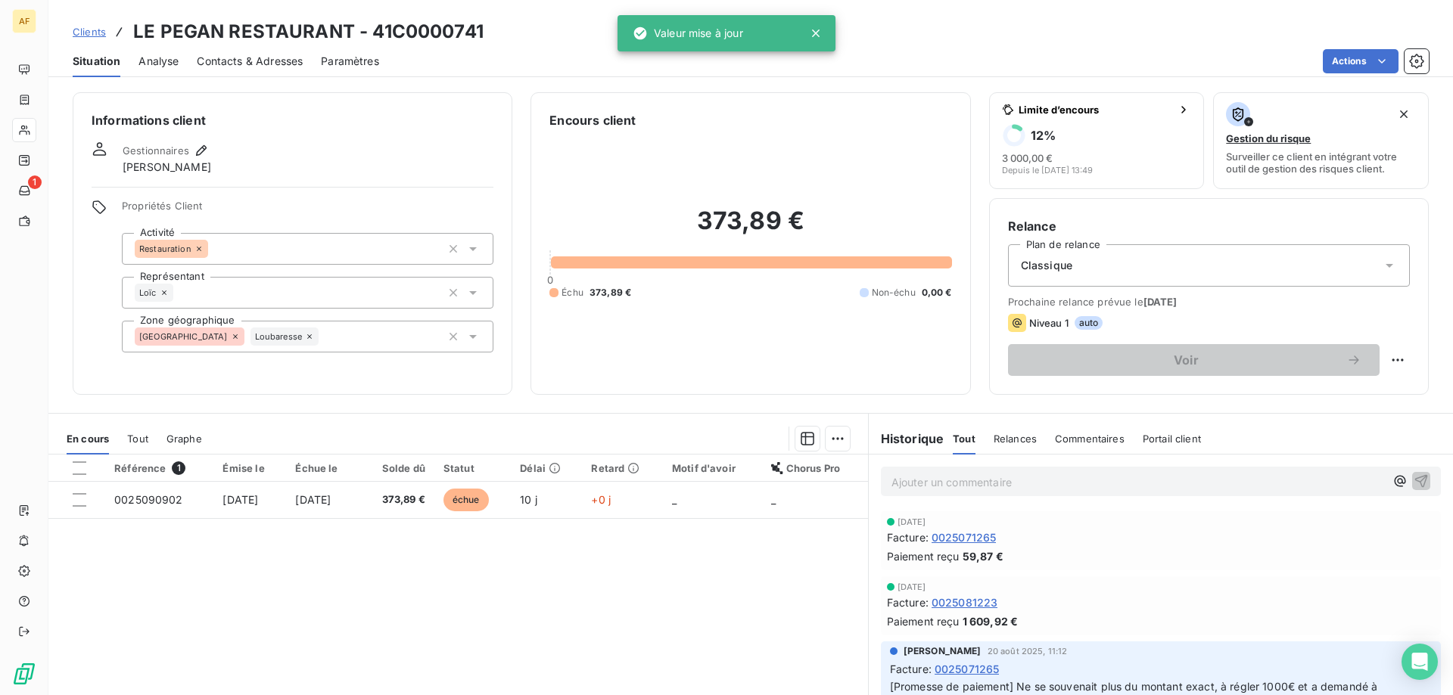
click at [339, 581] on div "Référence 1 Émise le Échue le Solde dû Statut Délai Retard Motif d'avoir Chorus…" at bounding box center [457, 600] width 819 height 291
click at [97, 32] on span "Clients" at bounding box center [89, 32] width 33 height 12
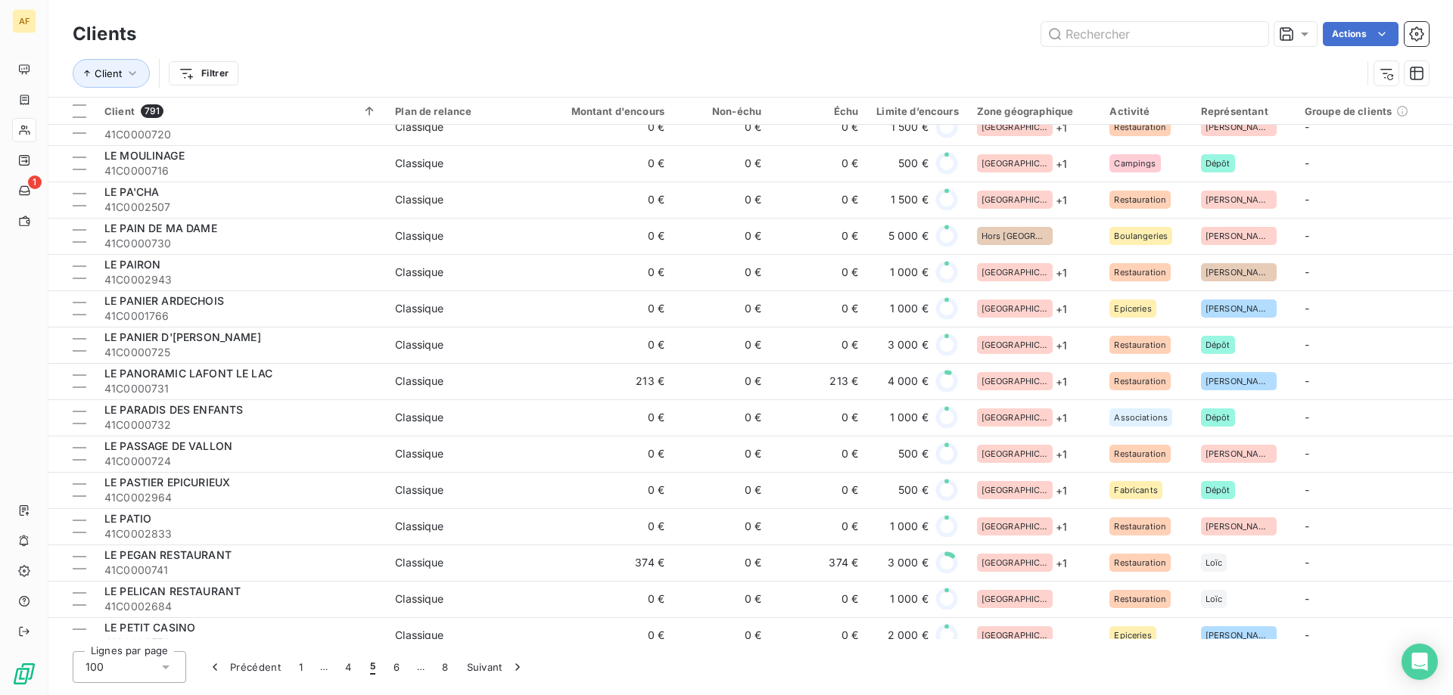
scroll to position [2821, 0]
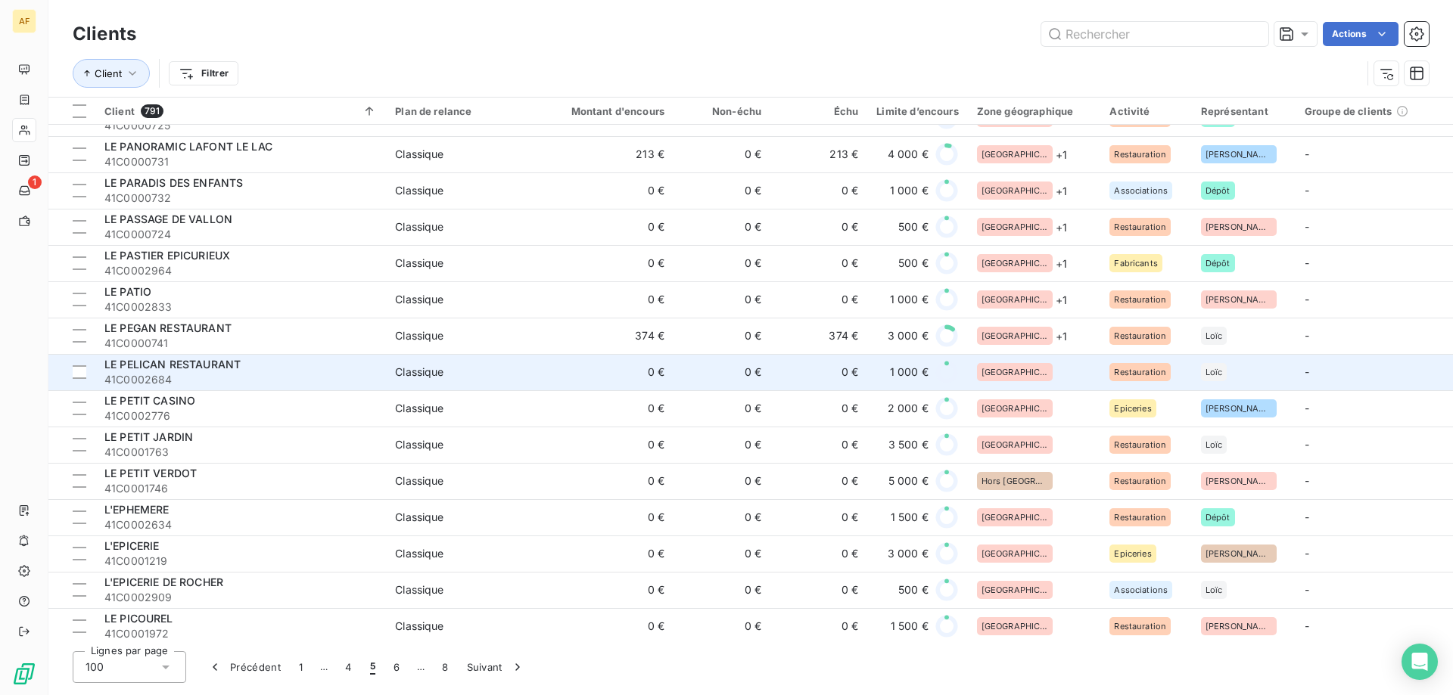
click at [1052, 370] on div "[GEOGRAPHIC_DATA]" at bounding box center [1034, 372] width 115 height 18
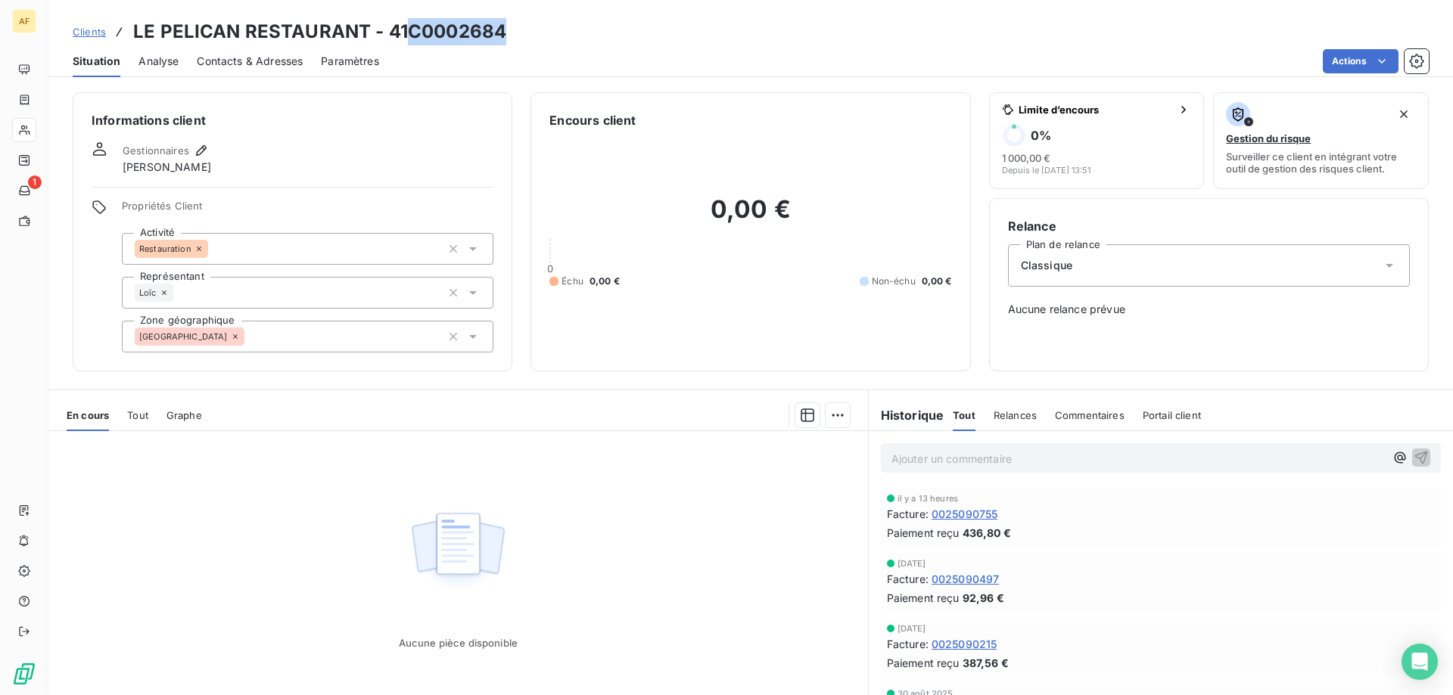
drag, startPoint x: 408, startPoint y: 21, endPoint x: 632, endPoint y: 22, distance: 223.9
click at [633, 25] on div "Clients LE PELICAN RESTAURANT - 41C0002684" at bounding box center [750, 31] width 1404 height 27
click at [321, 354] on div "Informations client Gestionnaires [PERSON_NAME] Propriétés Client Activité Rest…" at bounding box center [293, 231] width 440 height 279
click at [311, 333] on div "[GEOGRAPHIC_DATA]" at bounding box center [307, 337] width 371 height 32
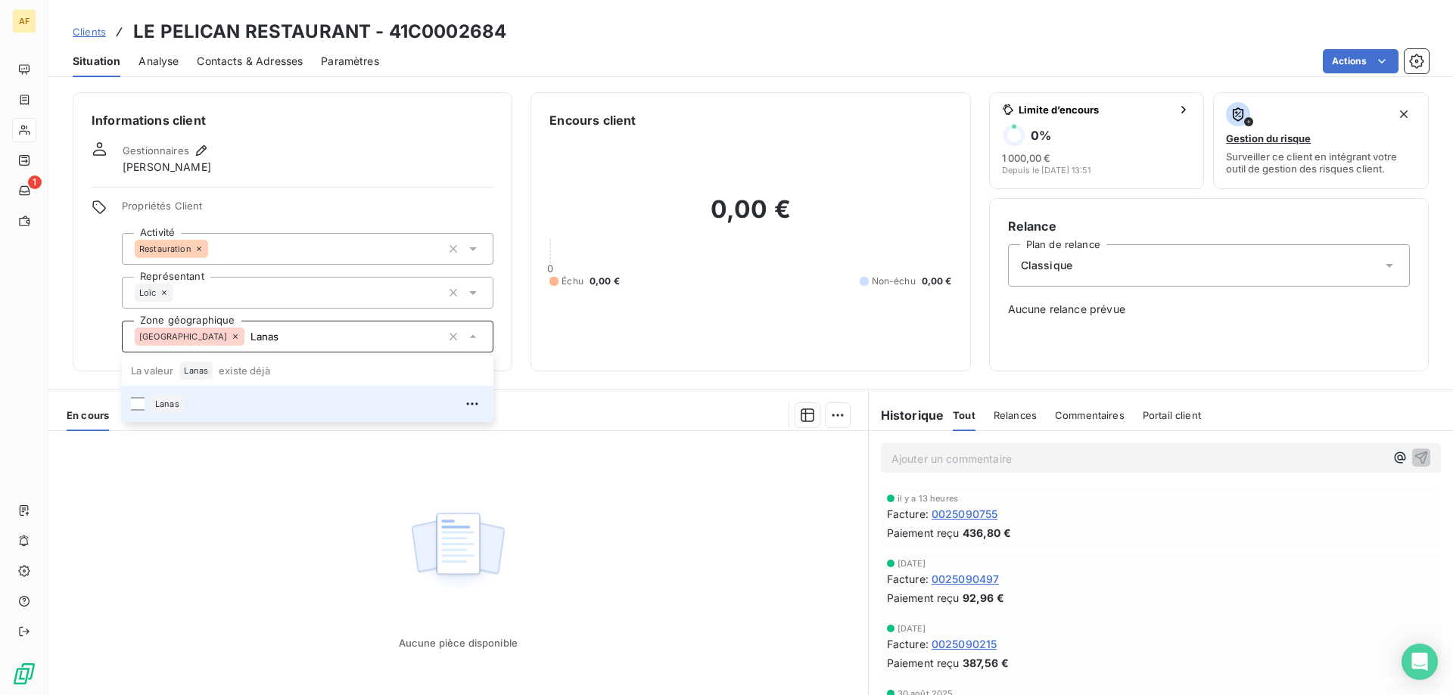
click at [247, 404] on div "Lanas" at bounding box center [318, 404] width 334 height 24
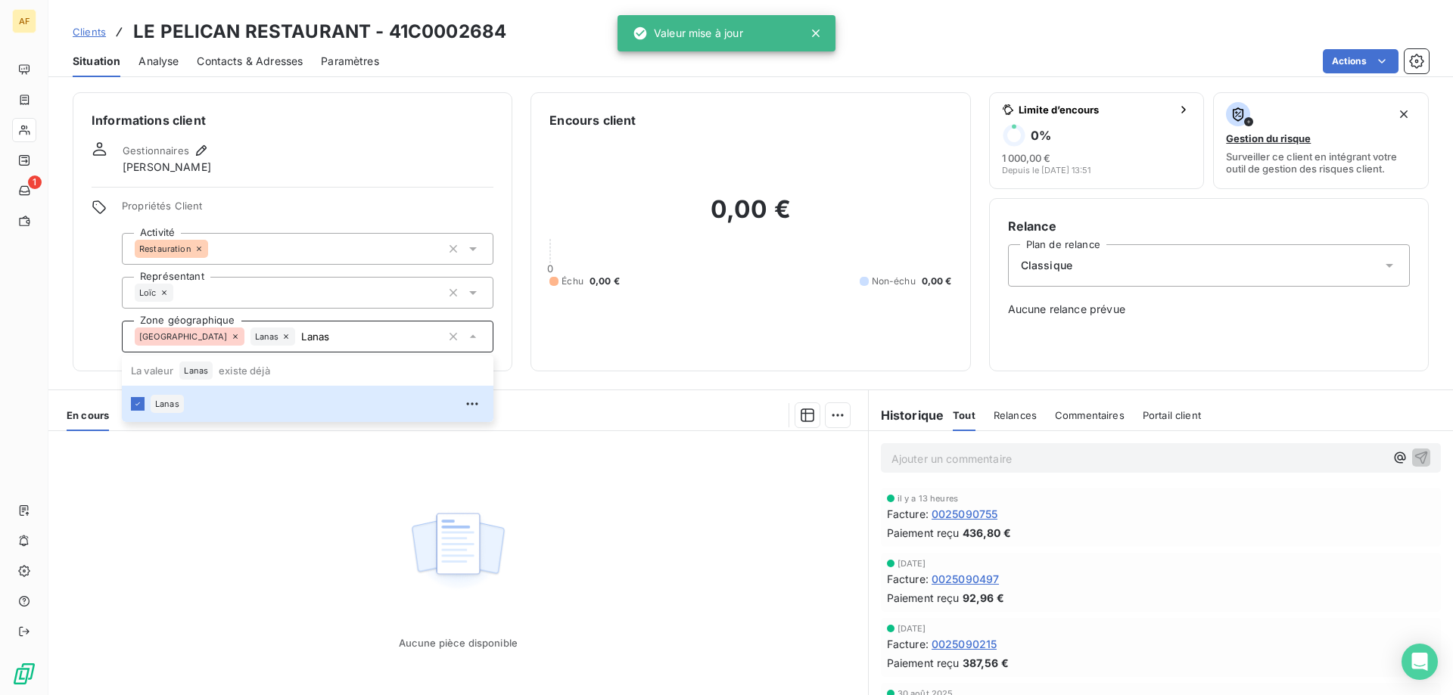
type input "Lanas"
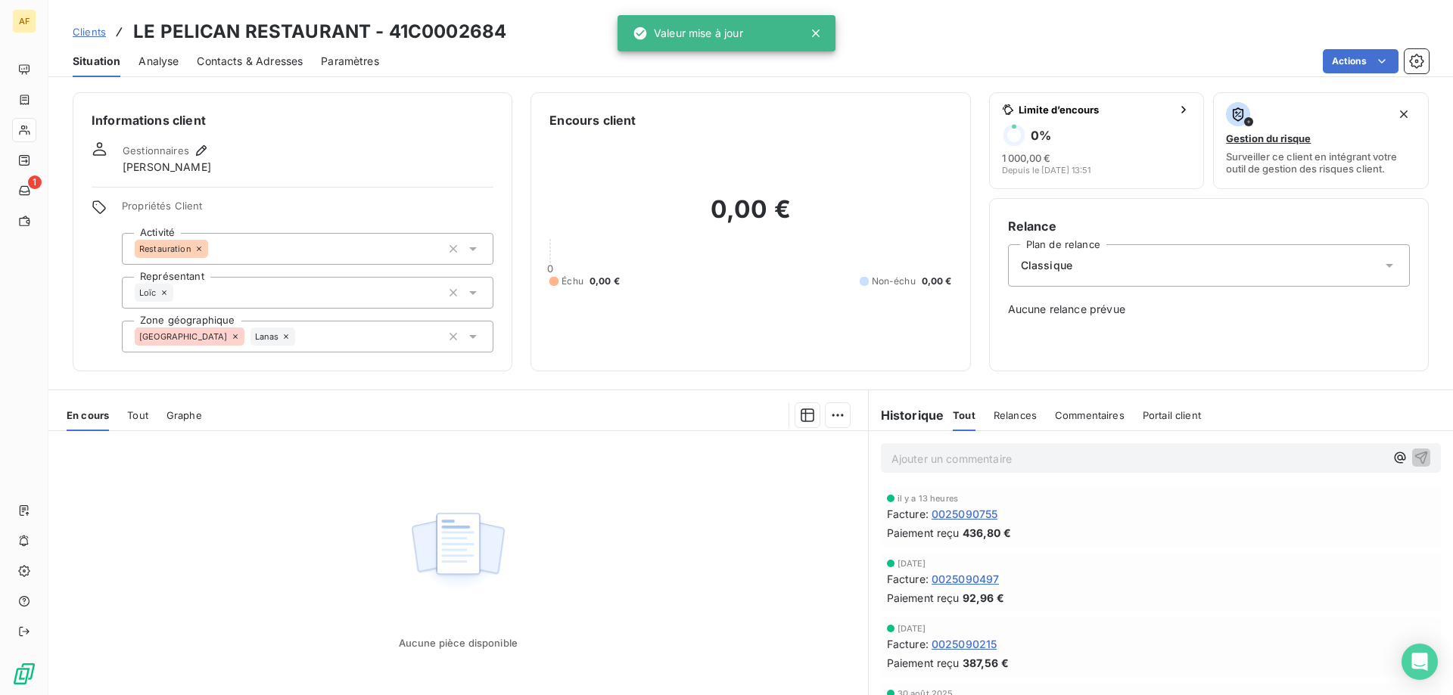
click at [270, 604] on div "Aucune pièce disponible" at bounding box center [457, 576] width 819 height 291
click at [81, 36] on span "Clients" at bounding box center [89, 32] width 33 height 12
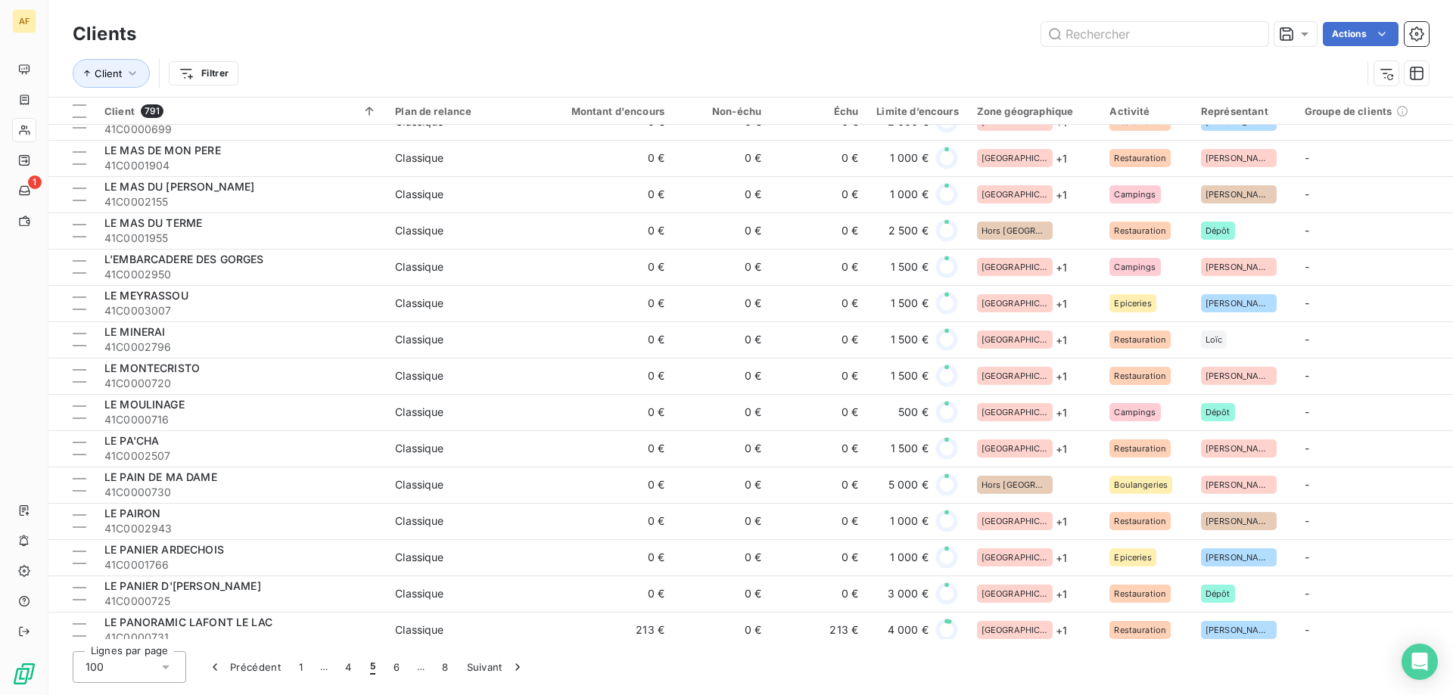
scroll to position [2875, 0]
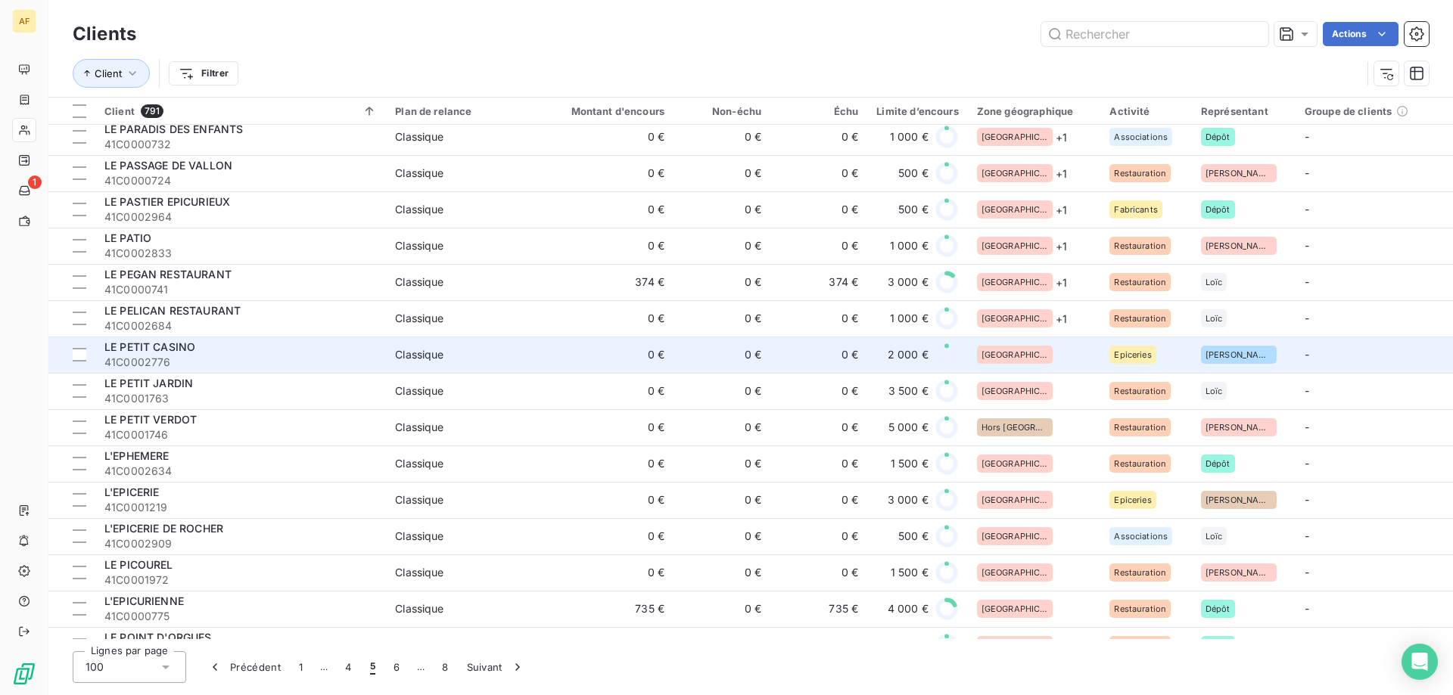
click at [1060, 356] on div "[GEOGRAPHIC_DATA]" at bounding box center [1034, 355] width 115 height 18
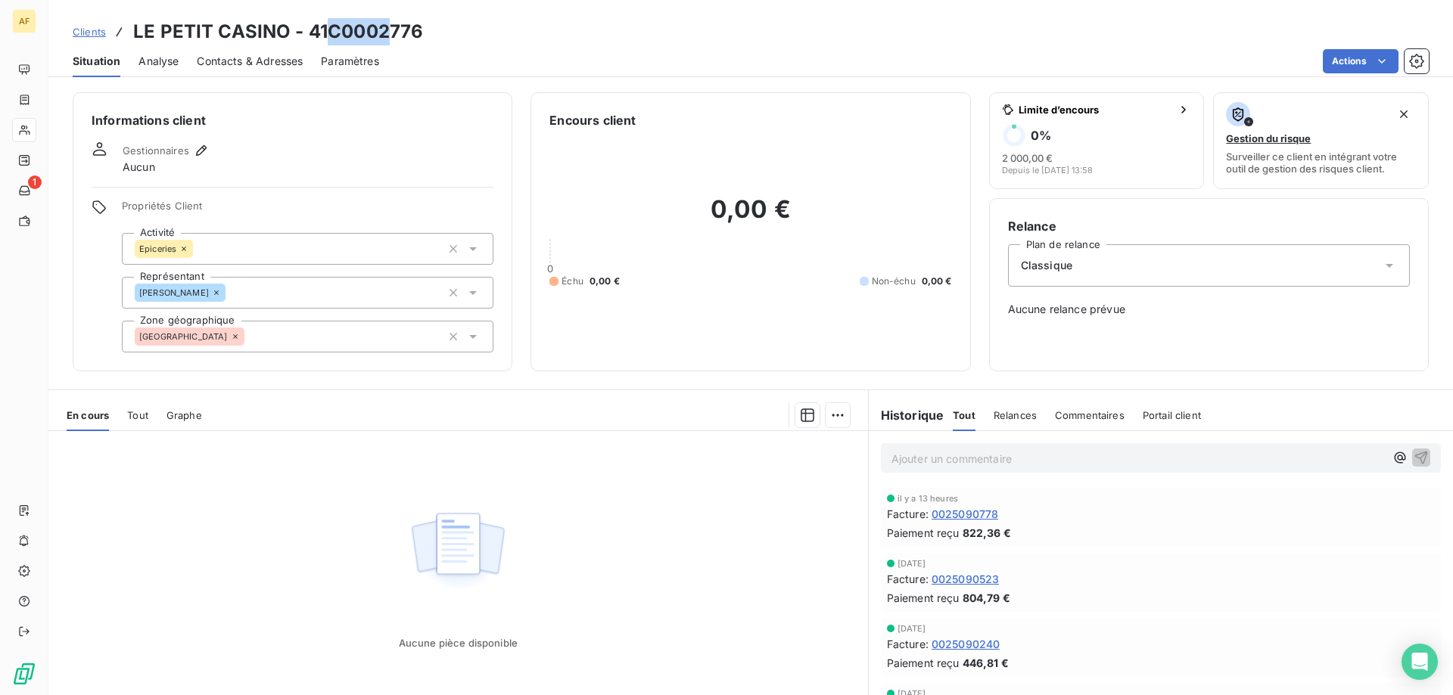
drag, startPoint x: 331, startPoint y: 30, endPoint x: 446, endPoint y: 26, distance: 115.0
click at [446, 26] on div "Clients LE PETIT CASINO - 41C0002776" at bounding box center [750, 31] width 1404 height 27
click at [279, 337] on div "[GEOGRAPHIC_DATA]" at bounding box center [307, 337] width 371 height 32
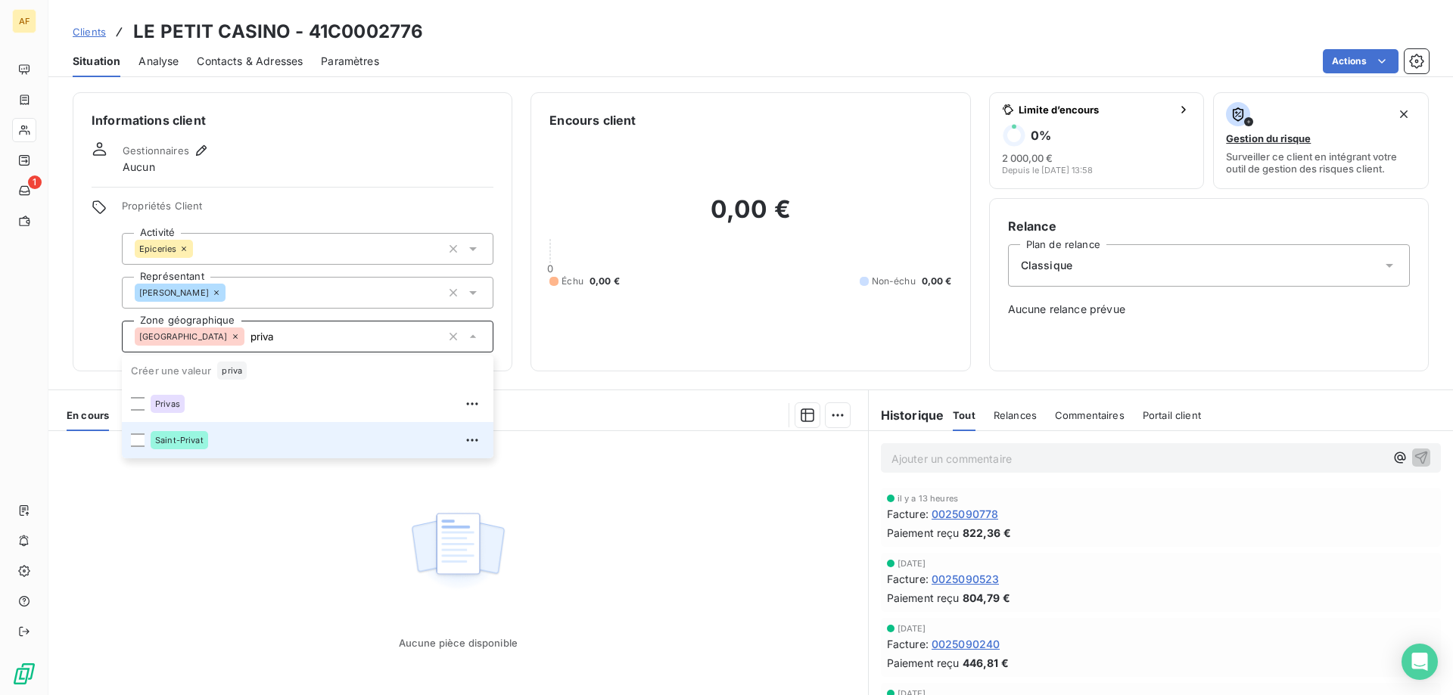
click at [199, 434] on div "Saint-Privat" at bounding box center [179, 440] width 57 height 18
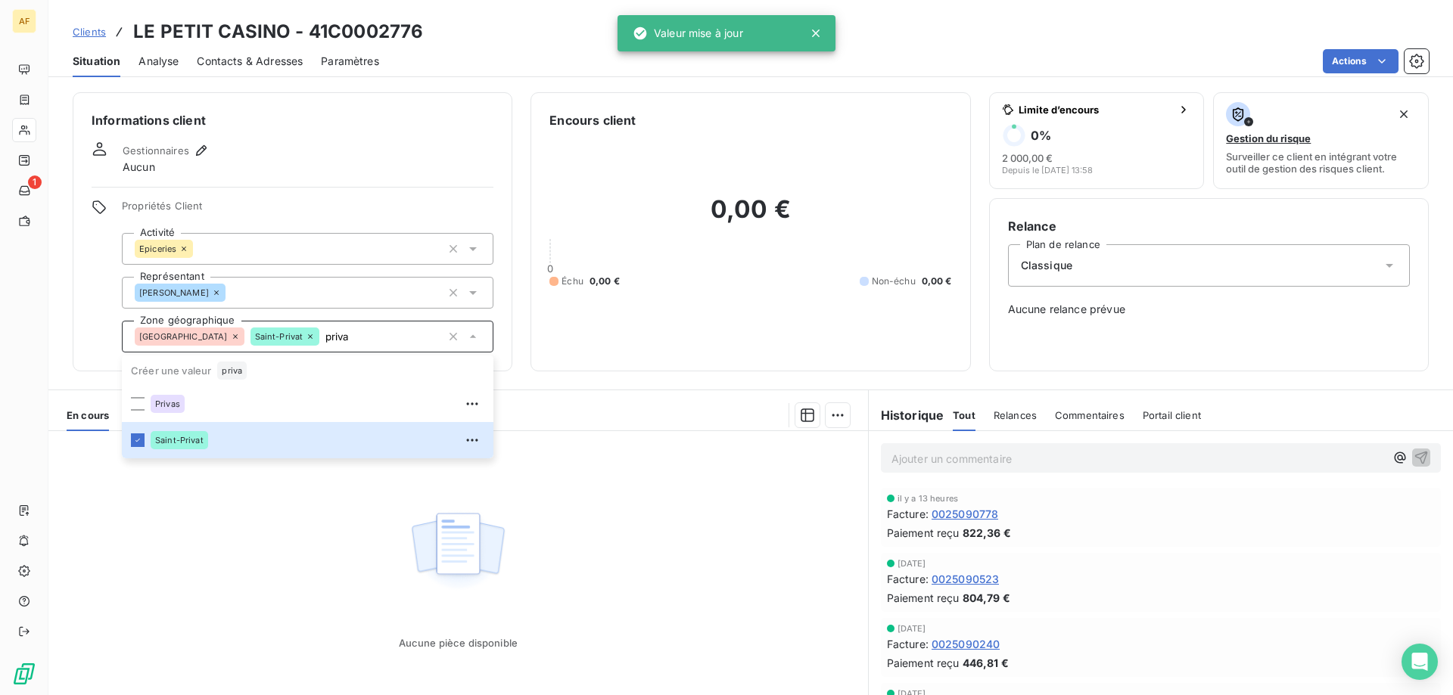
type input "priva"
click at [259, 559] on div "Aucune pièce disponible" at bounding box center [457, 576] width 819 height 291
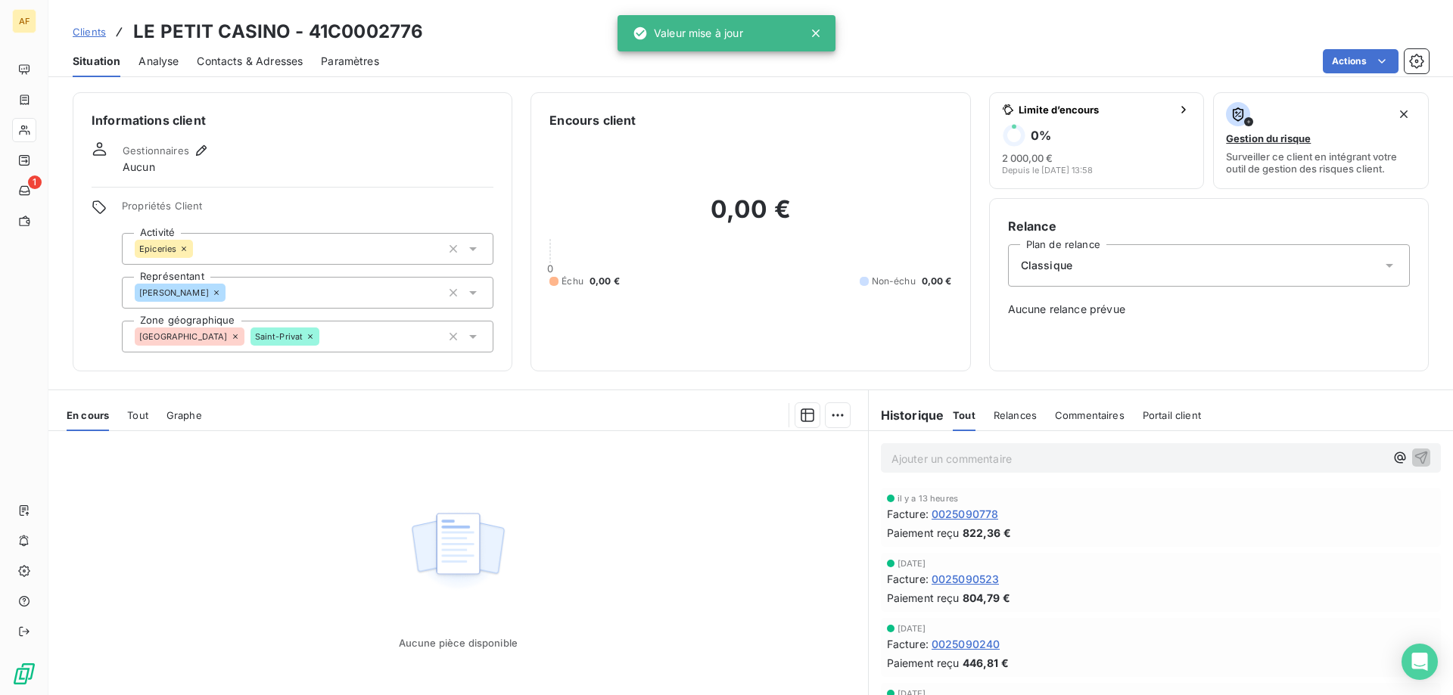
click at [95, 32] on span "Clients" at bounding box center [89, 32] width 33 height 12
